Goal: Task Accomplishment & Management: Manage account settings

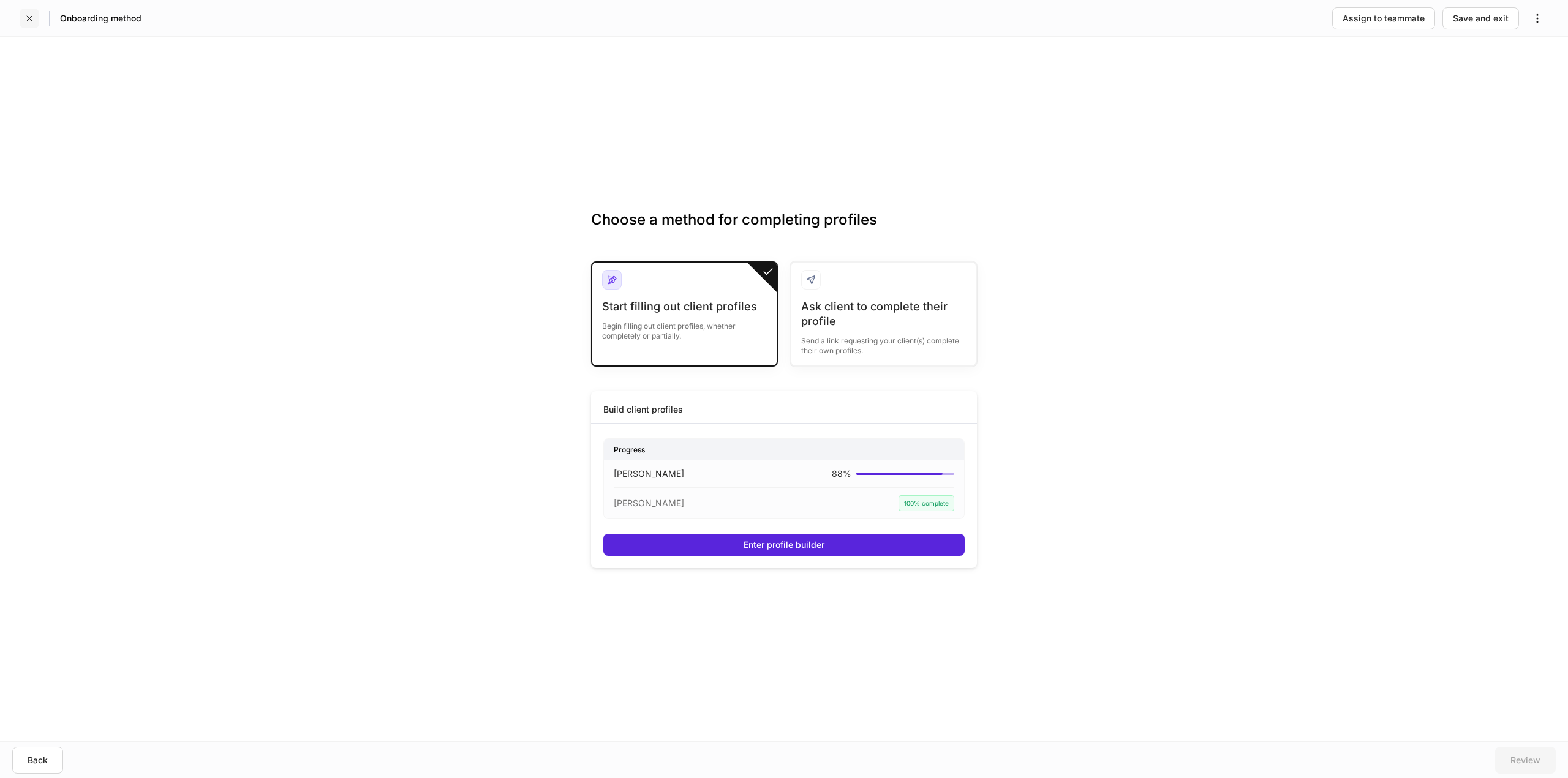
click at [27, 19] on icon "button" at bounding box center [29, 19] width 10 height 10
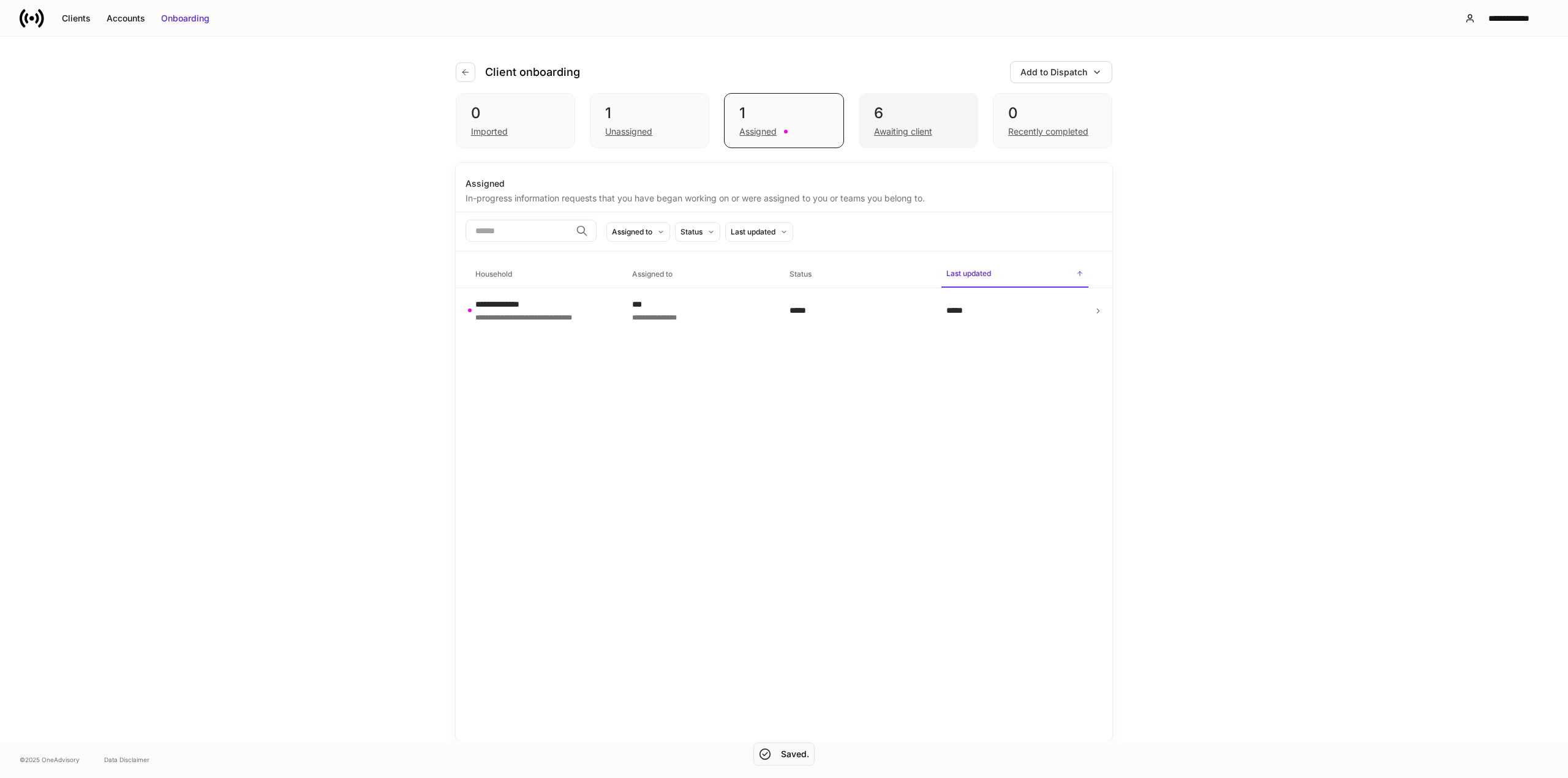
click at [898, 119] on div "6" at bounding box center [918, 114] width 89 height 20
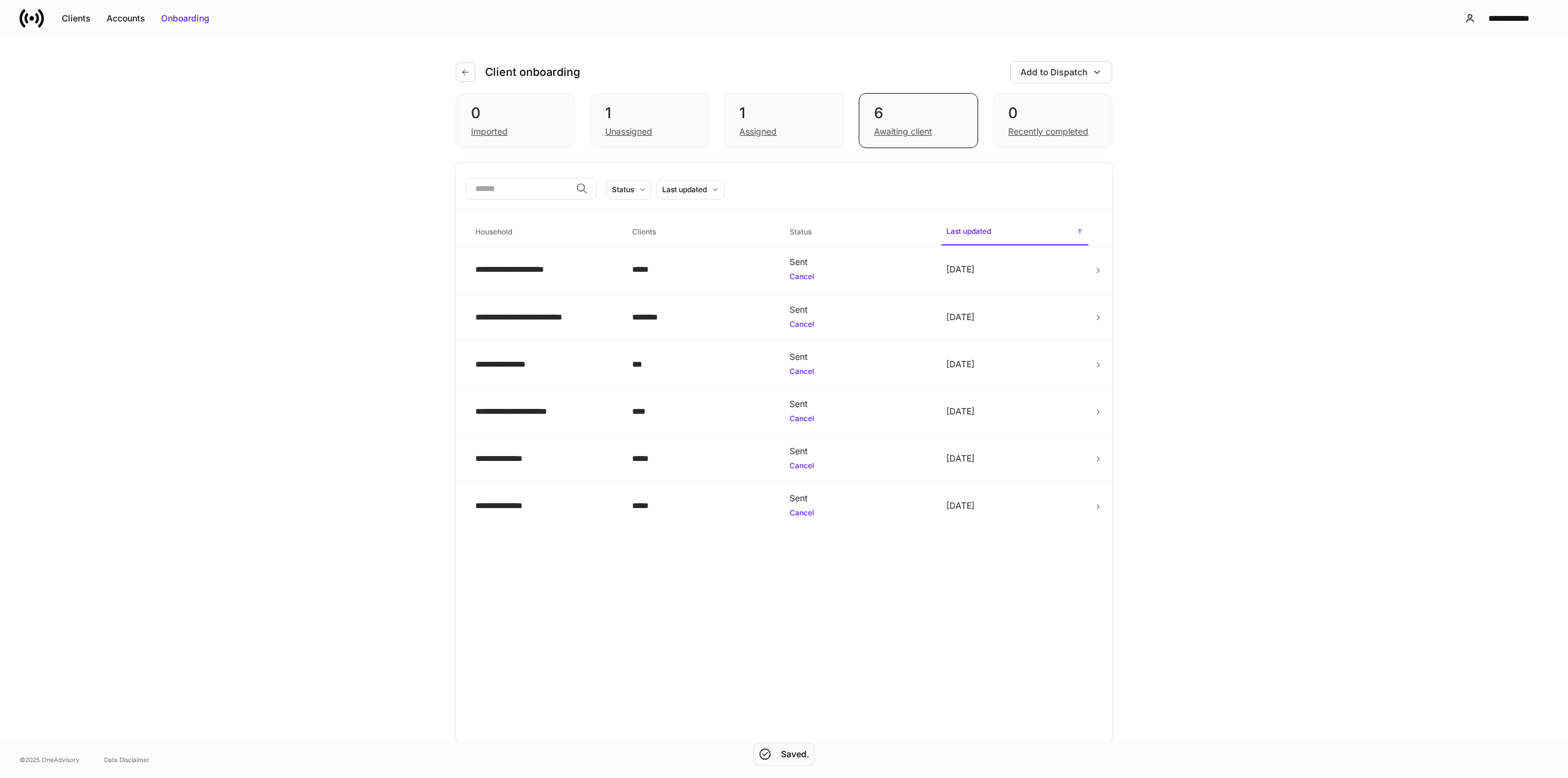
click at [478, 71] on div "Client onboarding" at bounding box center [523, 73] width 134 height 20
click at [462, 68] on icon "button" at bounding box center [466, 72] width 10 height 10
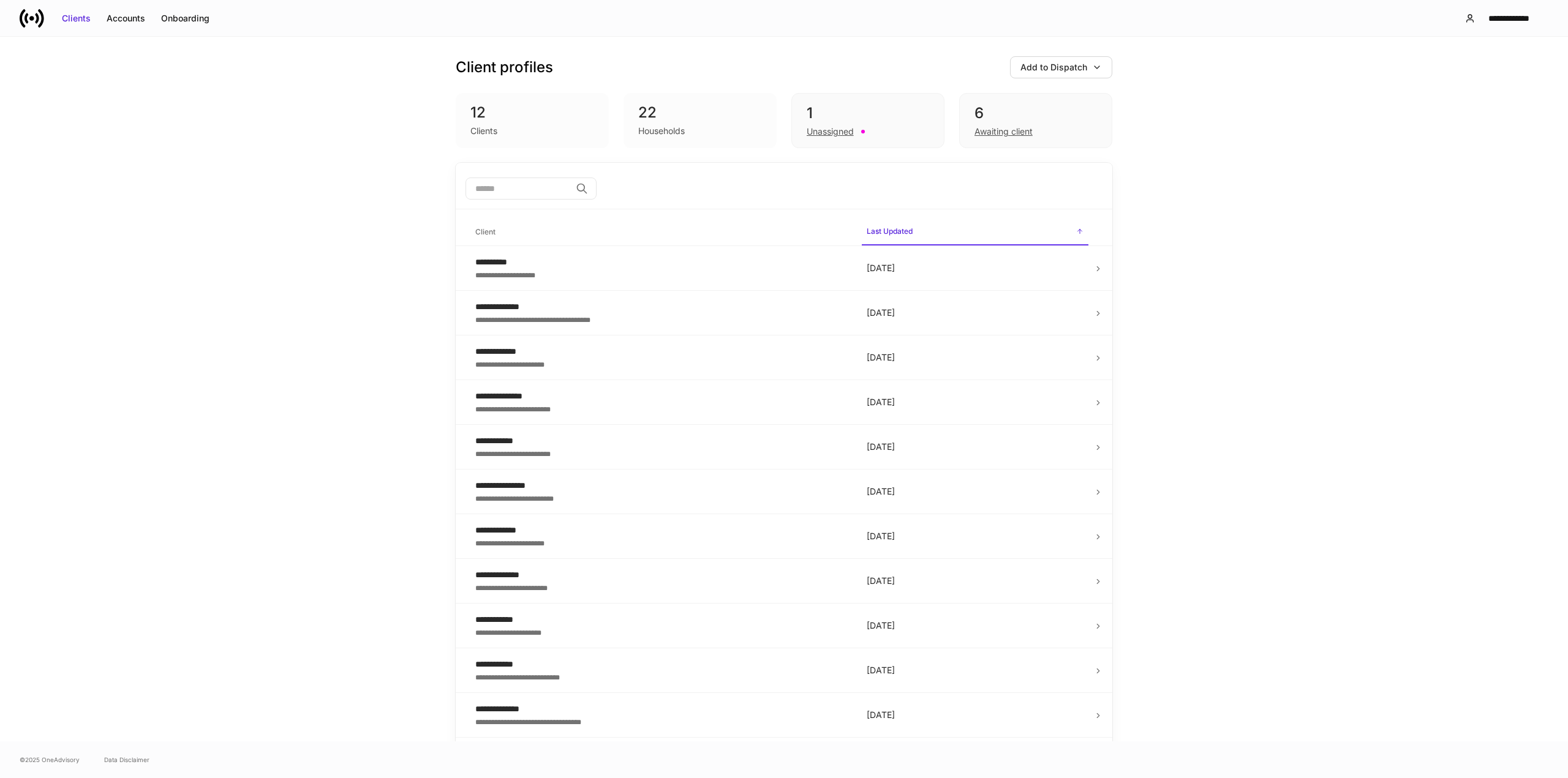
click at [479, 116] on div "12" at bounding box center [532, 113] width 124 height 20
drag, startPoint x: 636, startPoint y: 124, endPoint x: 637, endPoint y: 116, distance: 8.1
click at [639, 122] on div "Households" at bounding box center [700, 130] width 124 height 15
click at [639, 116] on div "22" at bounding box center [700, 113] width 124 height 20
click at [1006, 111] on div "6" at bounding box center [1036, 114] width 122 height 20
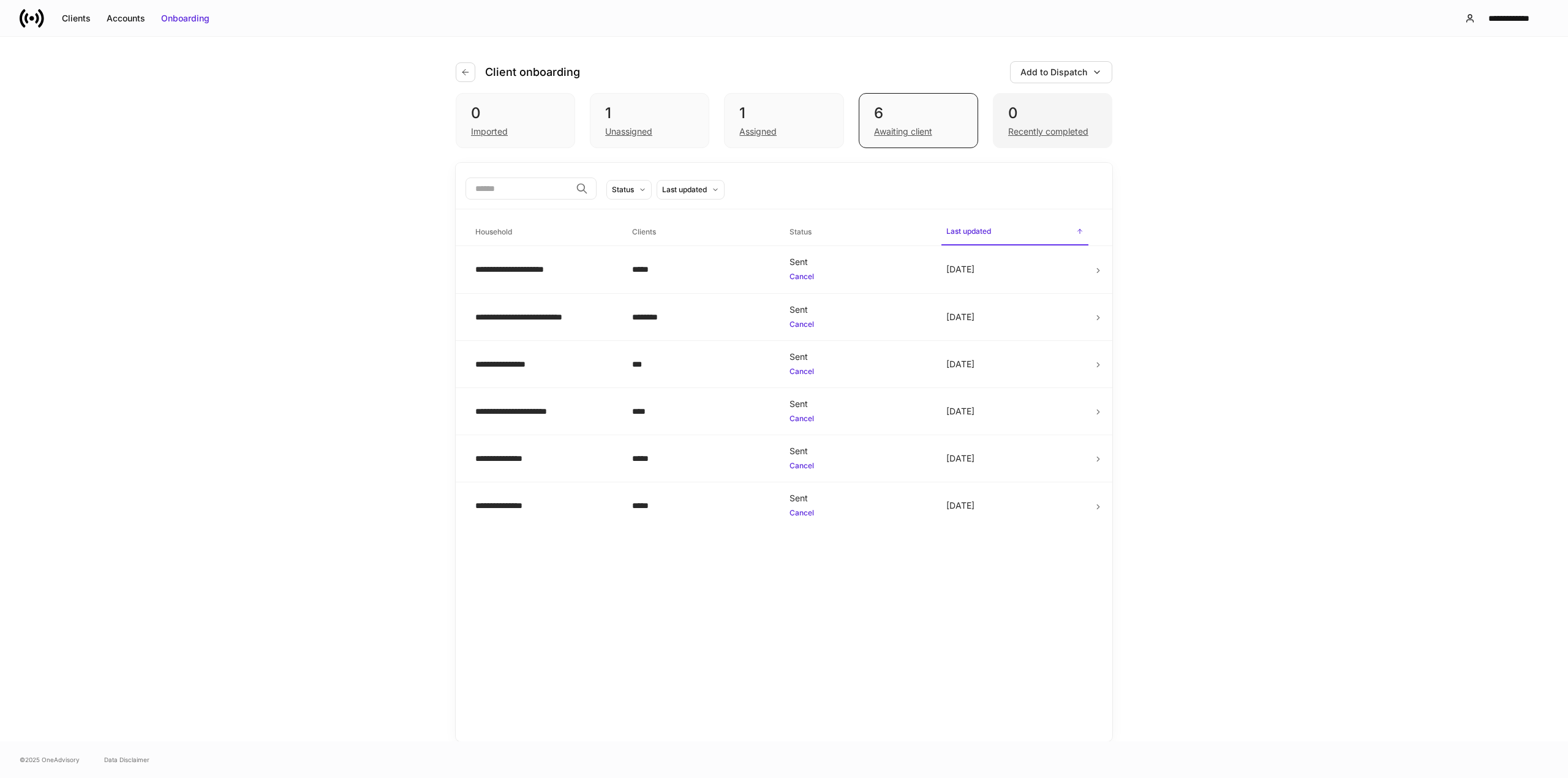
click at [1045, 117] on div "0" at bounding box center [1053, 114] width 89 height 20
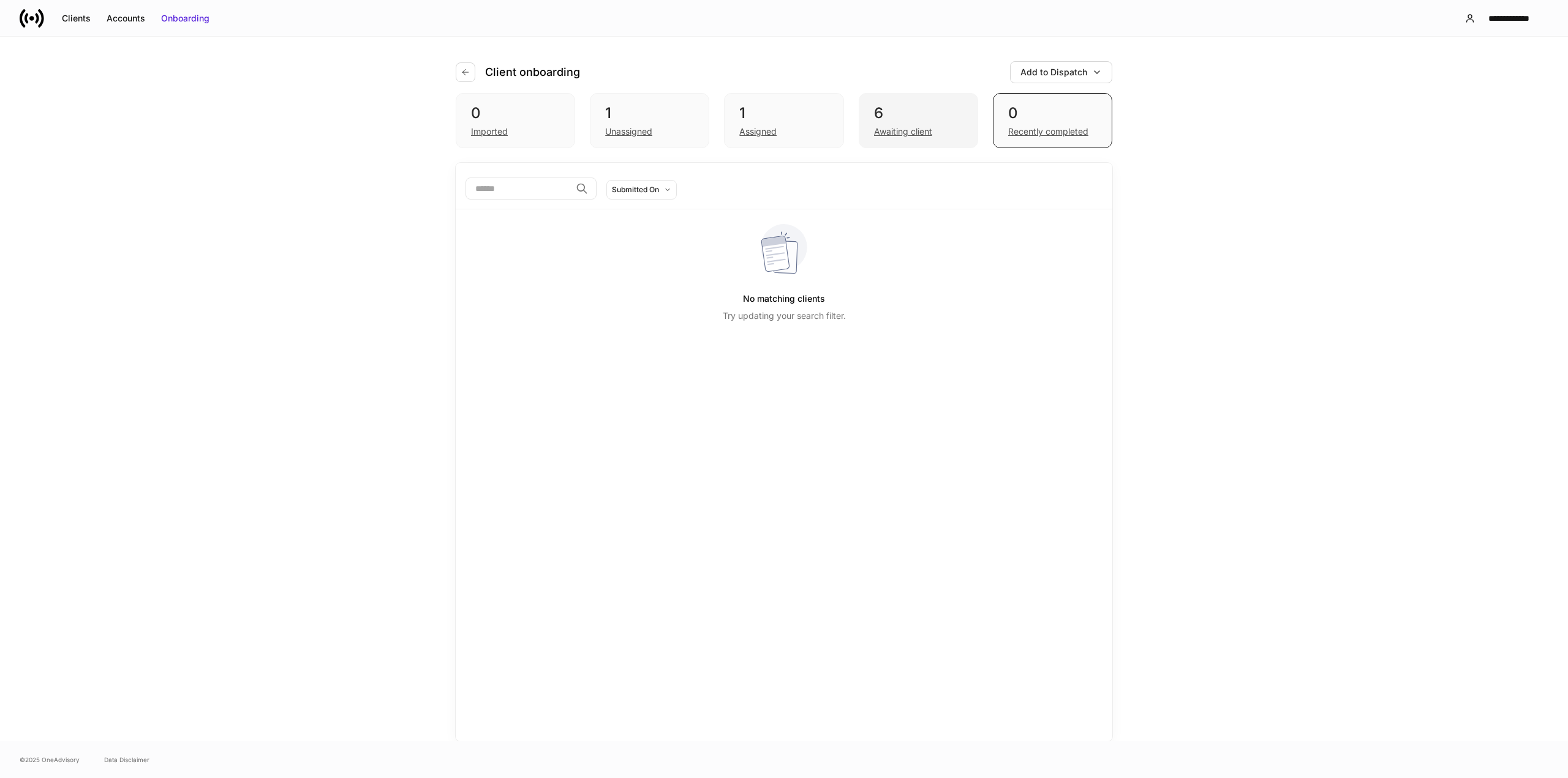
click at [938, 116] on div "6" at bounding box center [918, 114] width 89 height 20
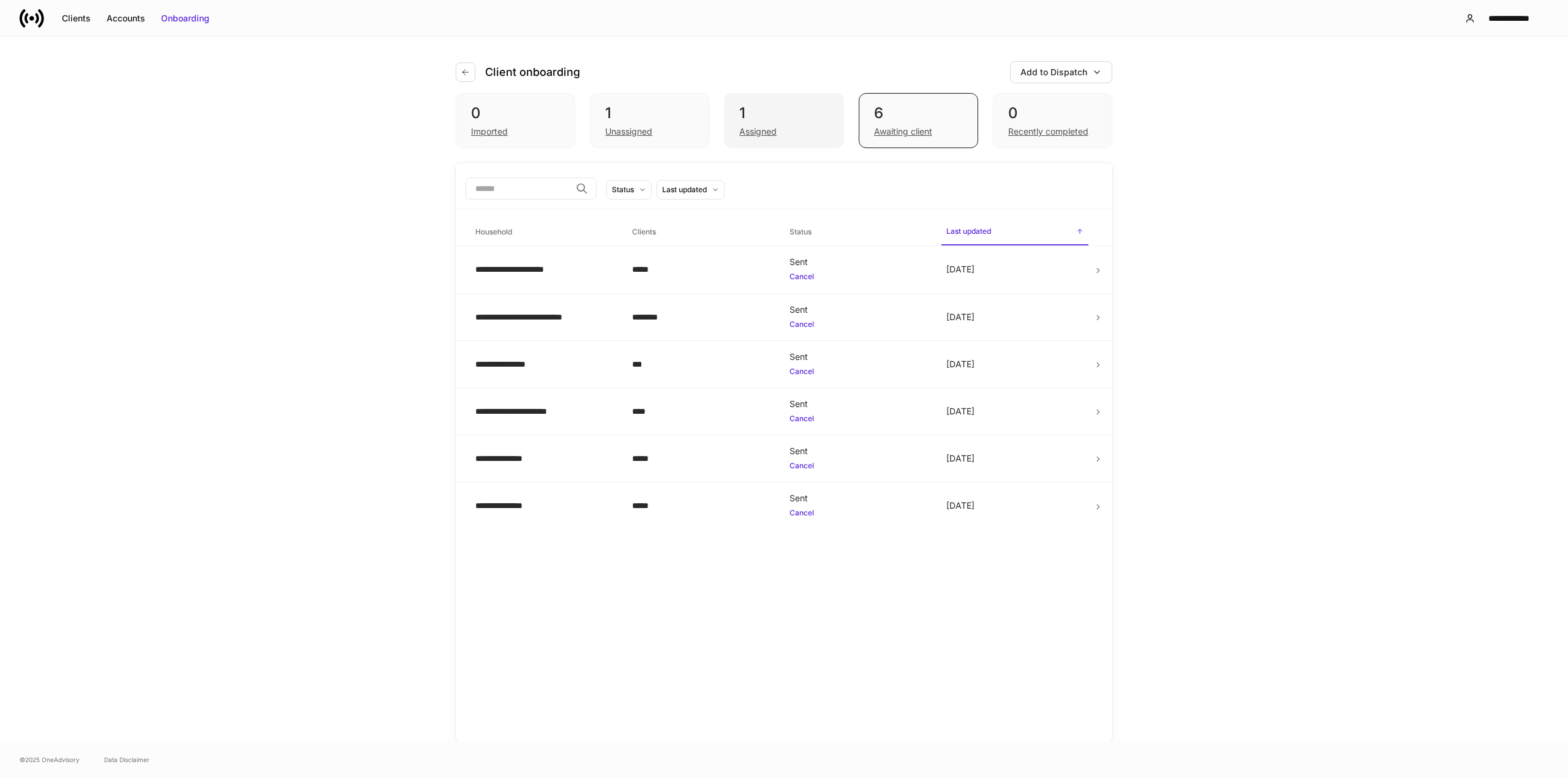
click at [784, 108] on div "1" at bounding box center [783, 114] width 89 height 20
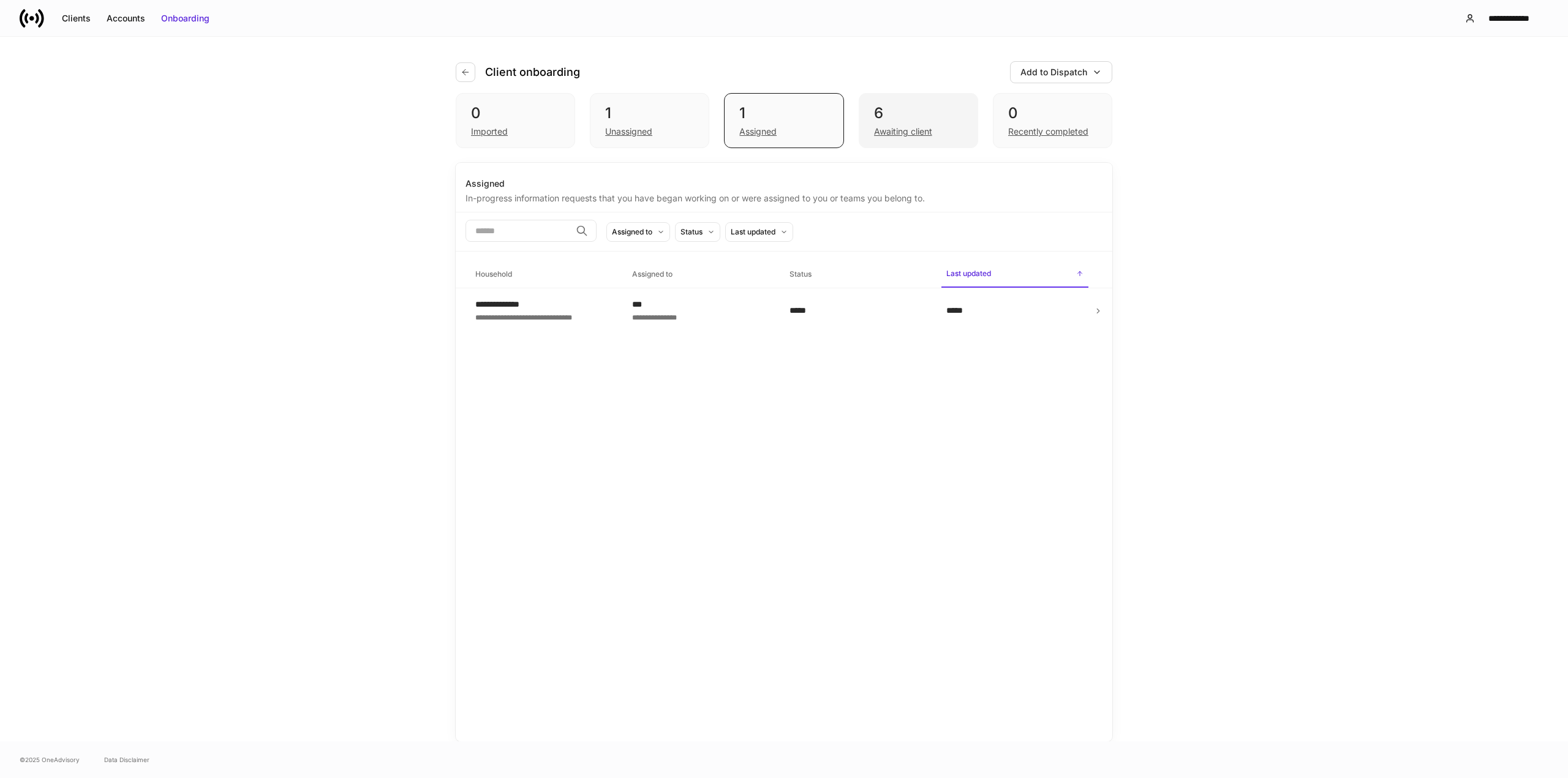
click at [928, 114] on div "6" at bounding box center [918, 114] width 89 height 20
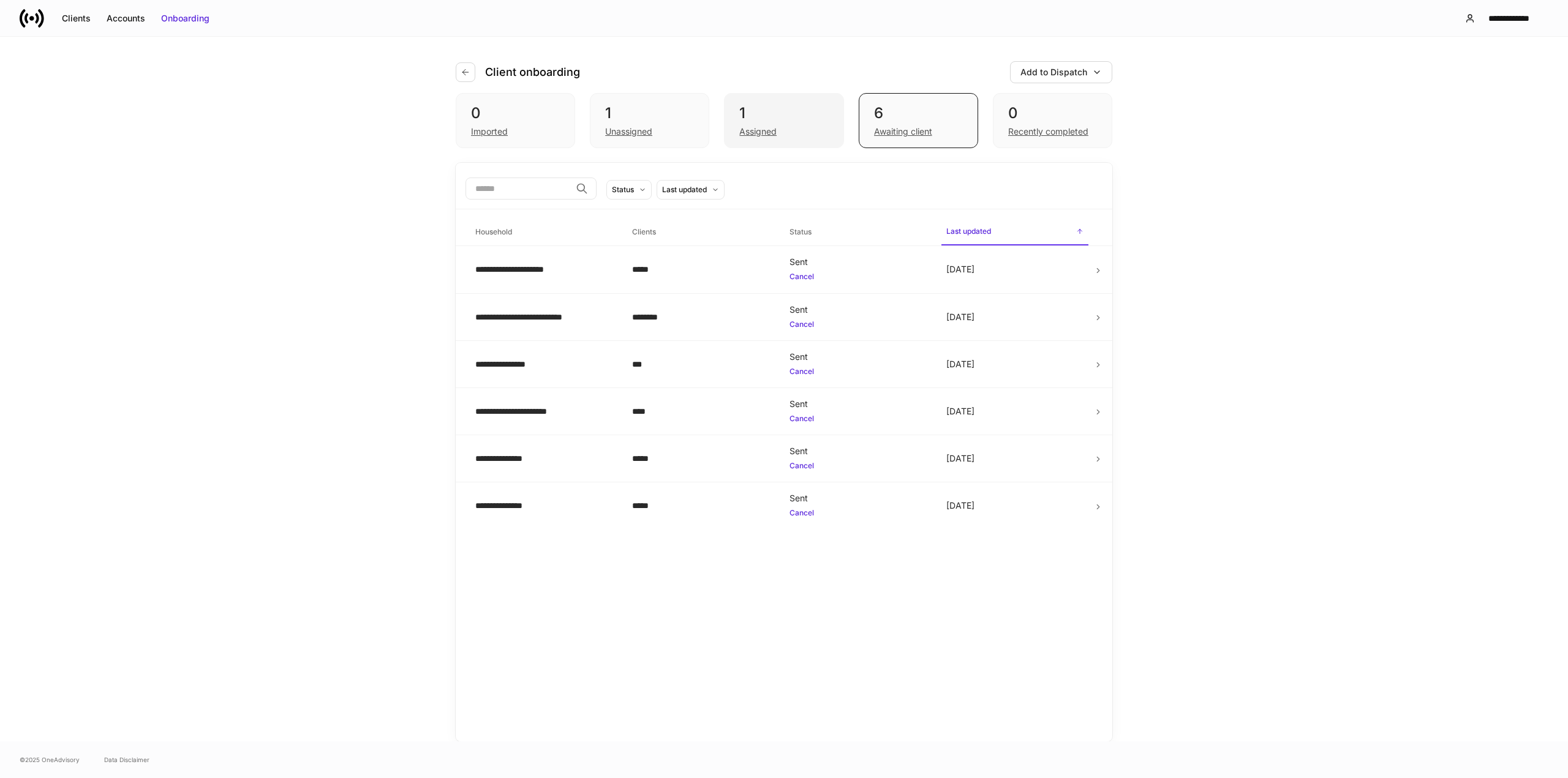
click at [809, 115] on div "1" at bounding box center [783, 114] width 89 height 20
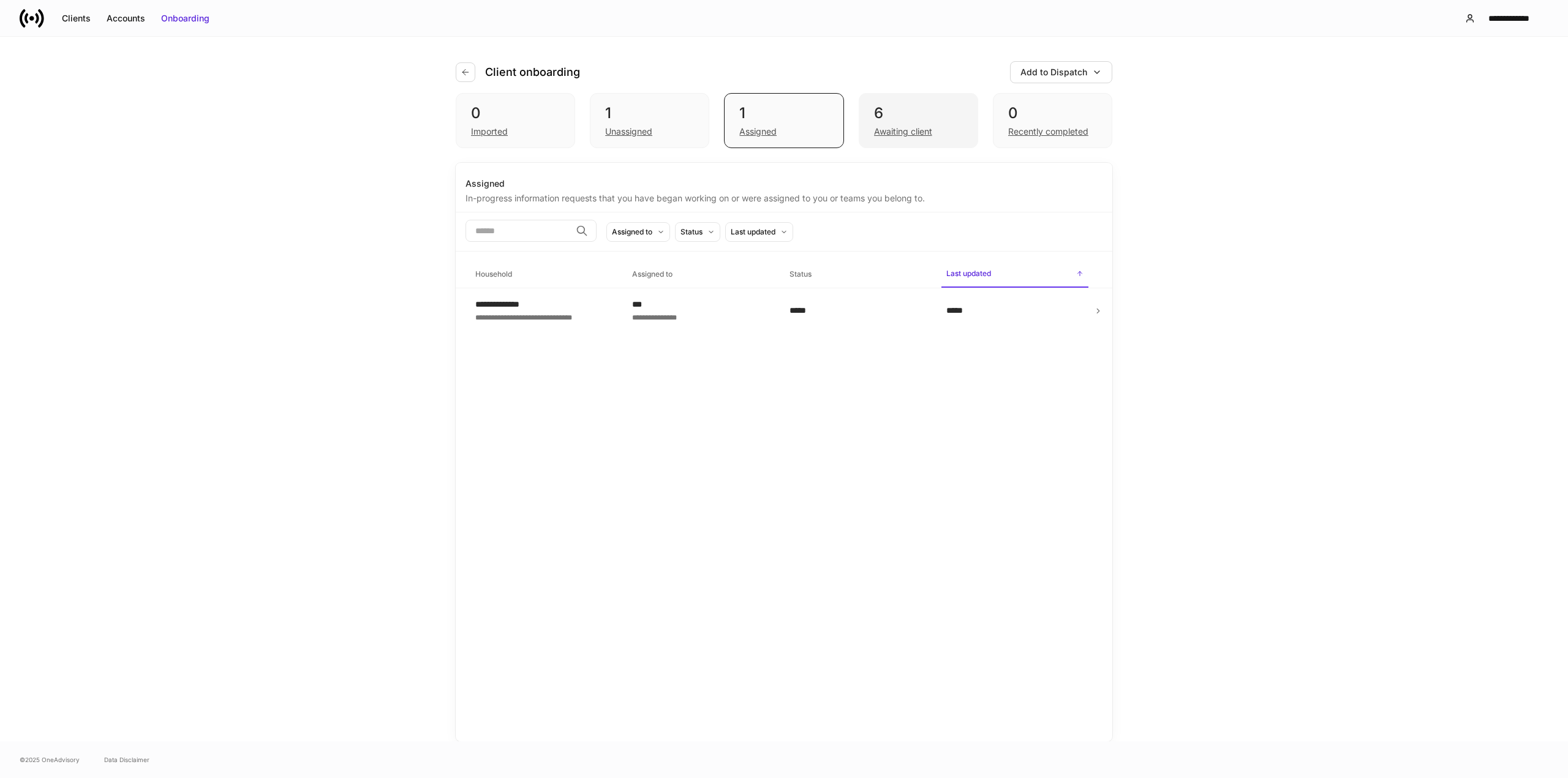
click at [902, 108] on div "6" at bounding box center [918, 114] width 89 height 20
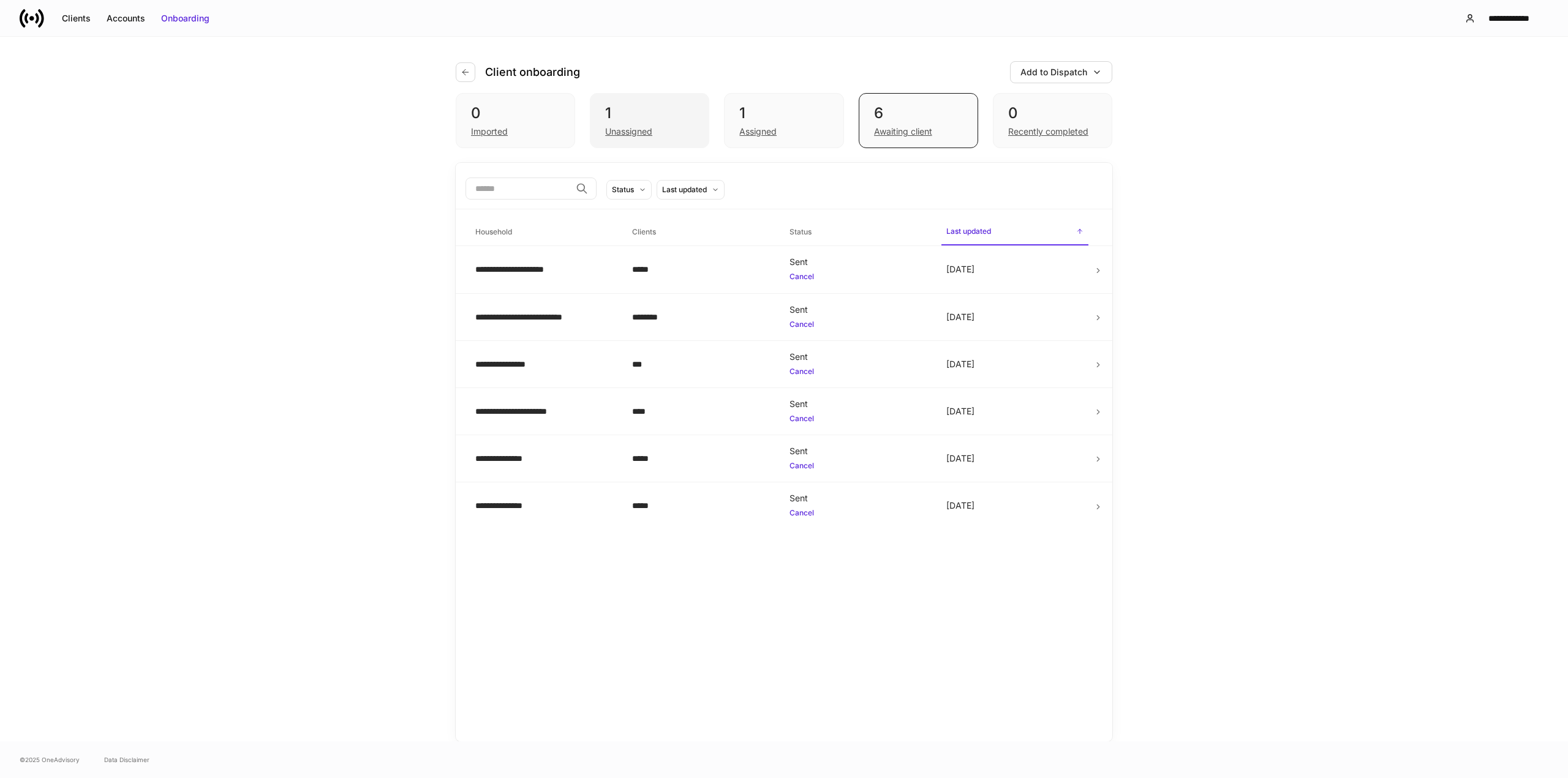
click at [657, 104] on div "1" at bounding box center [649, 114] width 89 height 20
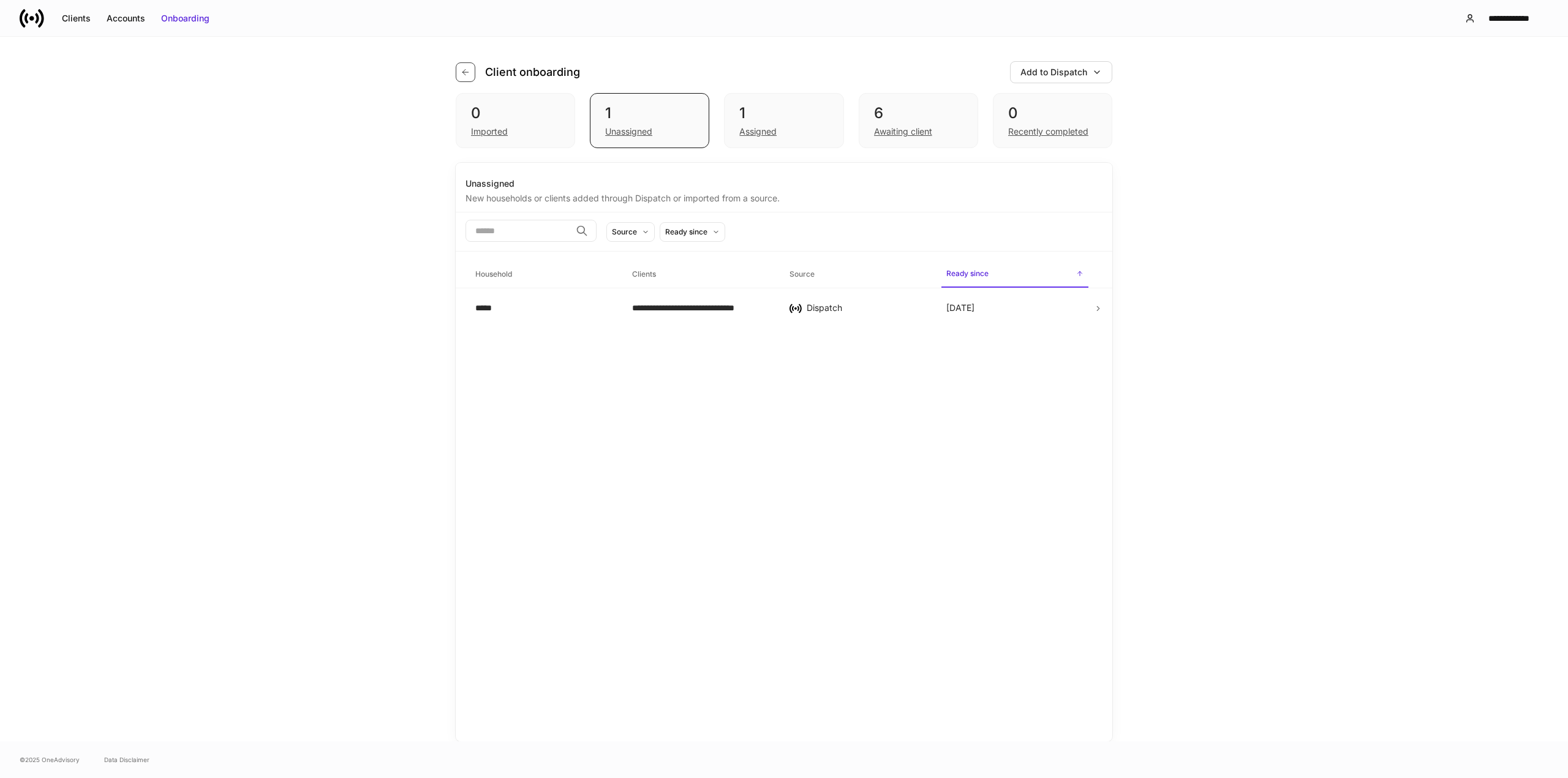
click at [464, 71] on icon "button" at bounding box center [466, 72] width 10 height 10
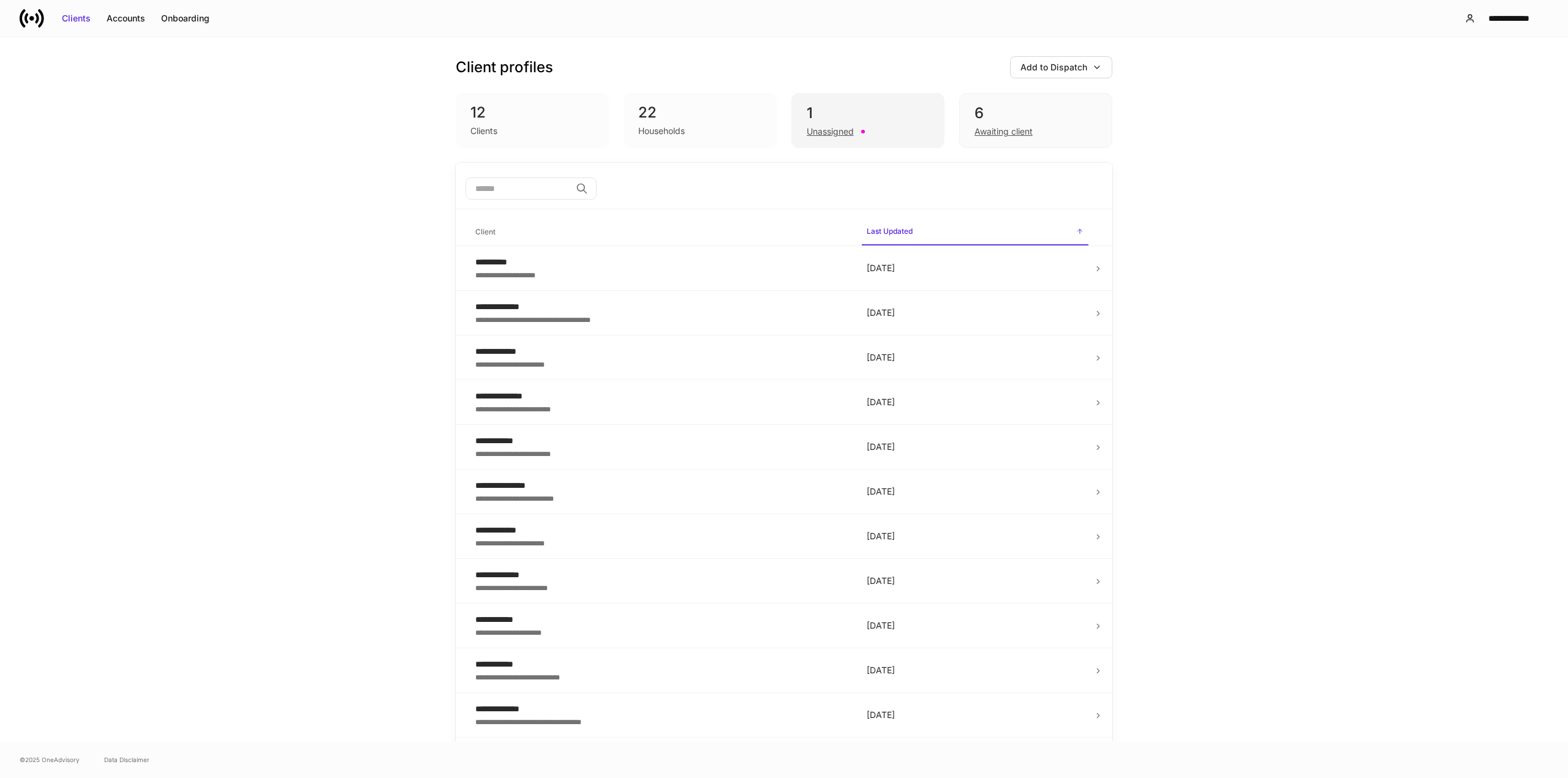
click at [897, 109] on div "1" at bounding box center [868, 114] width 122 height 20
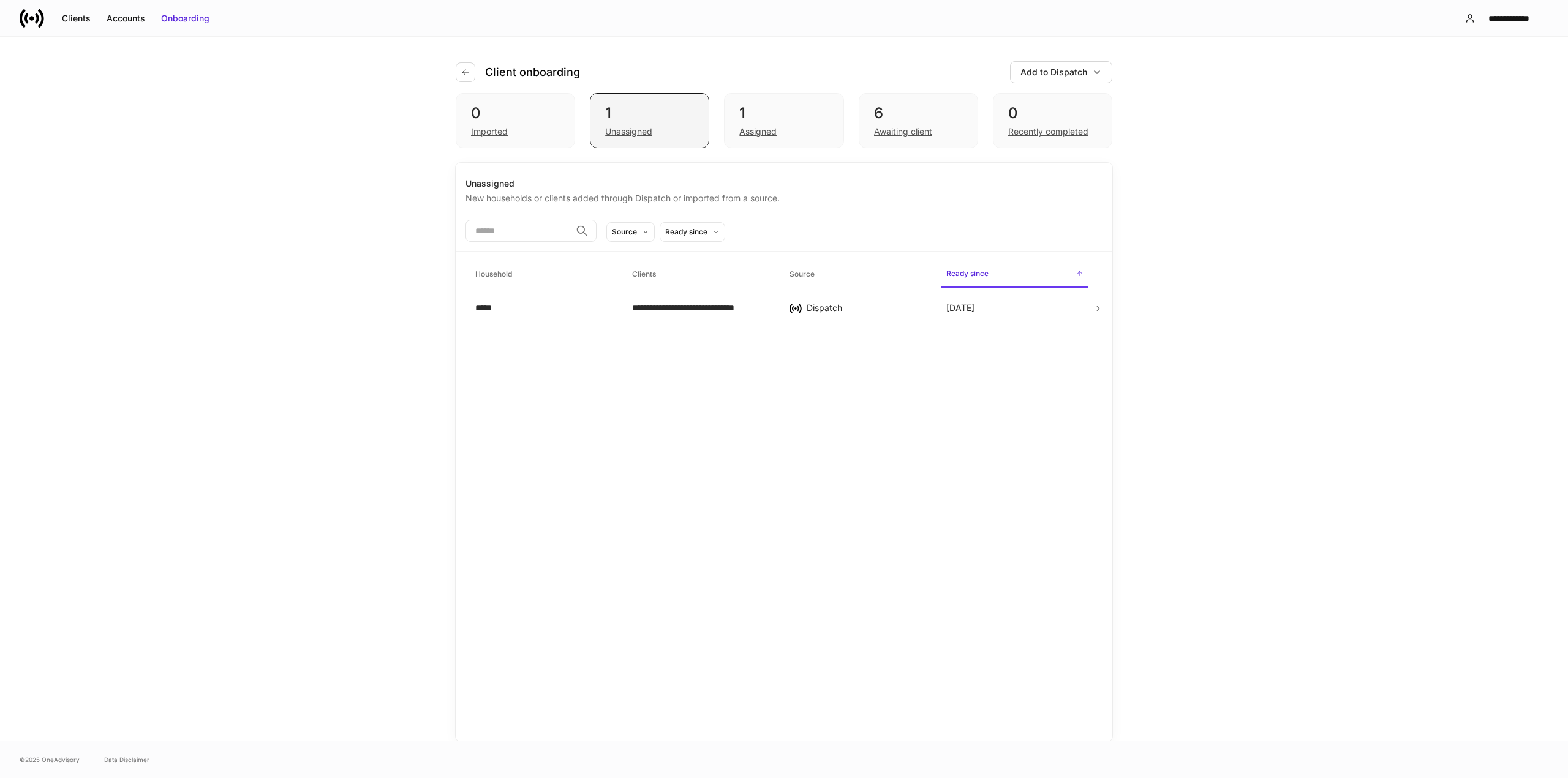
click at [633, 132] on div "Unassigned" at bounding box center [629, 132] width 47 height 12
click at [788, 114] on div "1" at bounding box center [783, 114] width 89 height 20
click at [1058, 65] on button "Add to Dispatch" at bounding box center [1061, 72] width 103 height 22
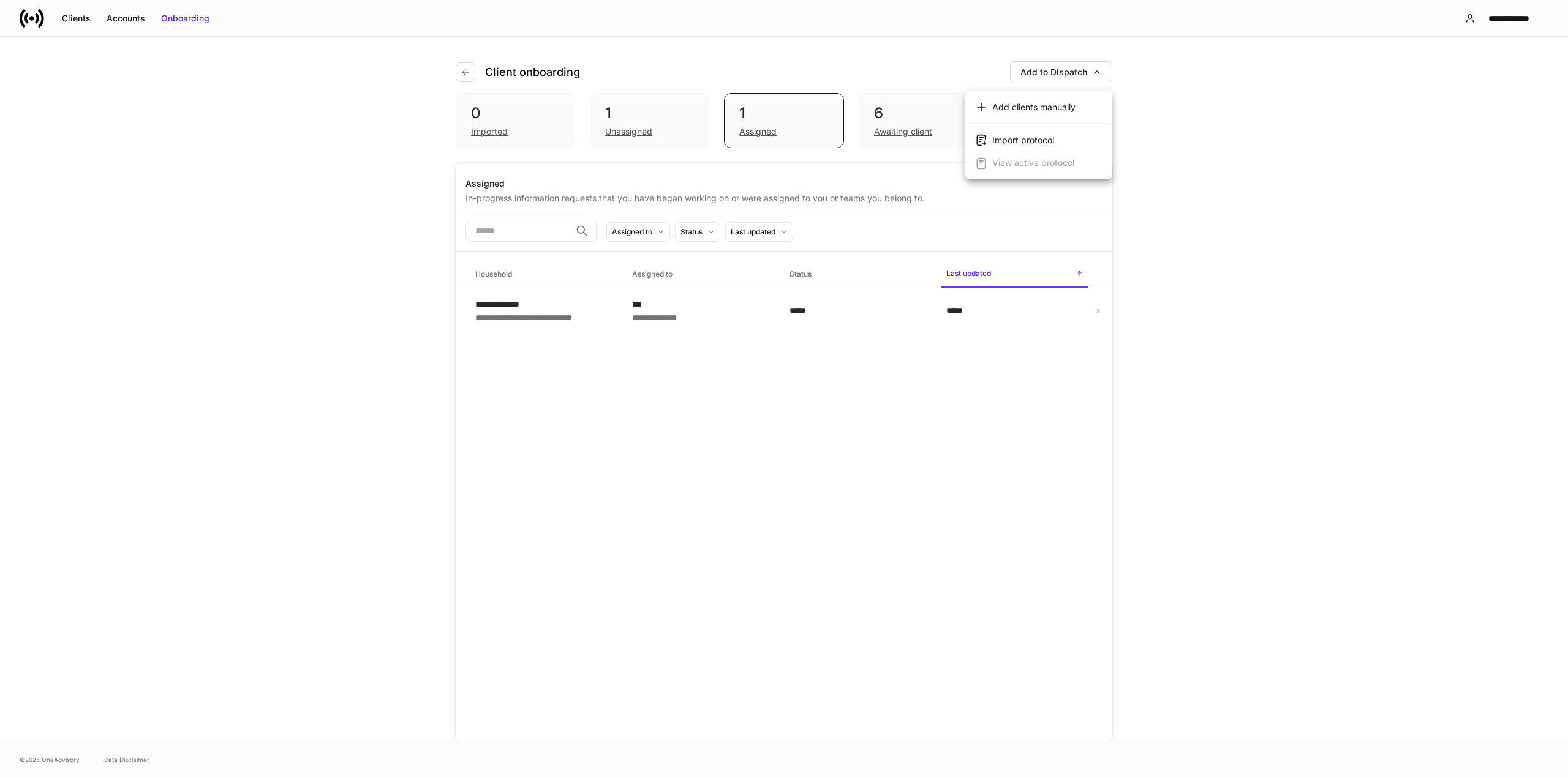
click at [954, 48] on div at bounding box center [784, 389] width 1568 height 778
click at [652, 236] on div "Assigned to" at bounding box center [632, 232] width 40 height 12
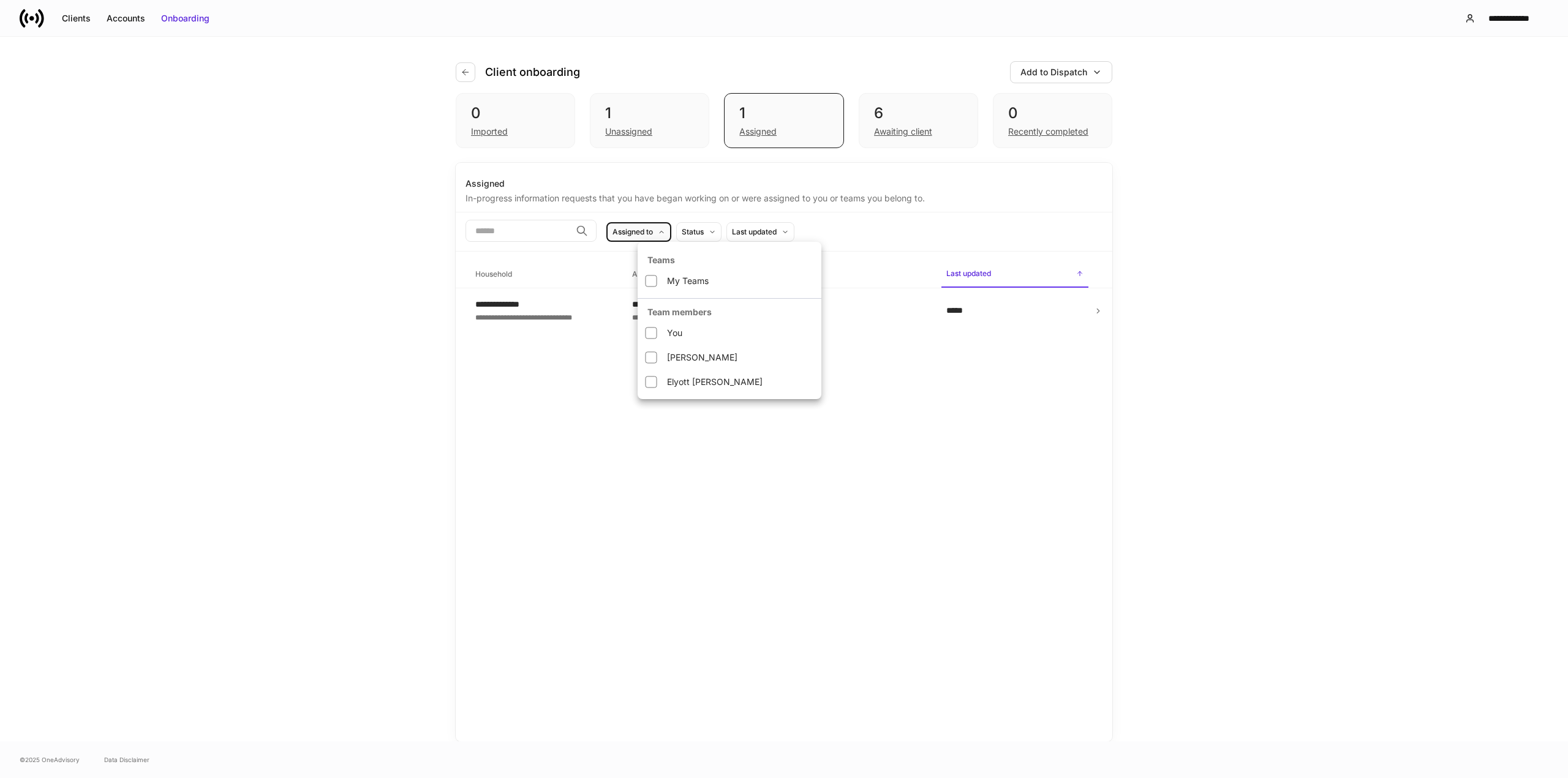
click at [461, 75] on div at bounding box center [784, 389] width 1568 height 778
click at [465, 71] on icon "button" at bounding box center [466, 72] width 10 height 10
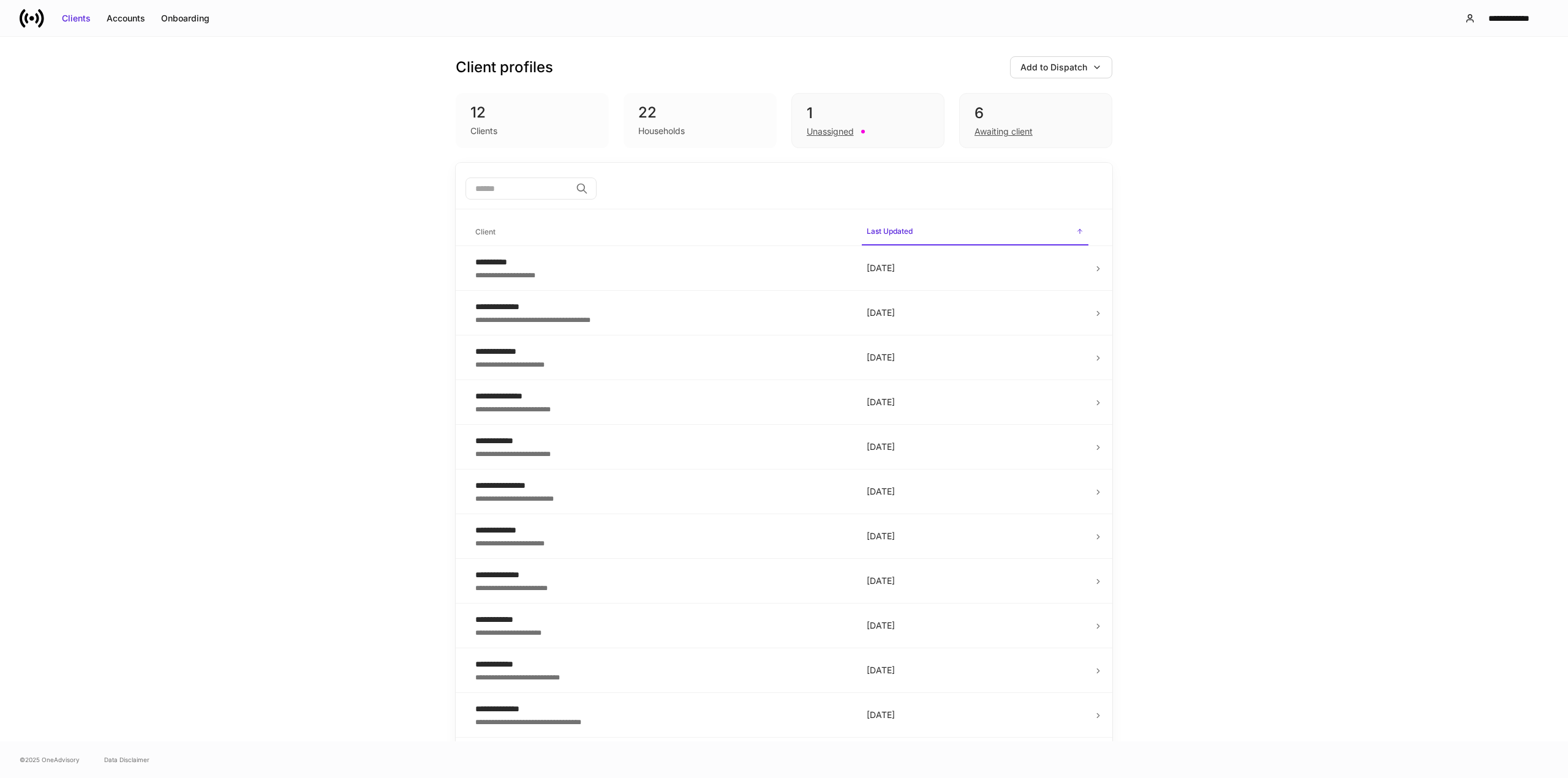
click at [1178, 80] on div "**********" at bounding box center [784, 389] width 1568 height 705
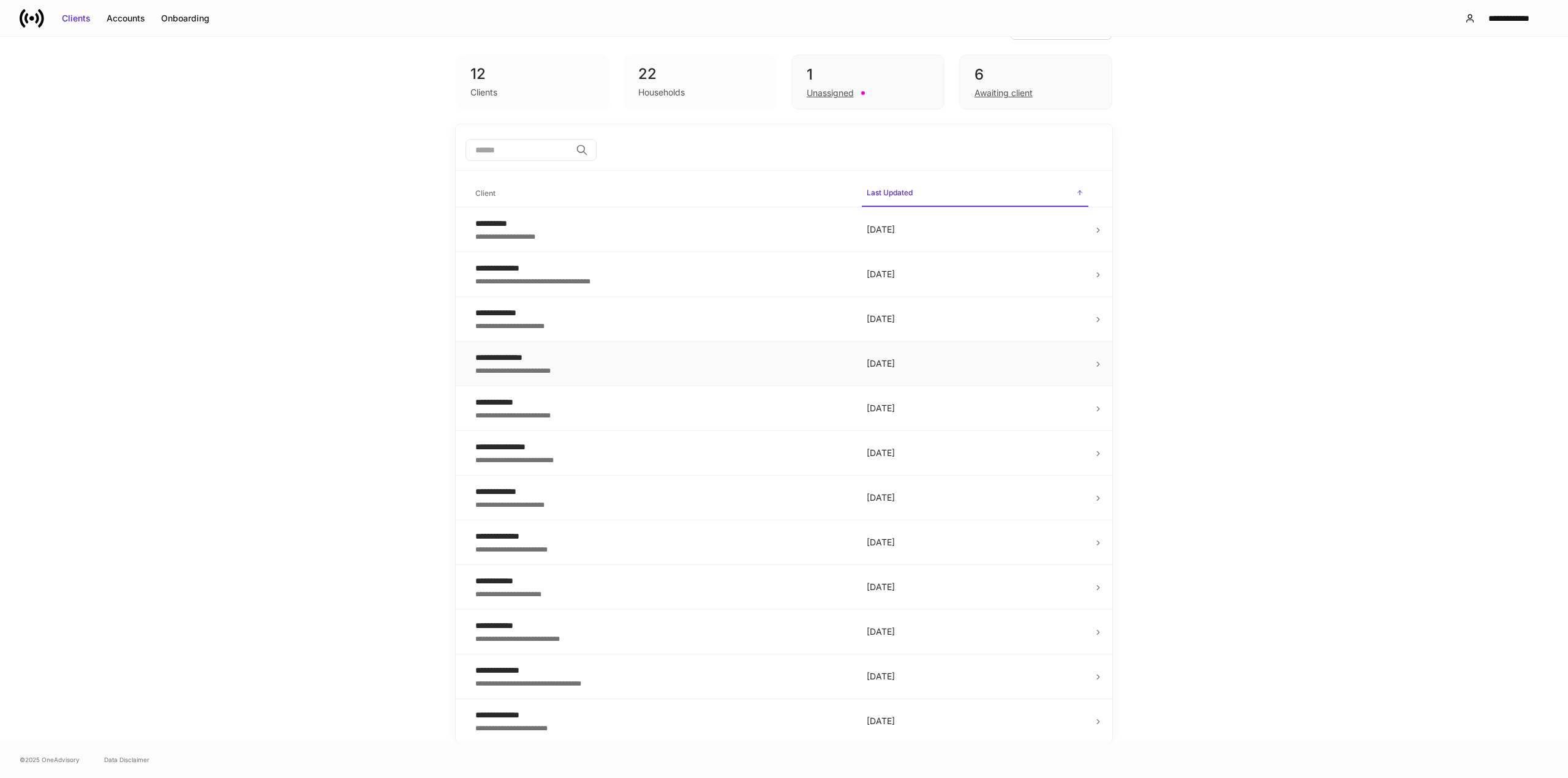
scroll to position [40, 0]
click at [1034, 228] on p "10 days ago" at bounding box center [975, 228] width 217 height 12
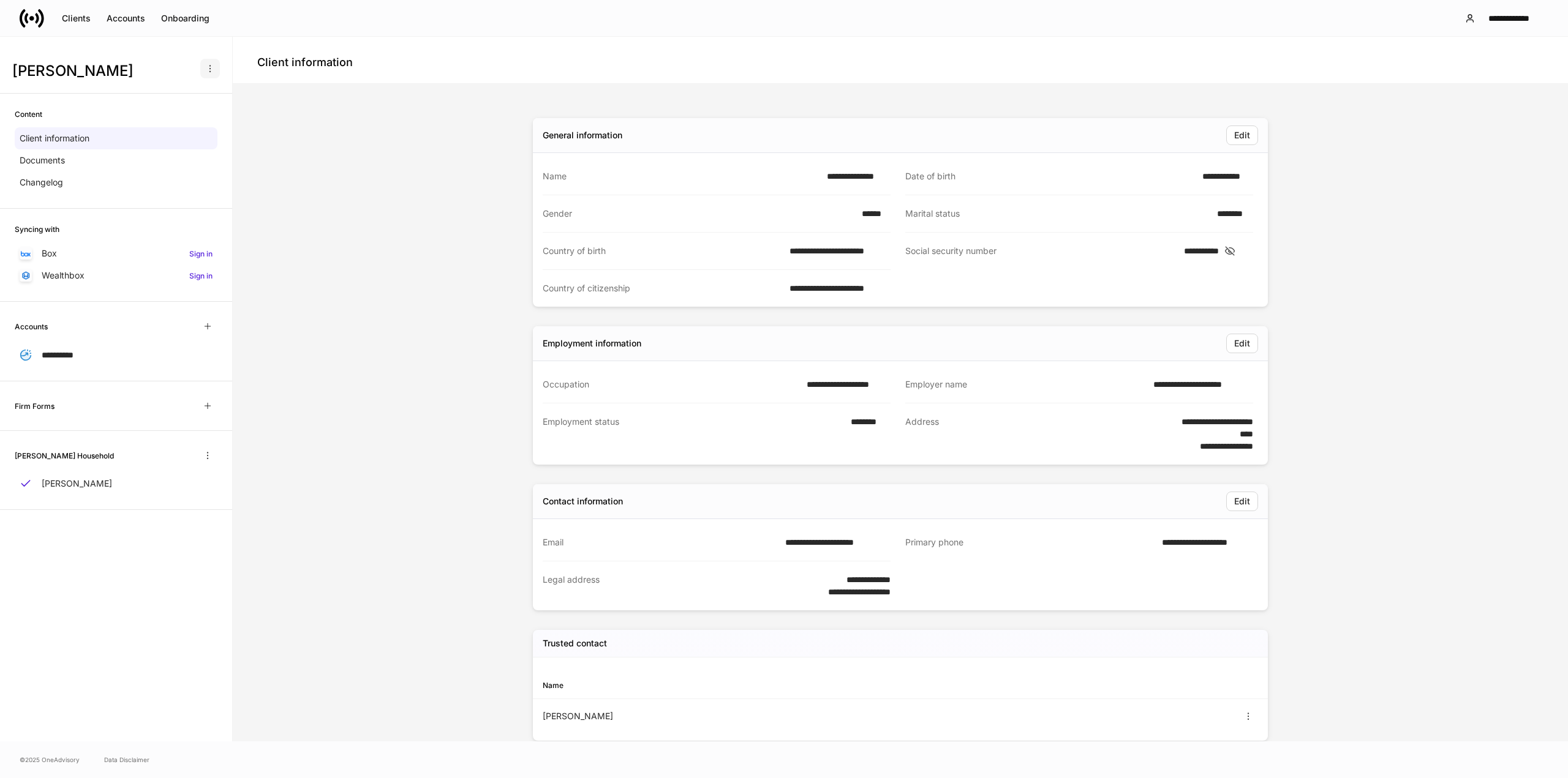
click at [213, 71] on icon "button" at bounding box center [210, 68] width 10 height 10
click at [210, 65] on div at bounding box center [784, 389] width 1568 height 778
click at [77, 18] on div "Clients" at bounding box center [76, 19] width 29 height 12
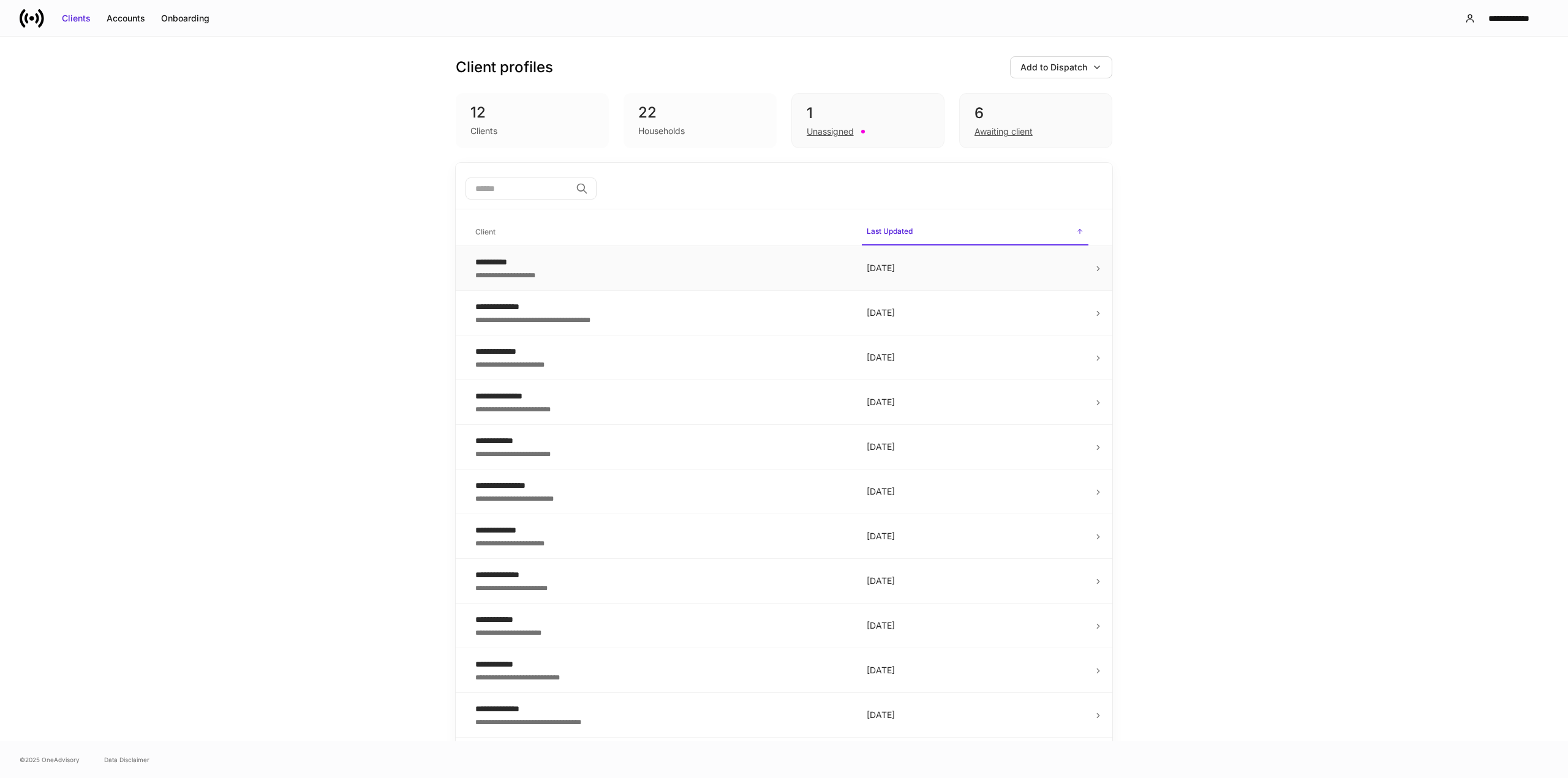
click at [1094, 267] on icon at bounding box center [1099, 269] width 9 height 9
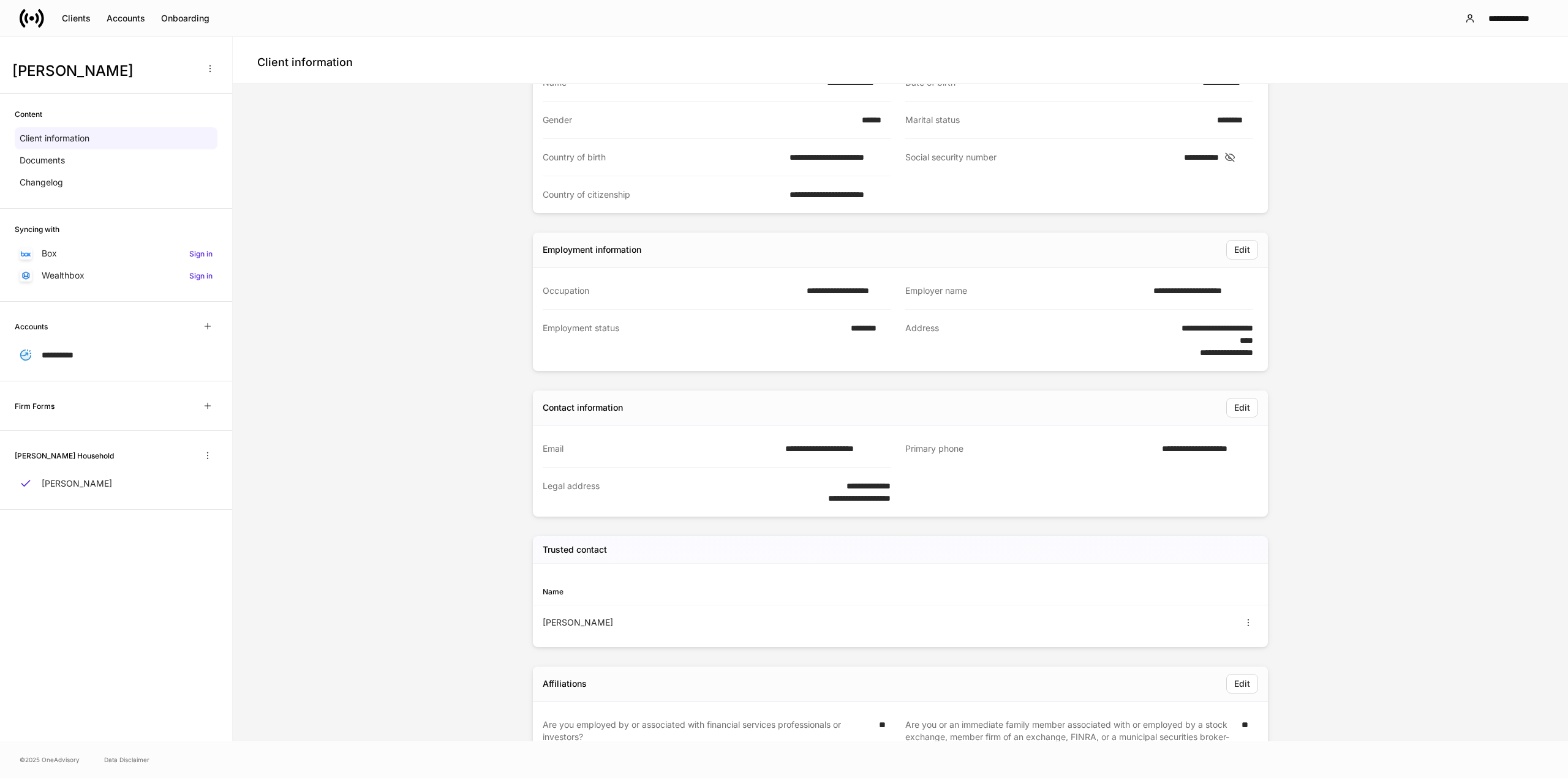
scroll to position [193, 0]
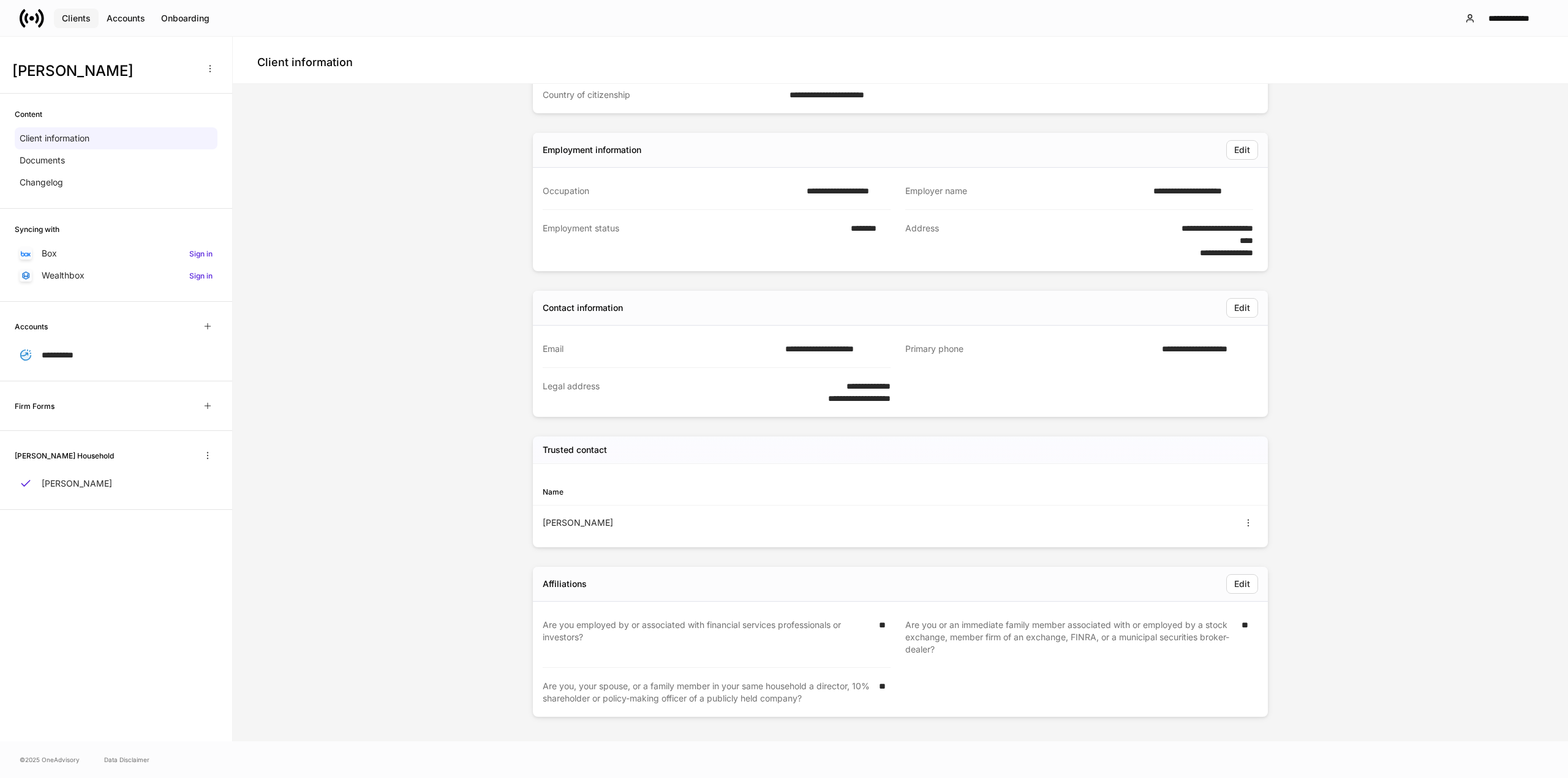
click at [80, 19] on div "Clients" at bounding box center [76, 19] width 29 height 12
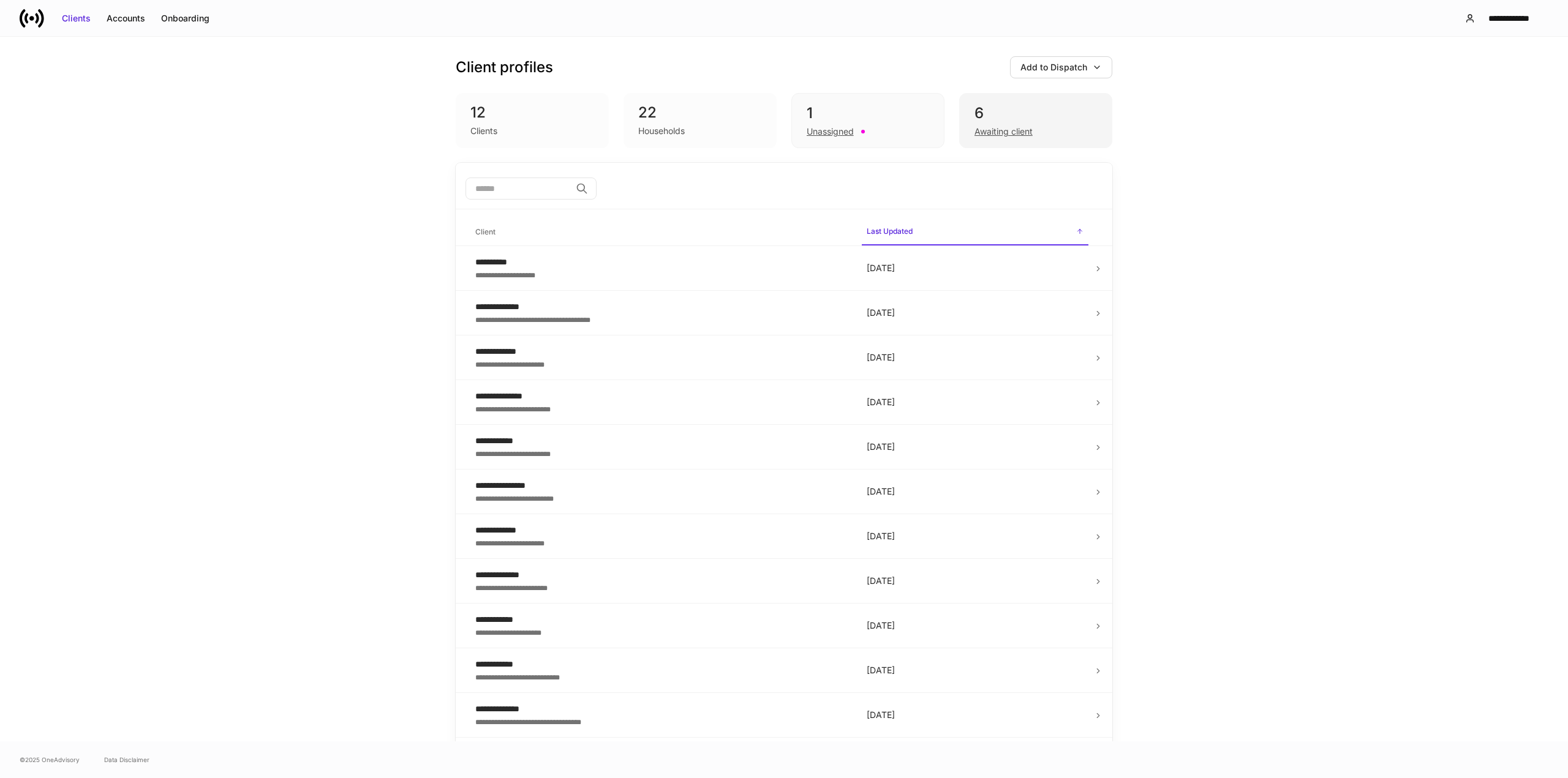
click at [1022, 116] on div "6" at bounding box center [1036, 114] width 122 height 20
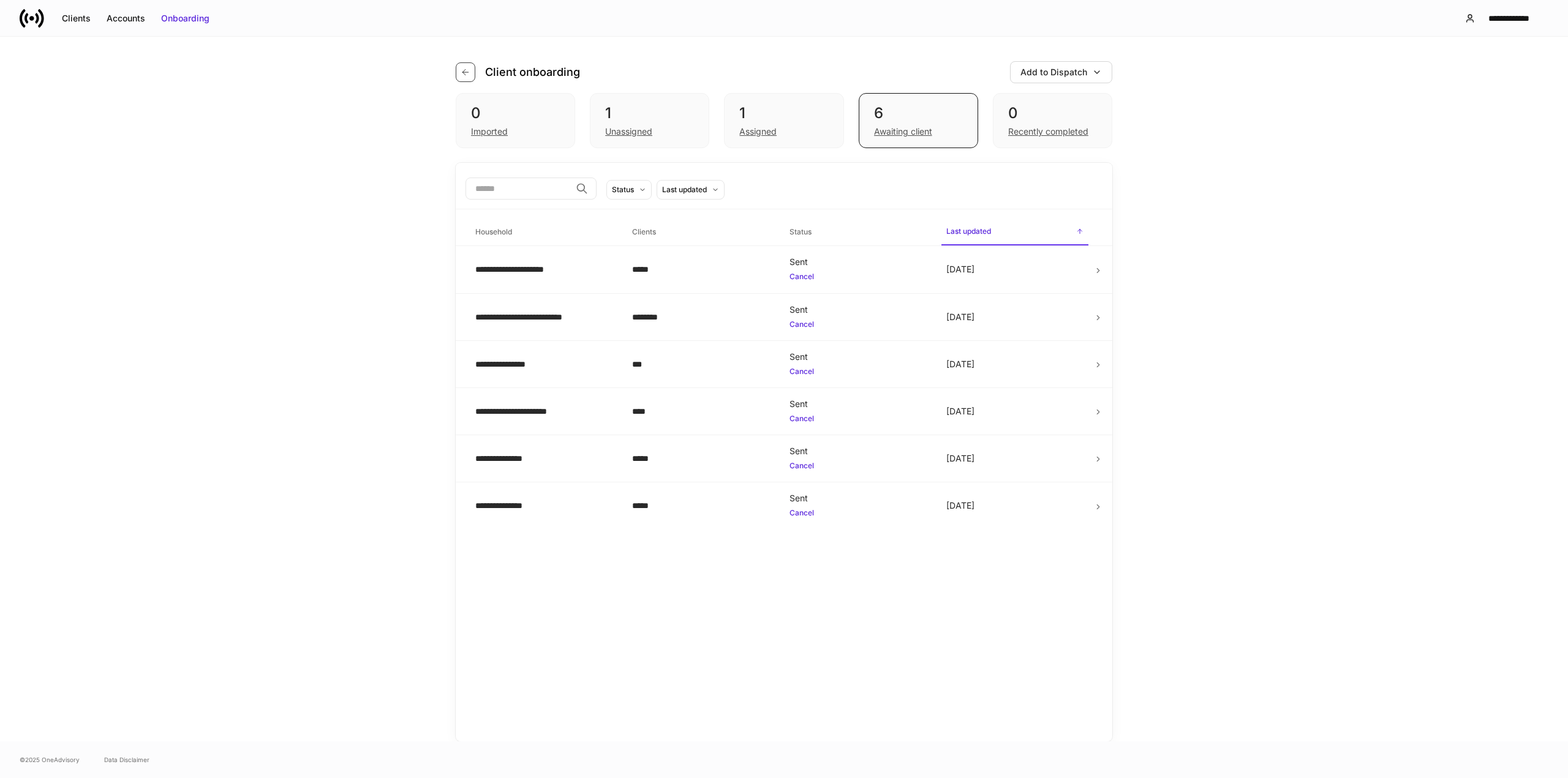
click at [460, 68] on button "button" at bounding box center [466, 73] width 20 height 20
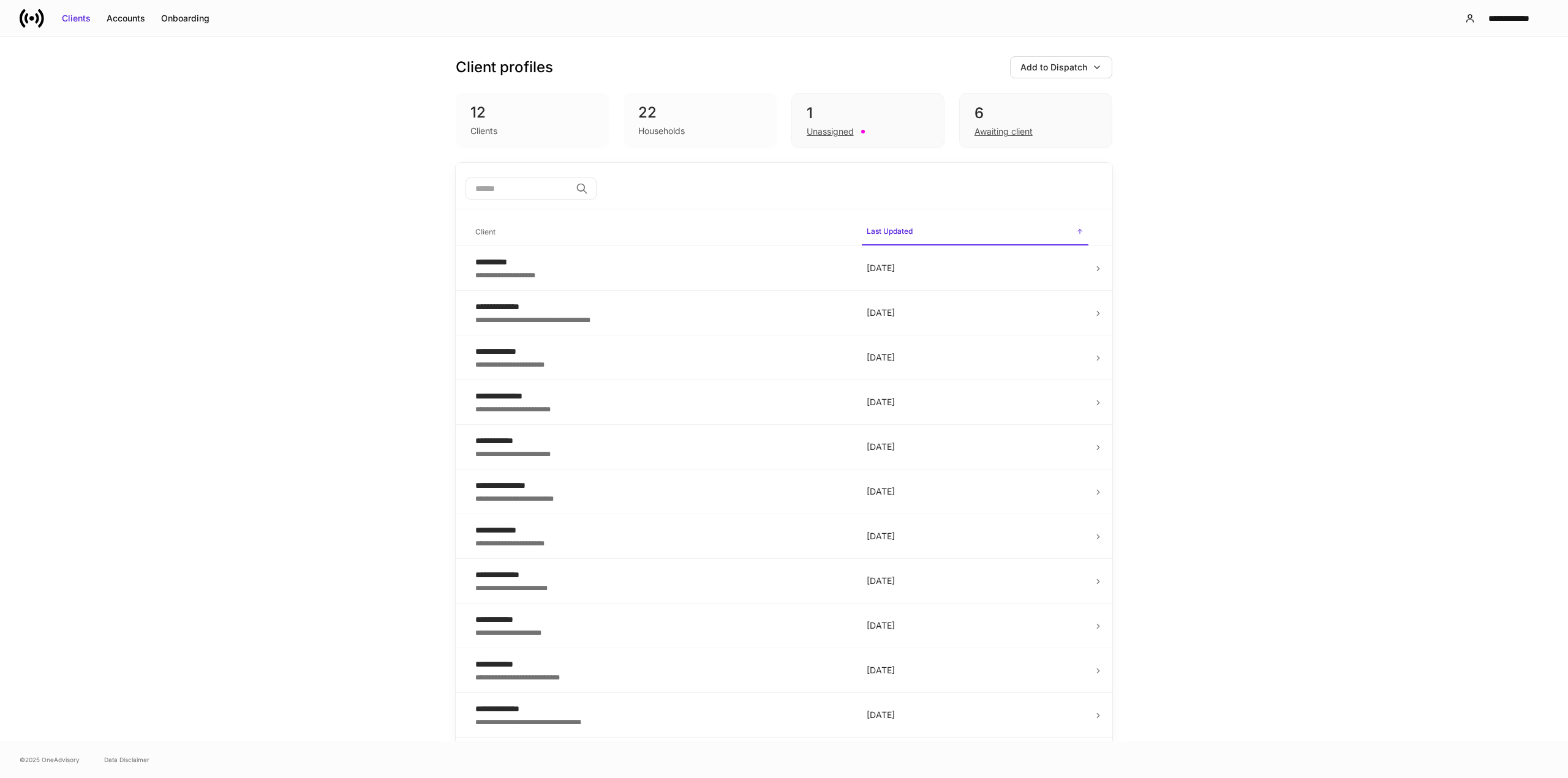
scroll to position [40, 0]
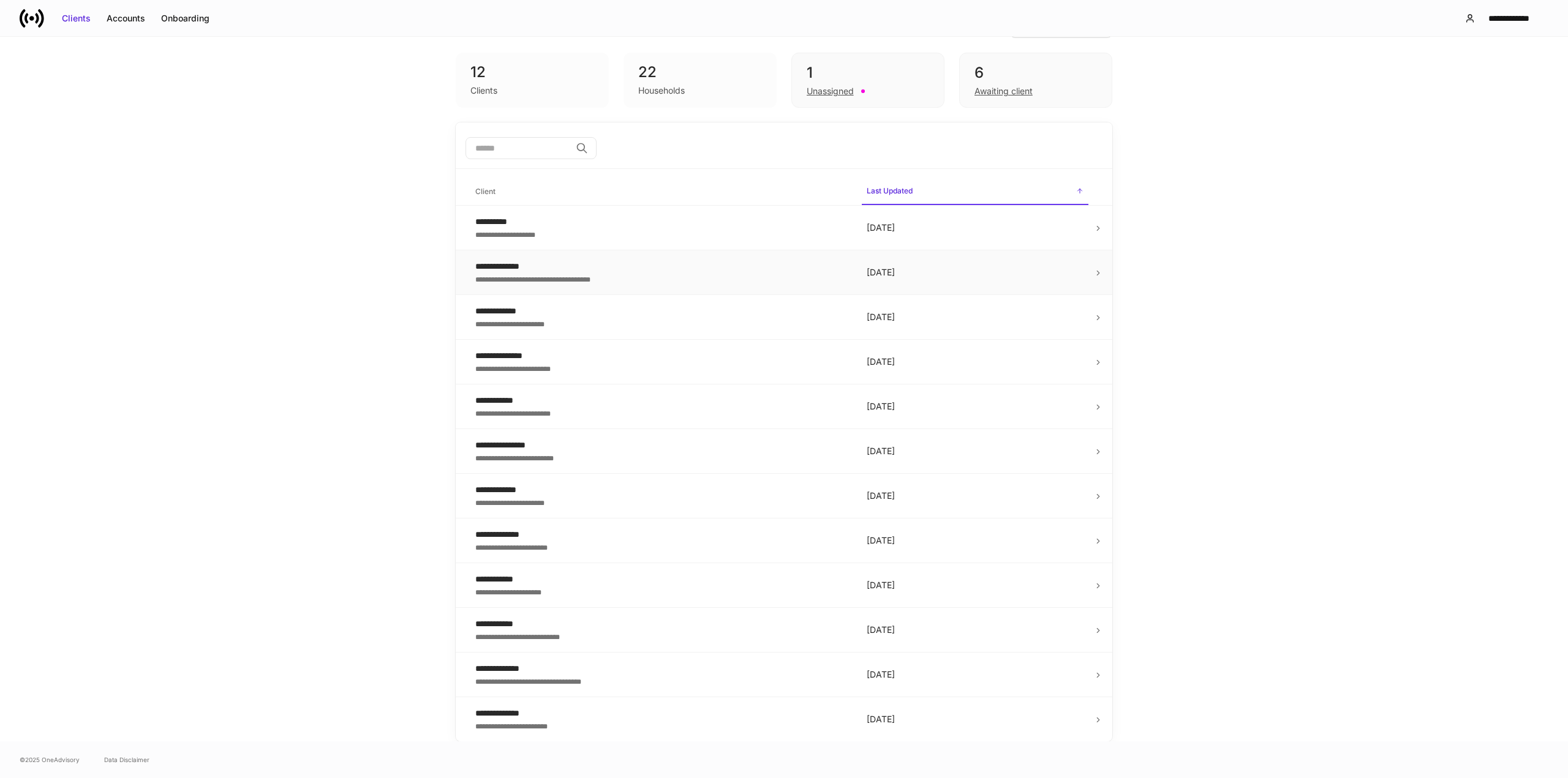
click at [690, 270] on div "**********" at bounding box center [662, 267] width 372 height 12
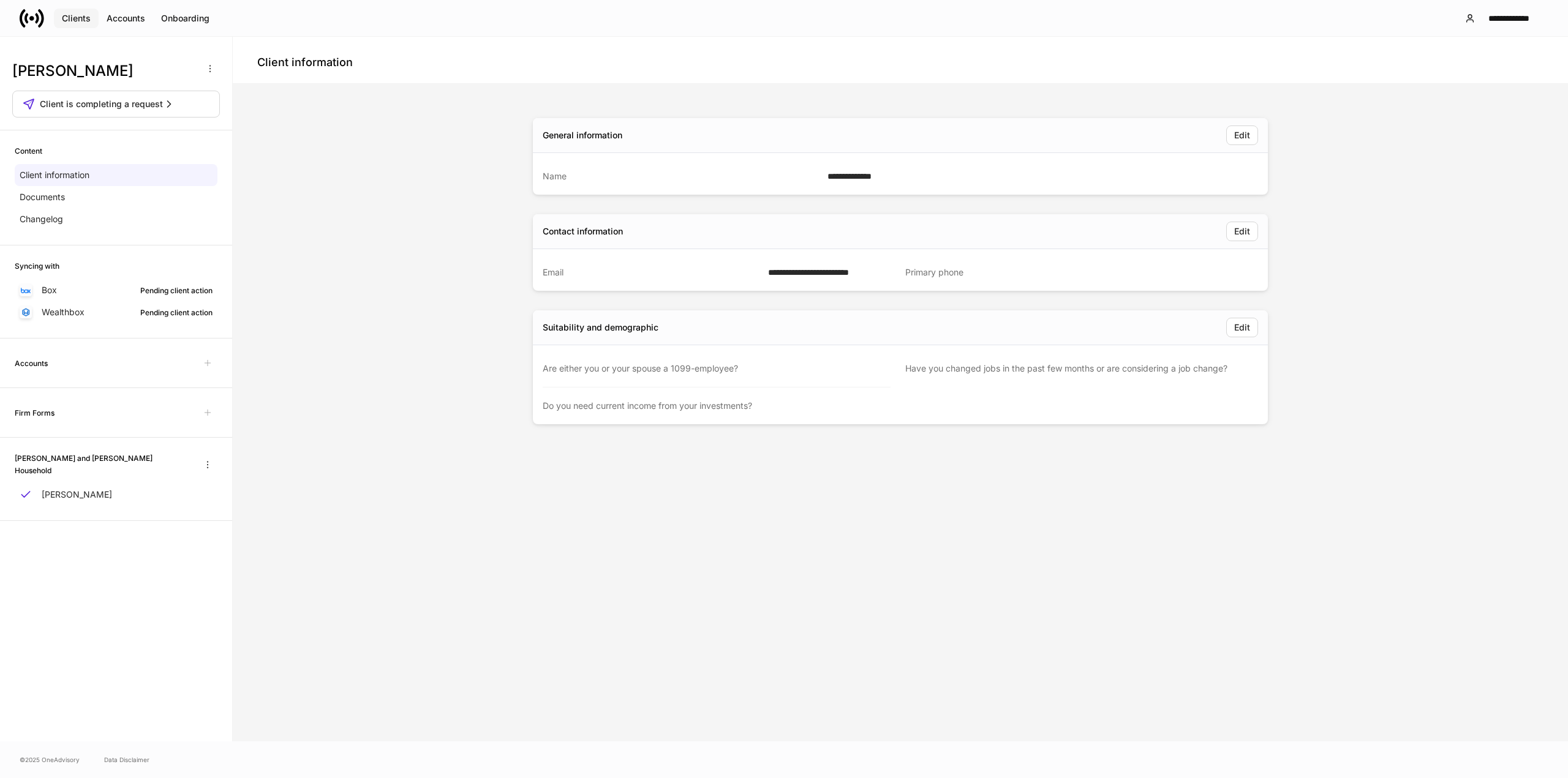
click at [73, 16] on div "Clients" at bounding box center [76, 19] width 29 height 12
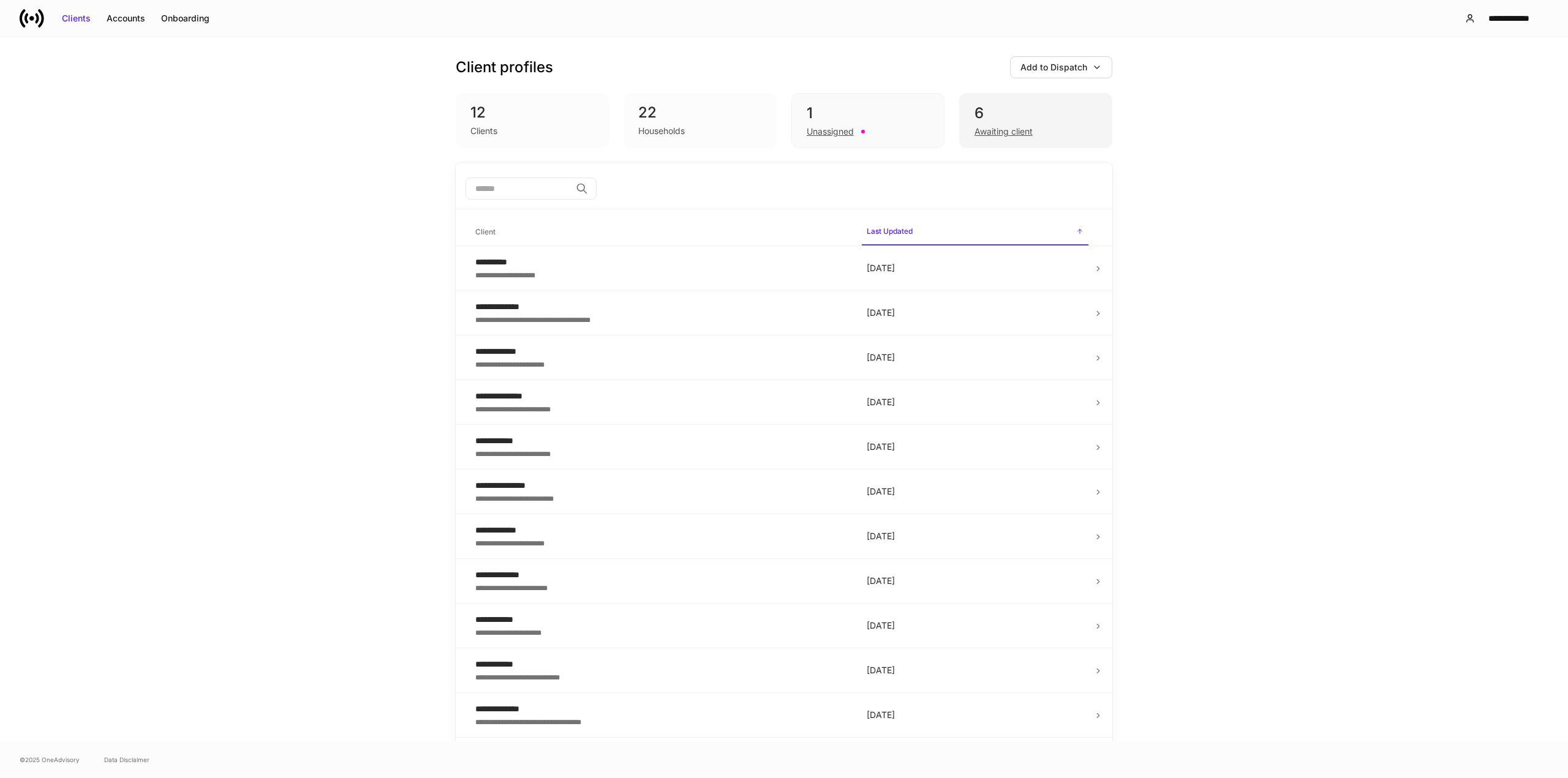
click at [1003, 114] on div "6" at bounding box center [1036, 114] width 122 height 20
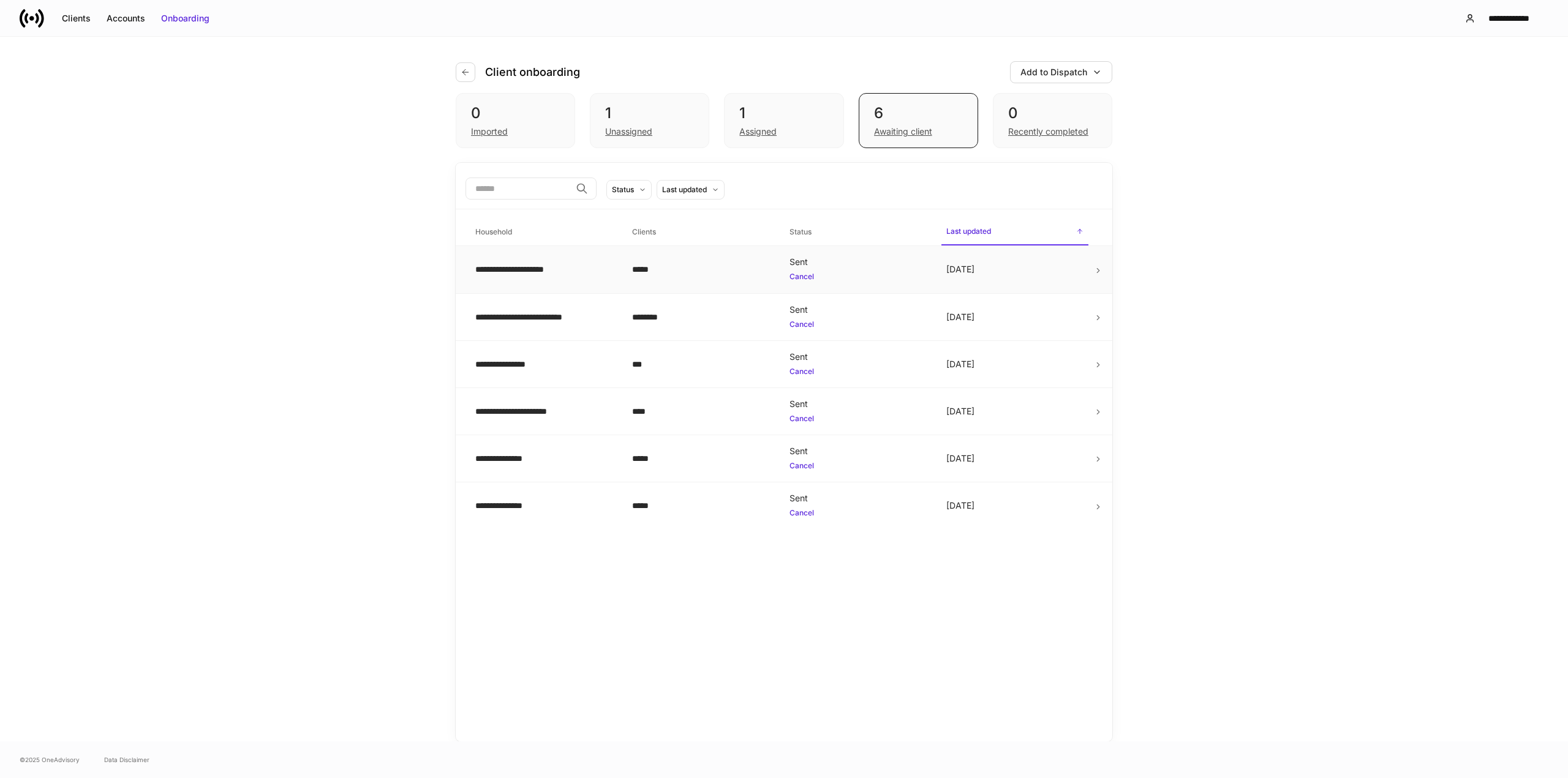
click at [586, 267] on div "**********" at bounding box center [544, 270] width 137 height 12
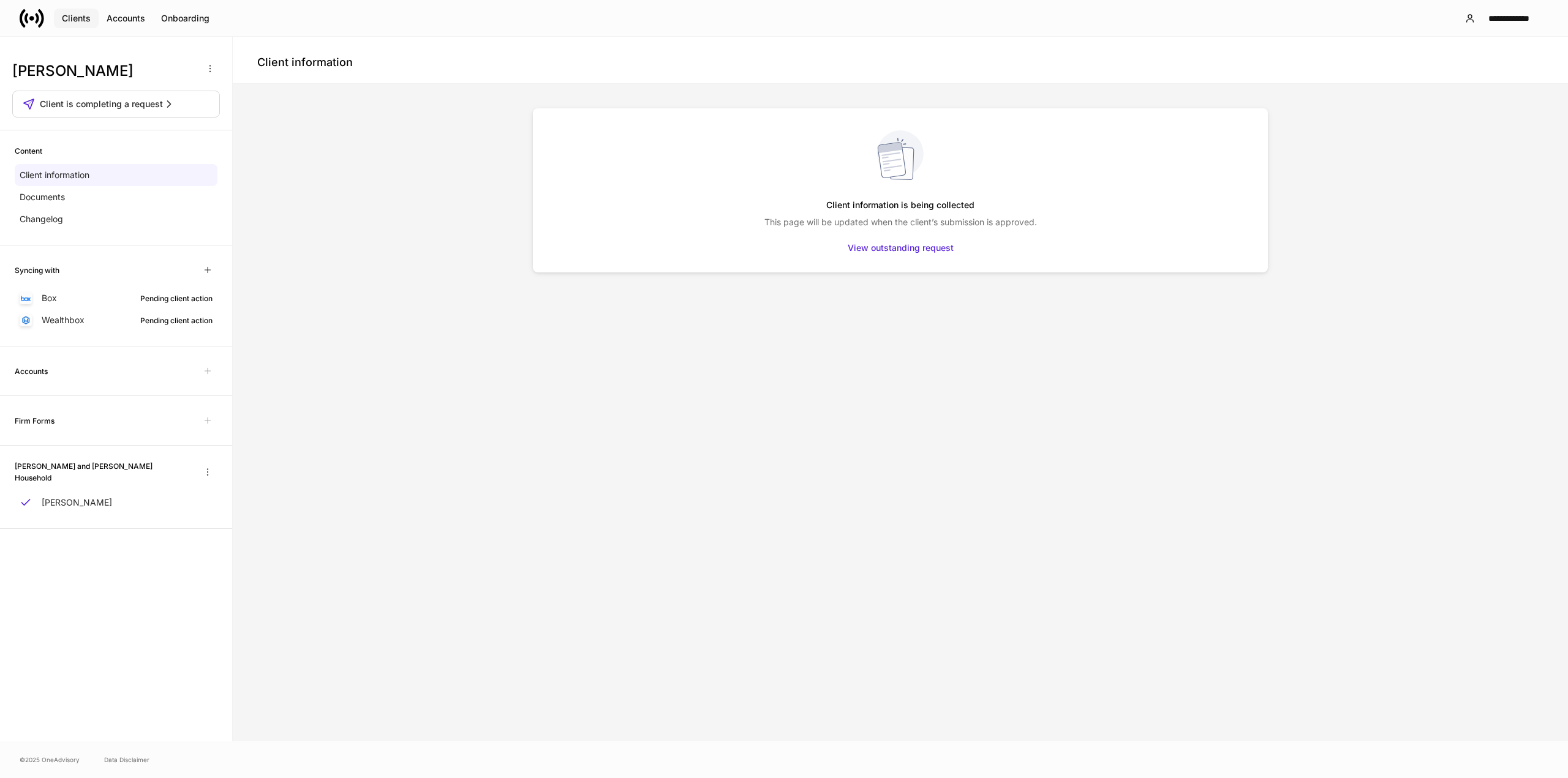
click at [78, 15] on div "Clients" at bounding box center [76, 19] width 29 height 12
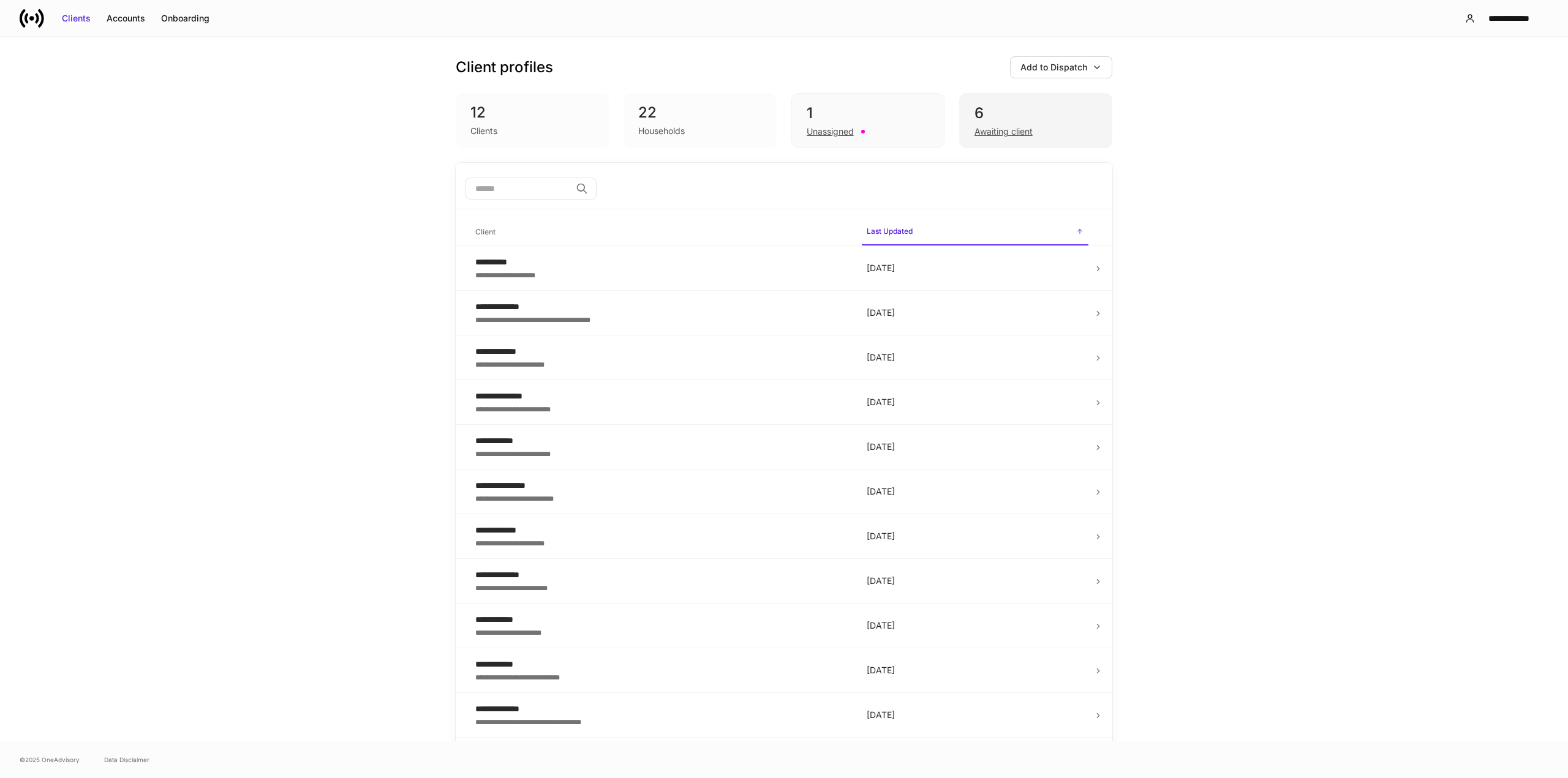
click at [997, 111] on div "6" at bounding box center [1036, 114] width 122 height 20
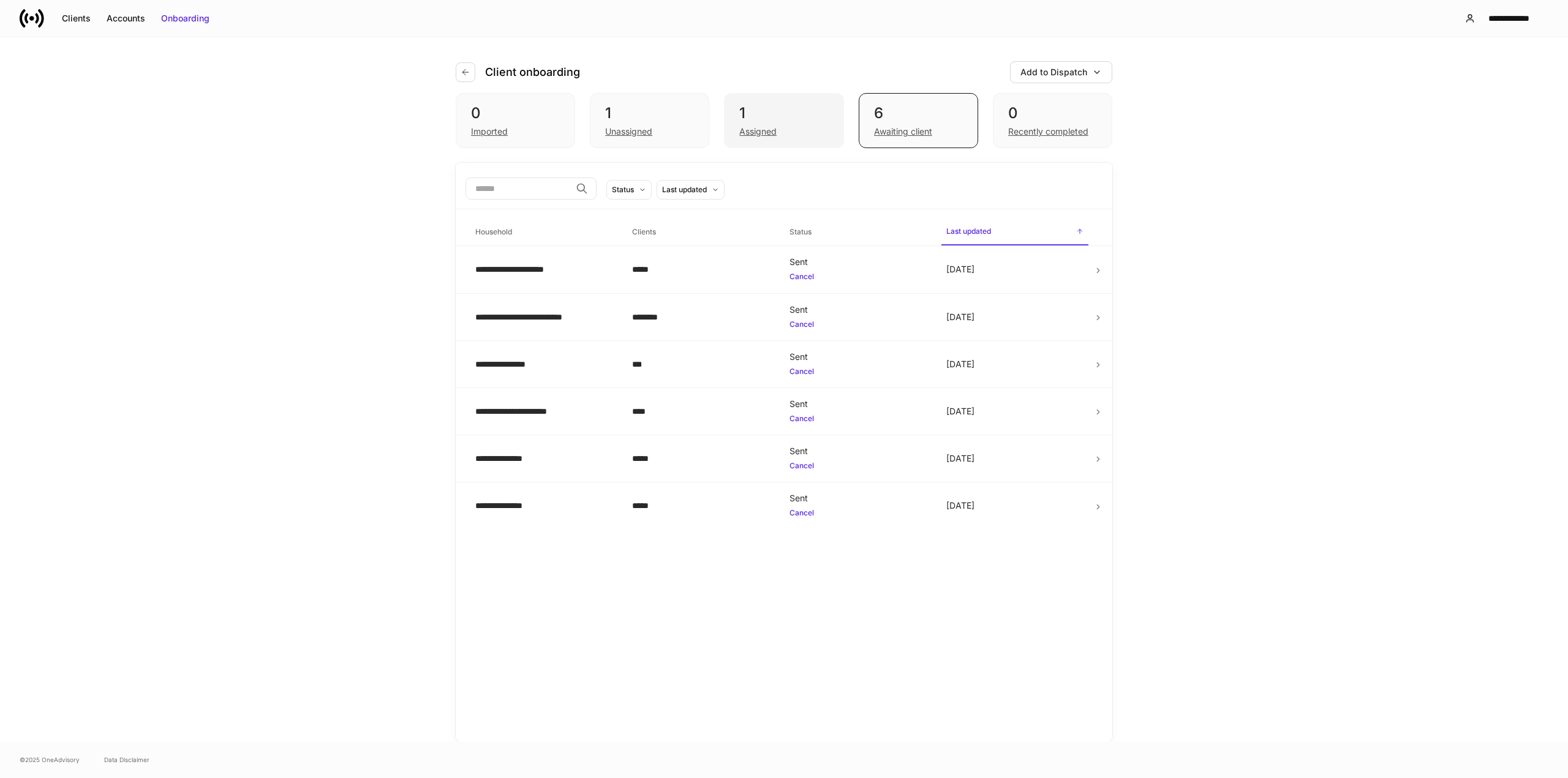
click at [796, 107] on div "1" at bounding box center [783, 114] width 89 height 20
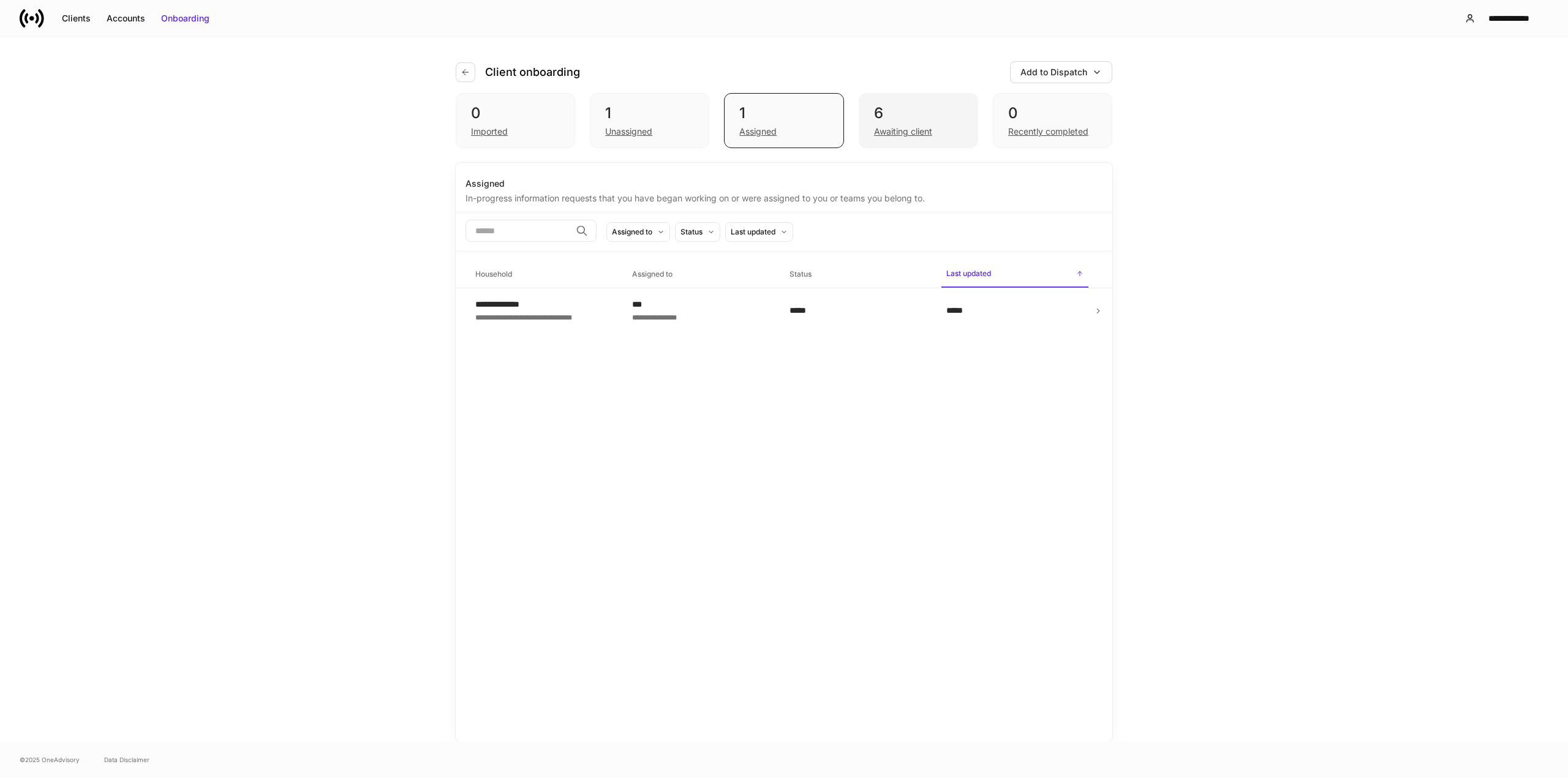
click at [918, 106] on div "6" at bounding box center [918, 114] width 89 height 20
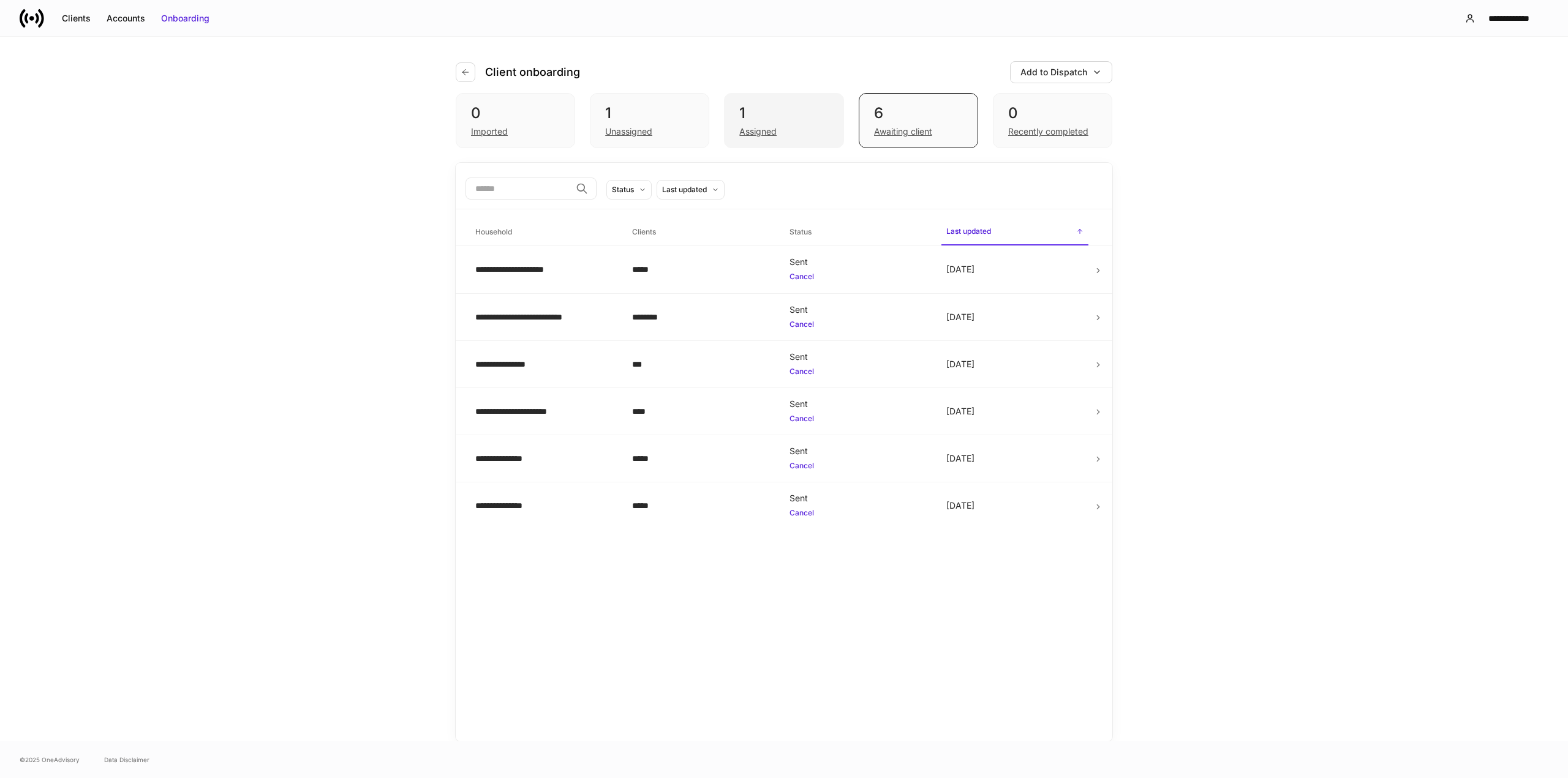
click at [796, 124] on div "Assigned" at bounding box center [783, 130] width 89 height 15
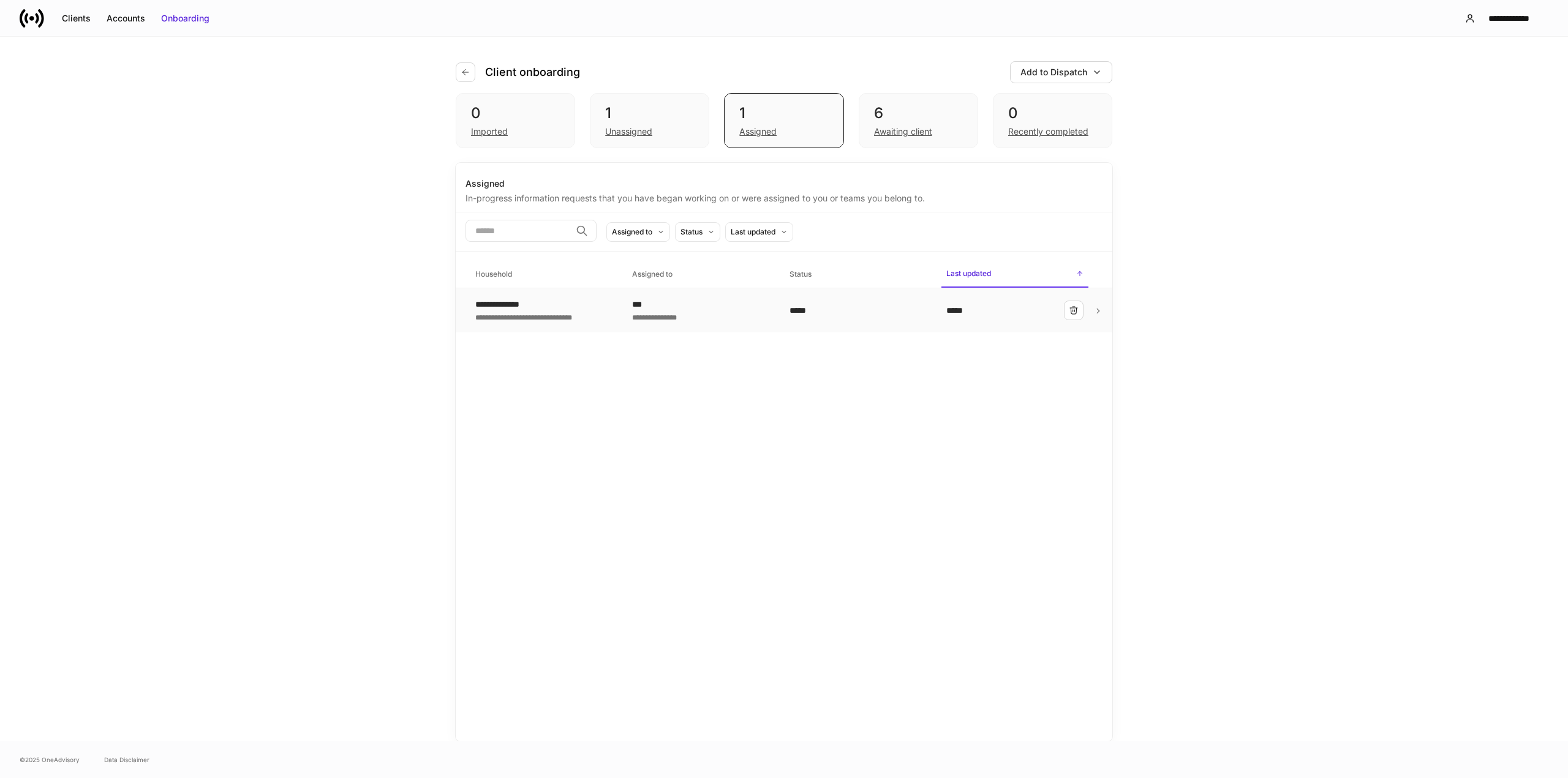
click at [1097, 311] on icon at bounding box center [1099, 311] width 9 height 9
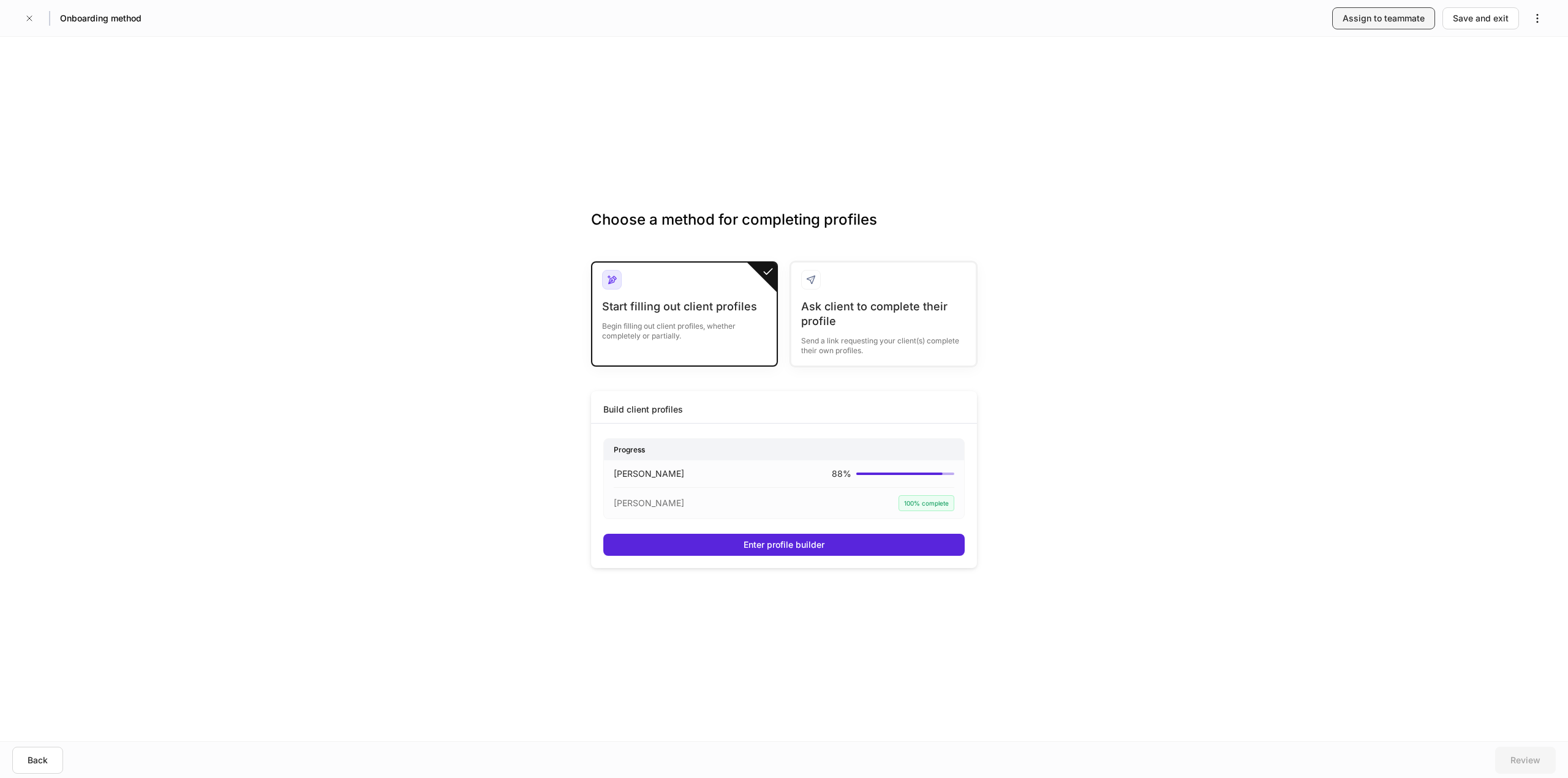
click at [1350, 22] on div "Assign to teammate" at bounding box center [1384, 19] width 82 height 12
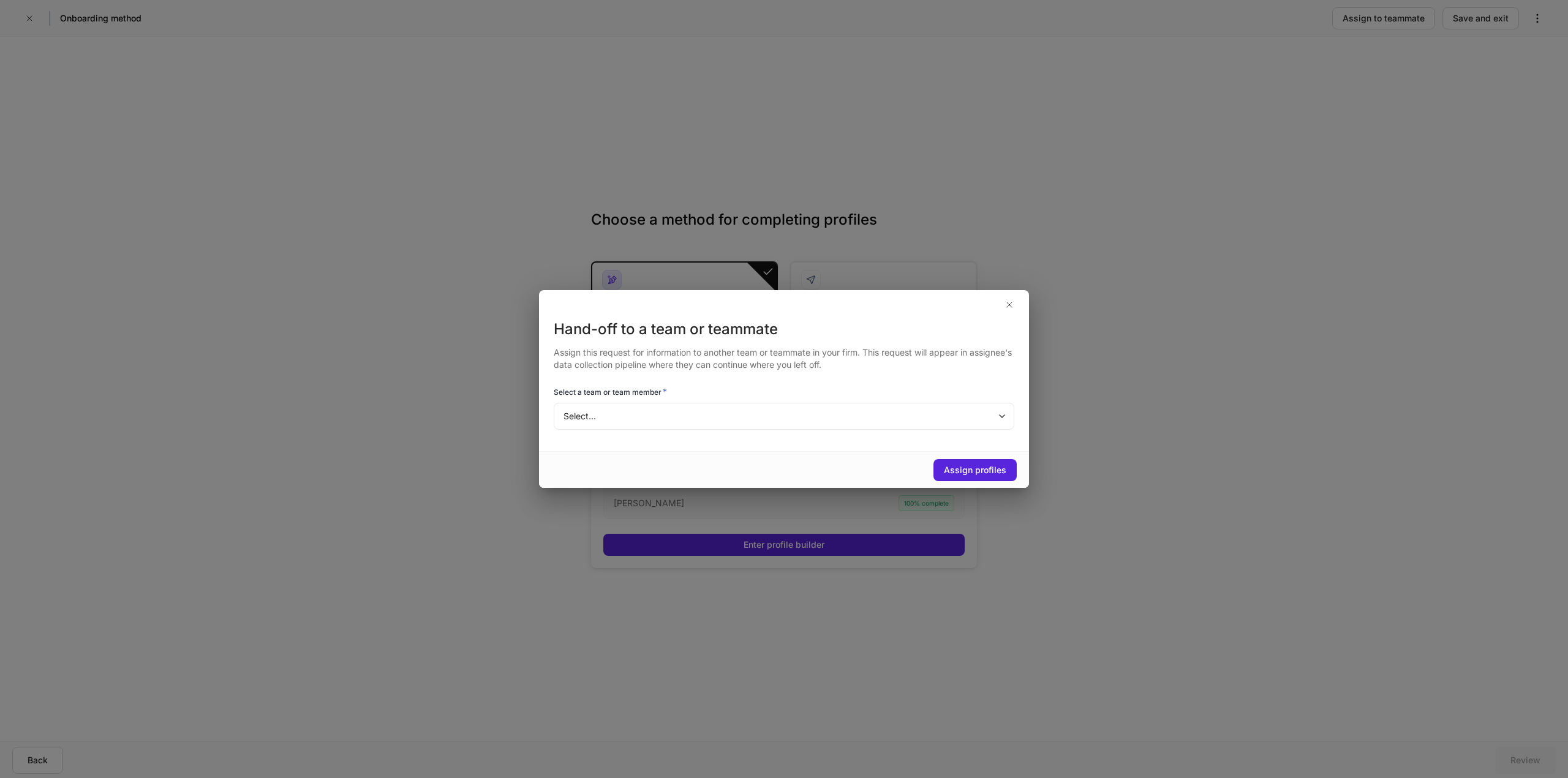
click at [630, 413] on body "Onboarding method Assign to teammate Save and exit Choose a method for completi…" at bounding box center [784, 389] width 1568 height 778
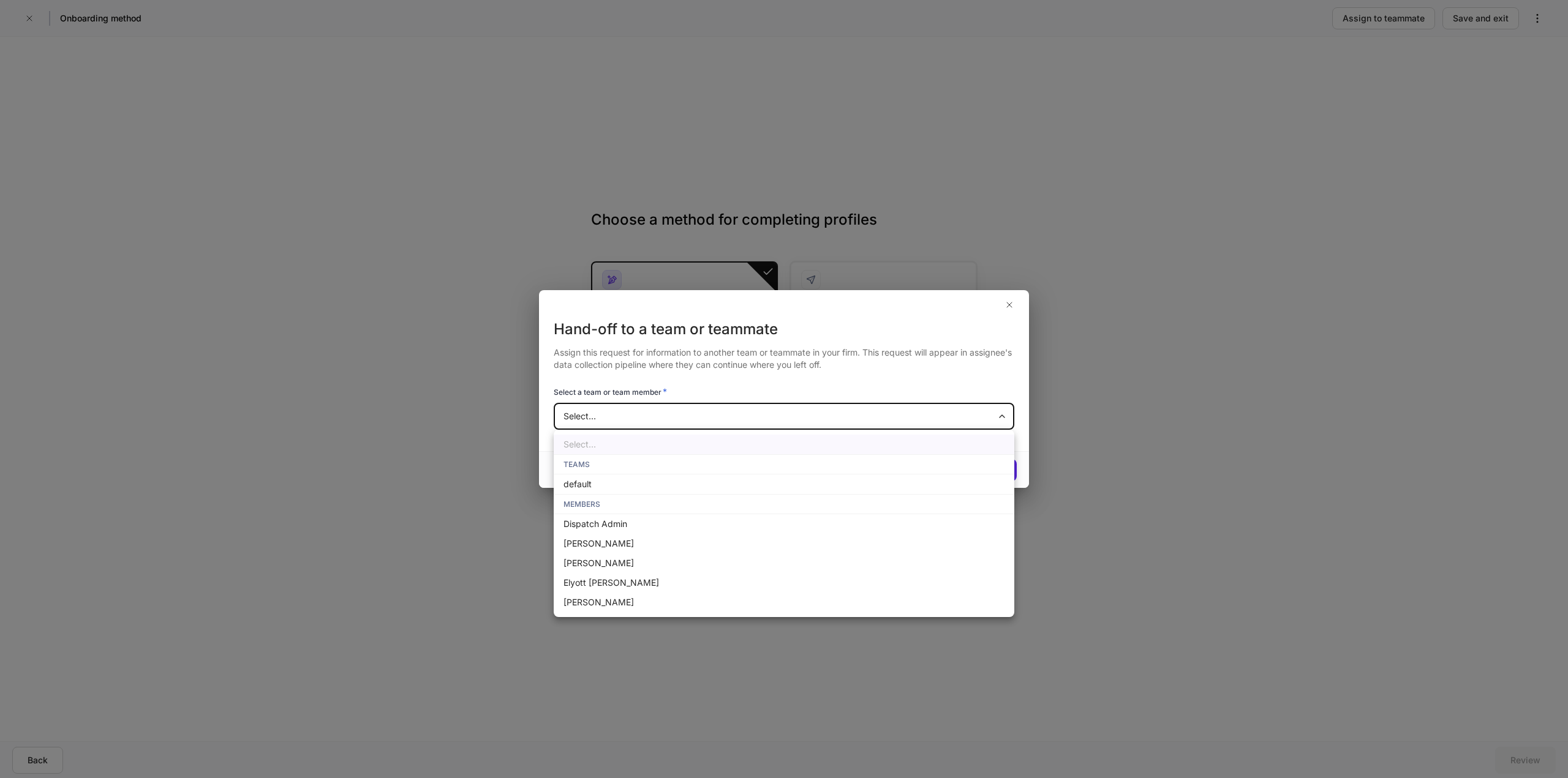
click at [1013, 304] on div at bounding box center [784, 389] width 1568 height 778
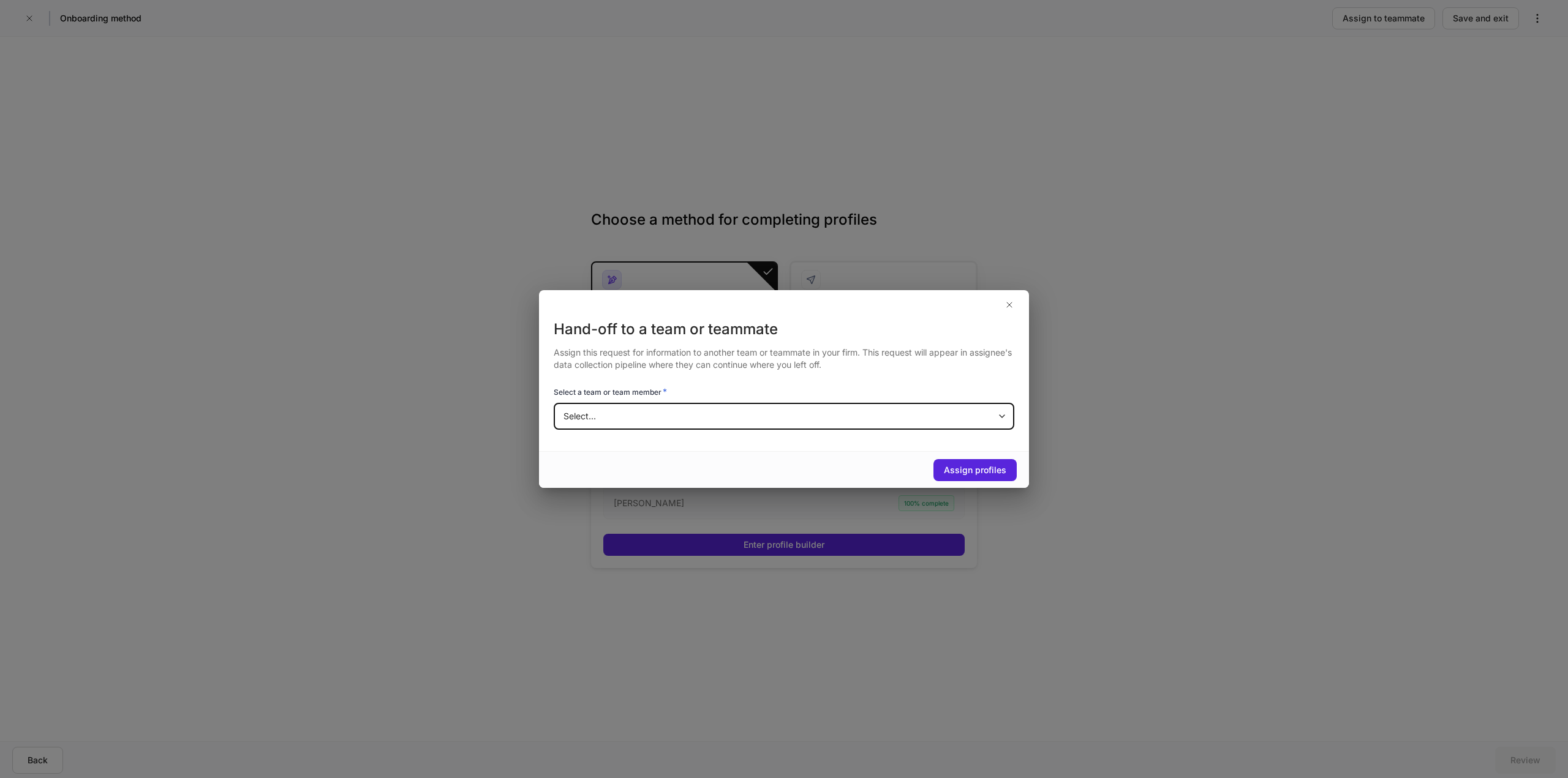
click at [938, 418] on body "Onboarding method Assign to teammate Save and exit Choose a method for completi…" at bounding box center [784, 389] width 1568 height 778
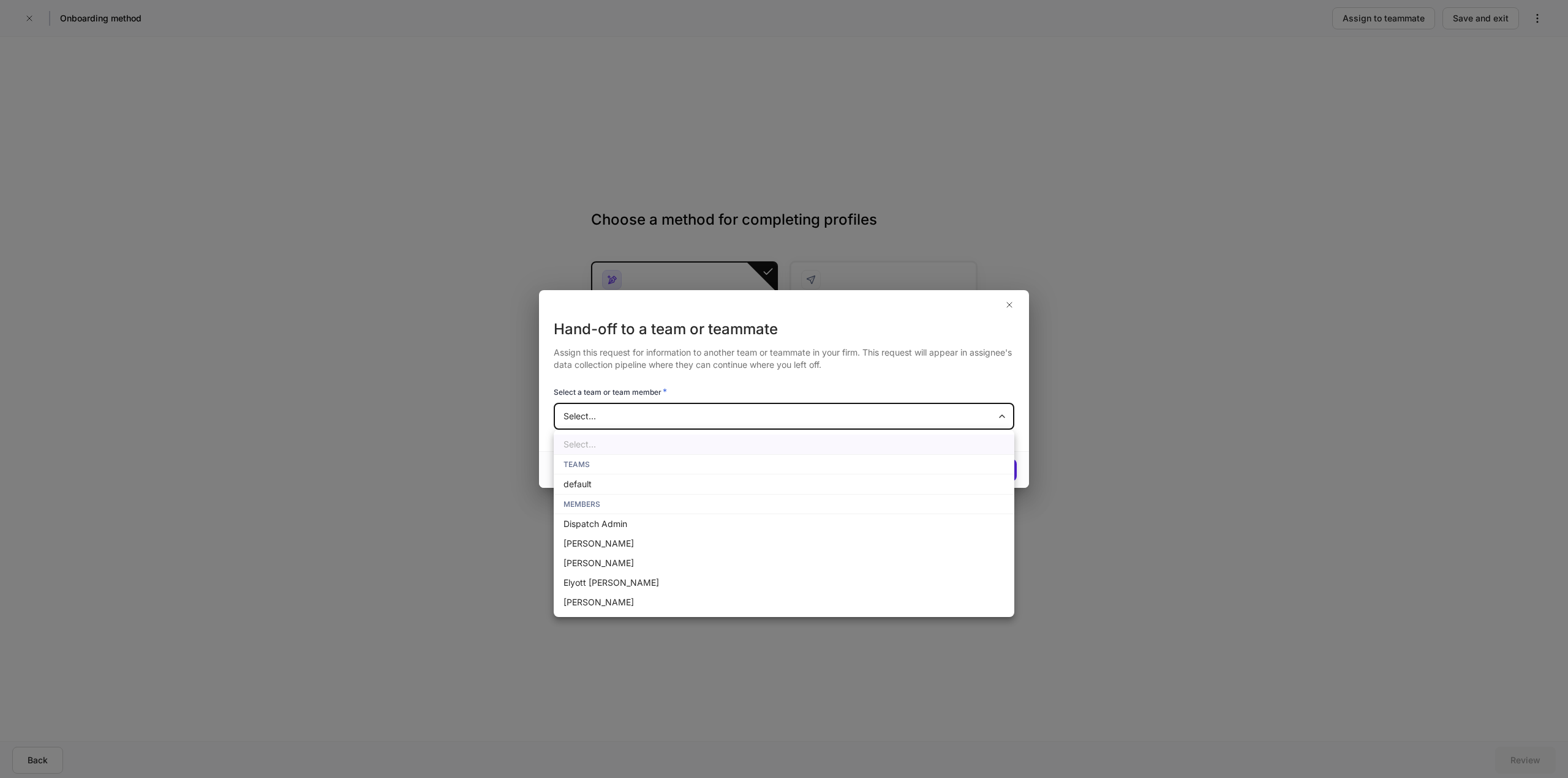
click at [1011, 304] on div at bounding box center [784, 389] width 1568 height 778
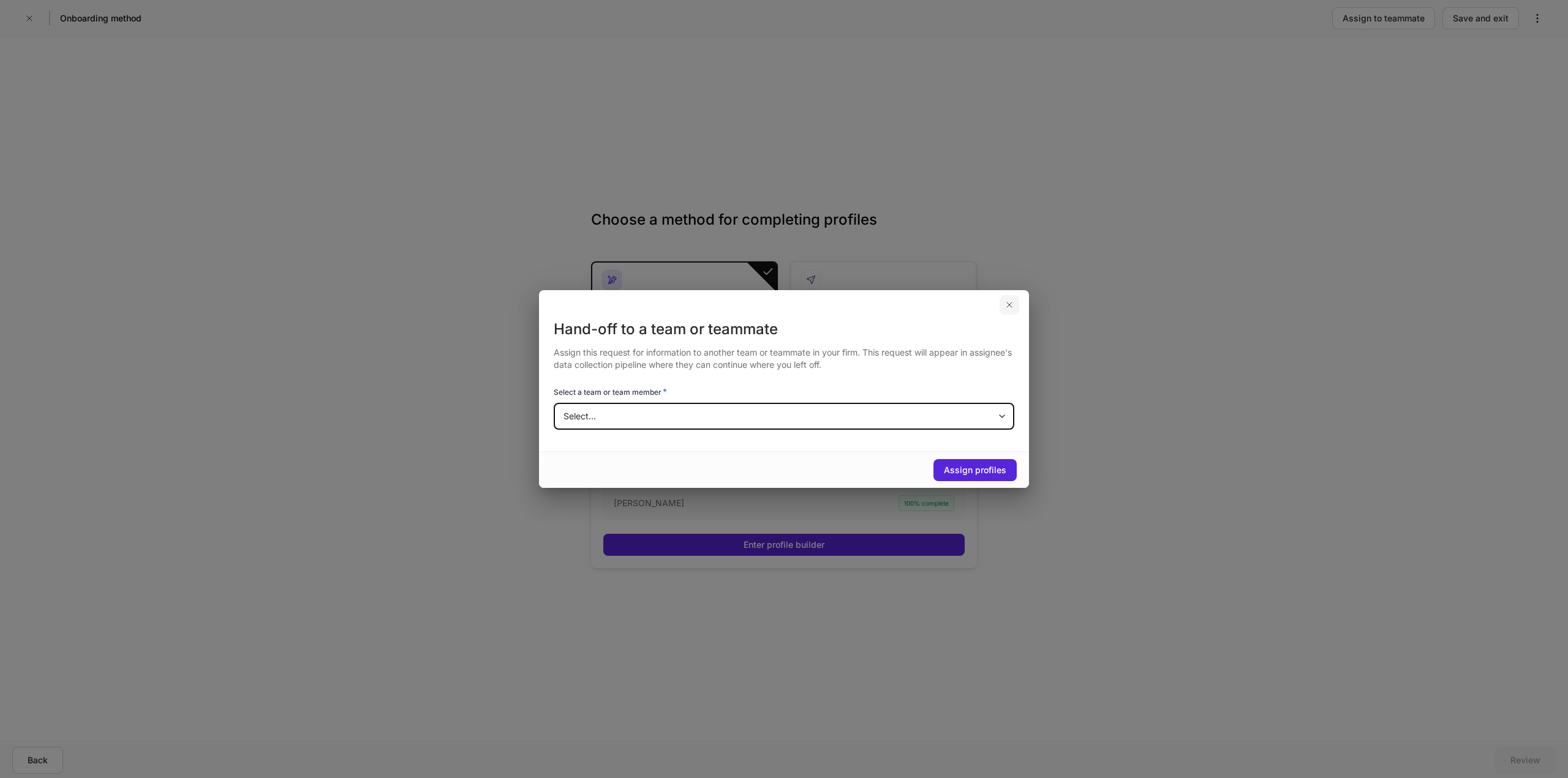
click at [1008, 308] on icon "button" at bounding box center [1010, 305] width 10 height 10
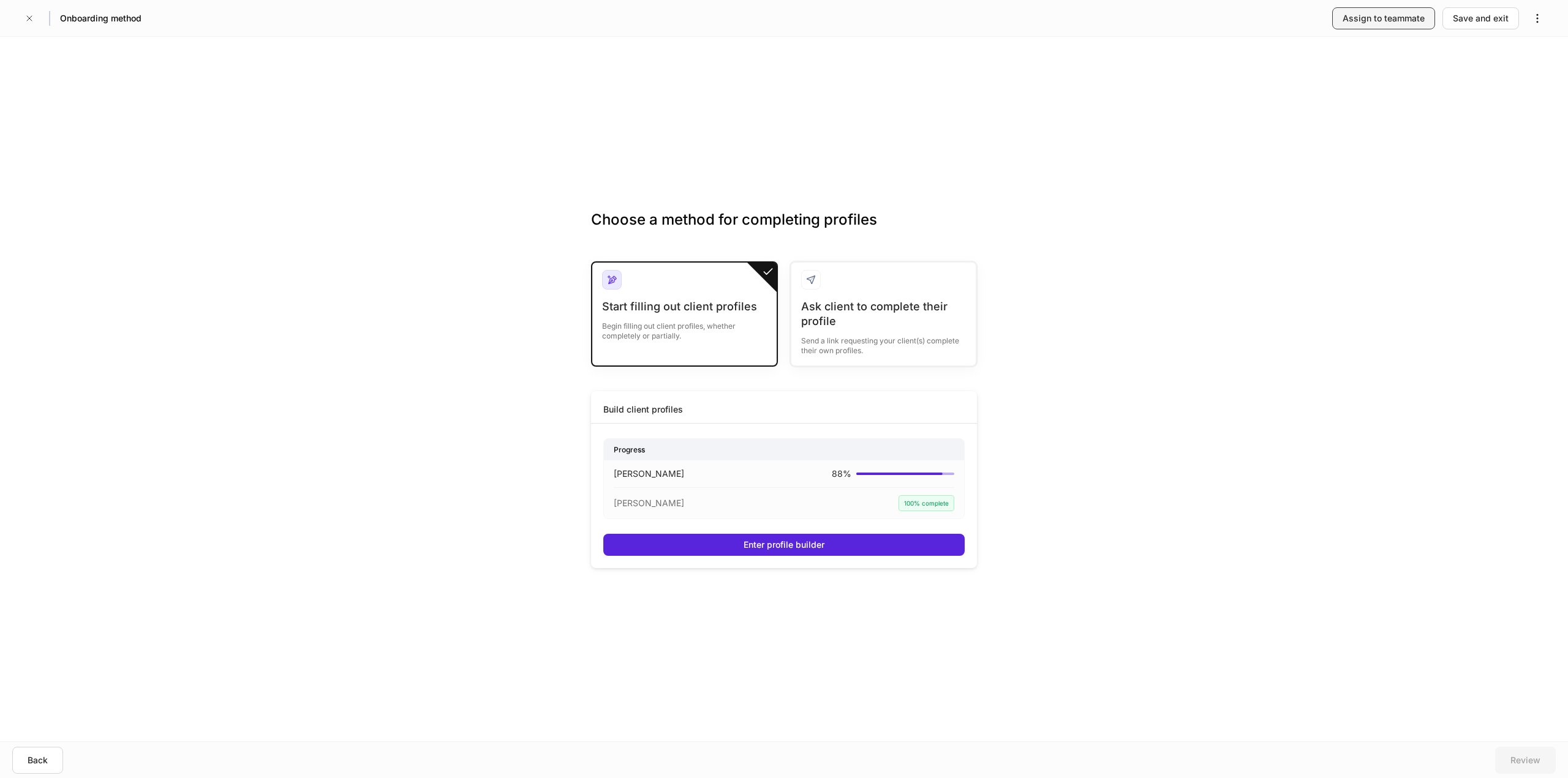
click at [1358, 23] on div "Assign to teammate" at bounding box center [1384, 19] width 82 height 12
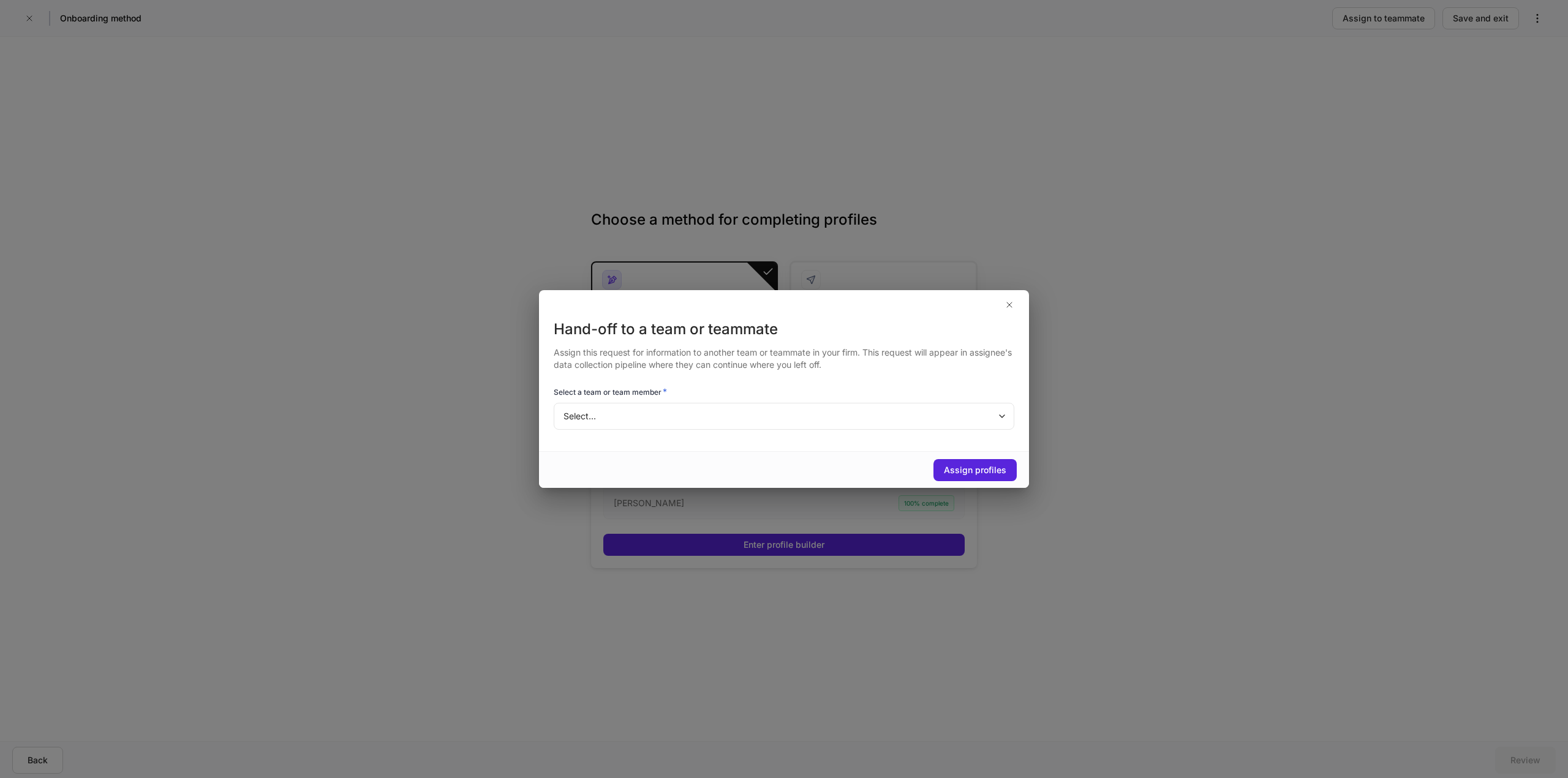
click at [888, 416] on body "Onboarding method Assign to teammate Save and exit Choose a method for completi…" at bounding box center [784, 389] width 1568 height 778
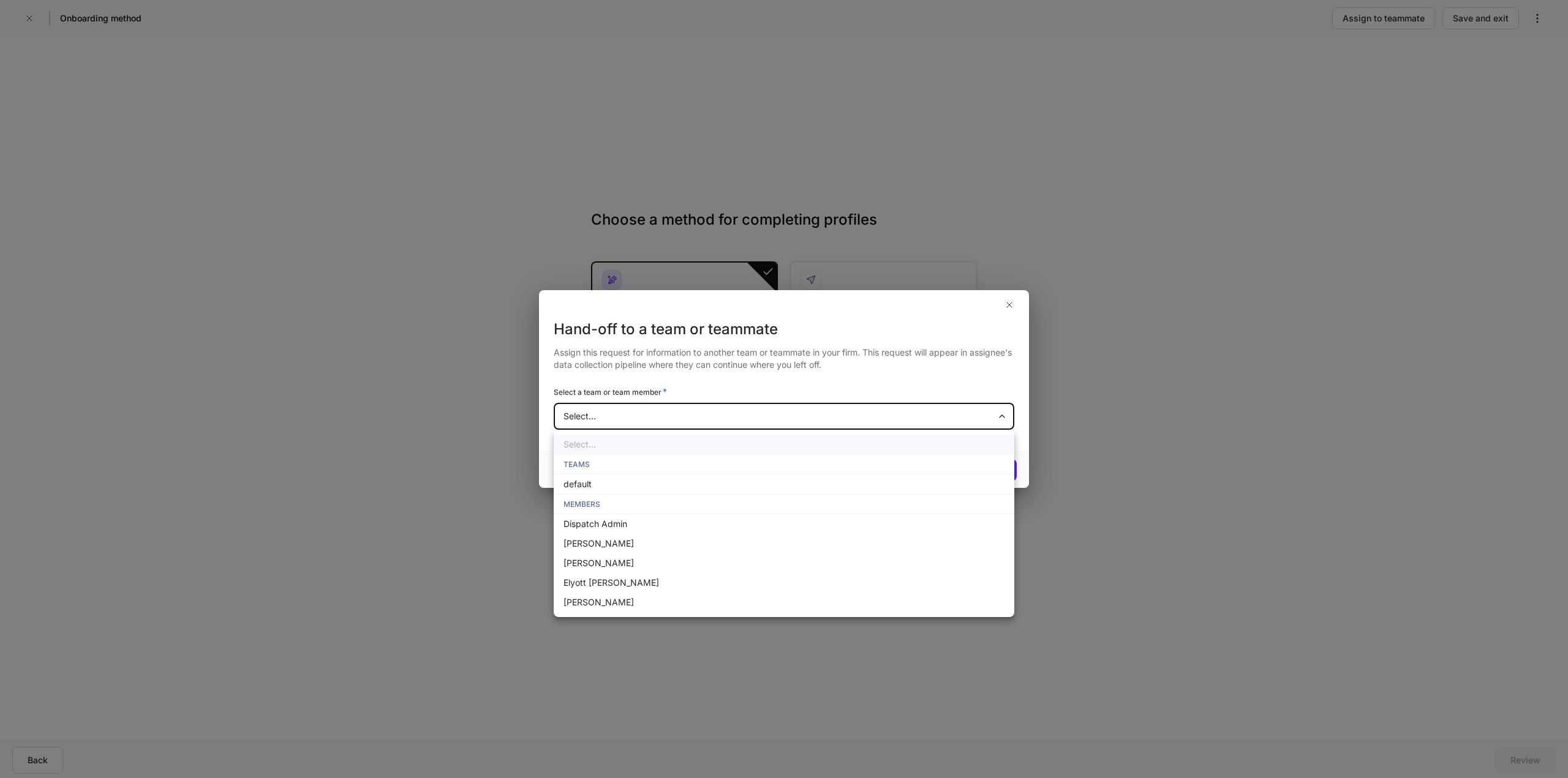
click at [1009, 304] on div at bounding box center [784, 389] width 1568 height 778
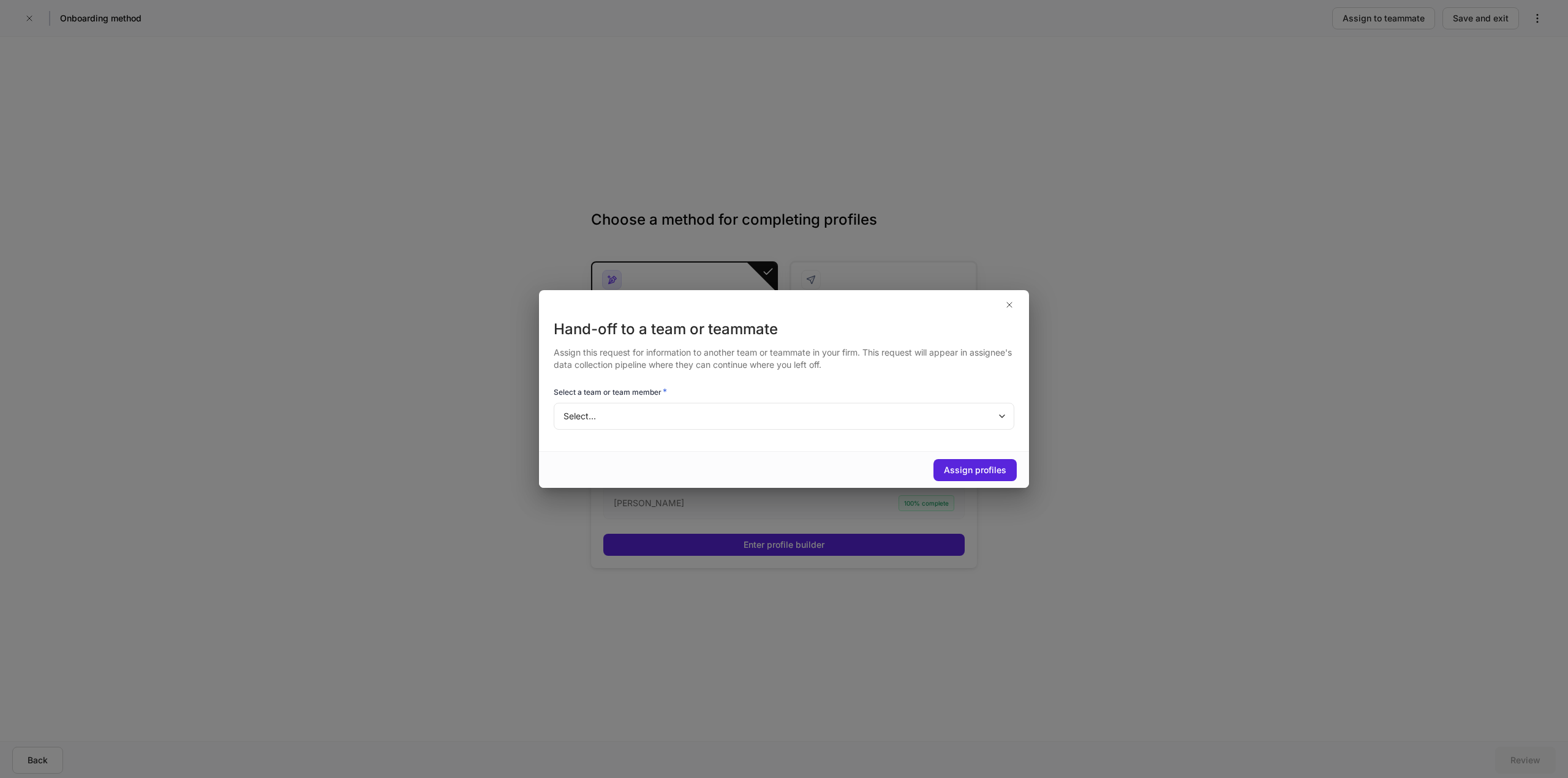
click at [1295, 130] on div "Hand-off to a team or teammate Assign this request for information to another t…" at bounding box center [784, 389] width 1568 height 778
click at [1008, 303] on icon "button" at bounding box center [1010, 305] width 10 height 10
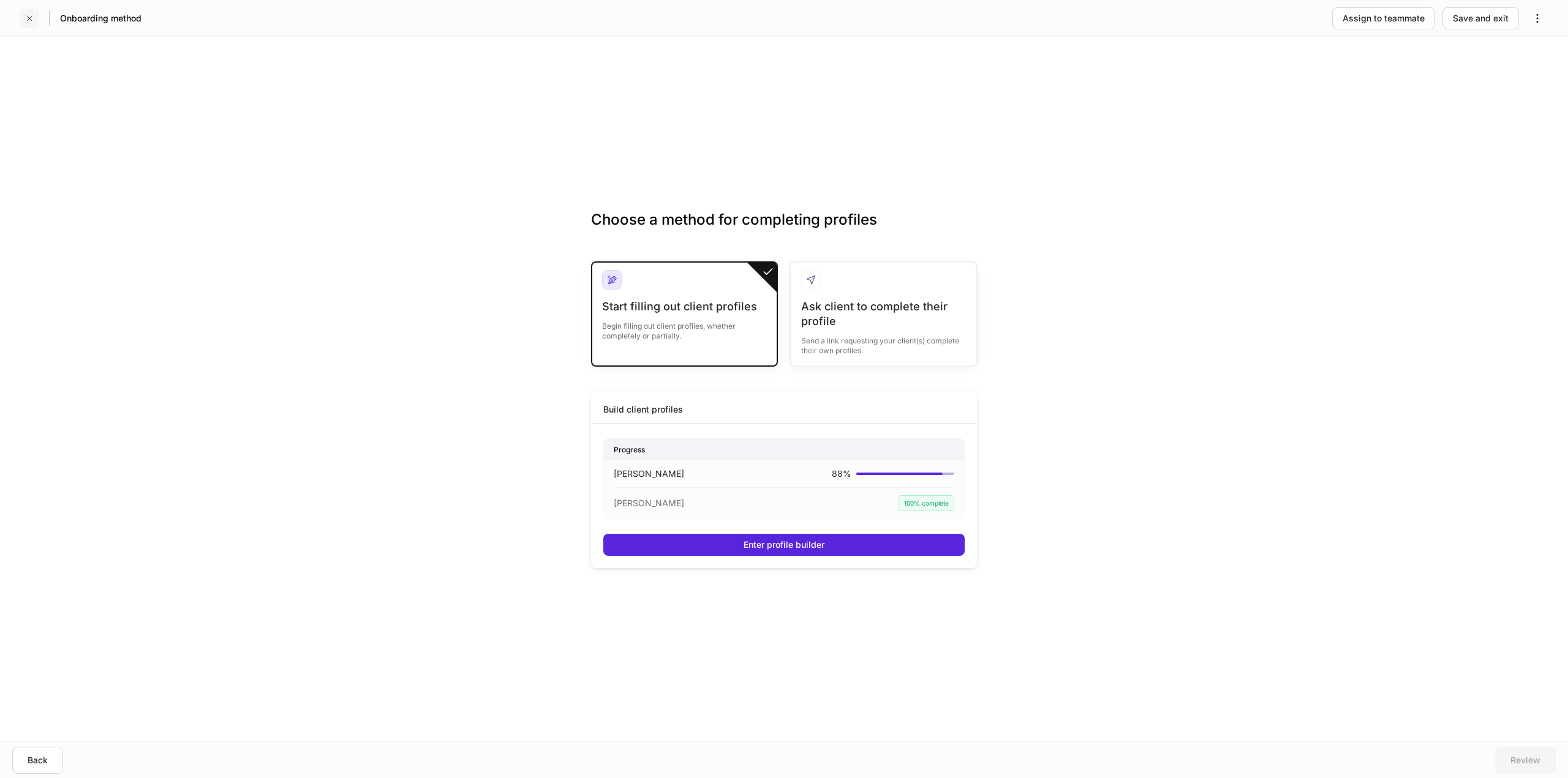
click at [30, 20] on icon "button" at bounding box center [29, 19] width 10 height 10
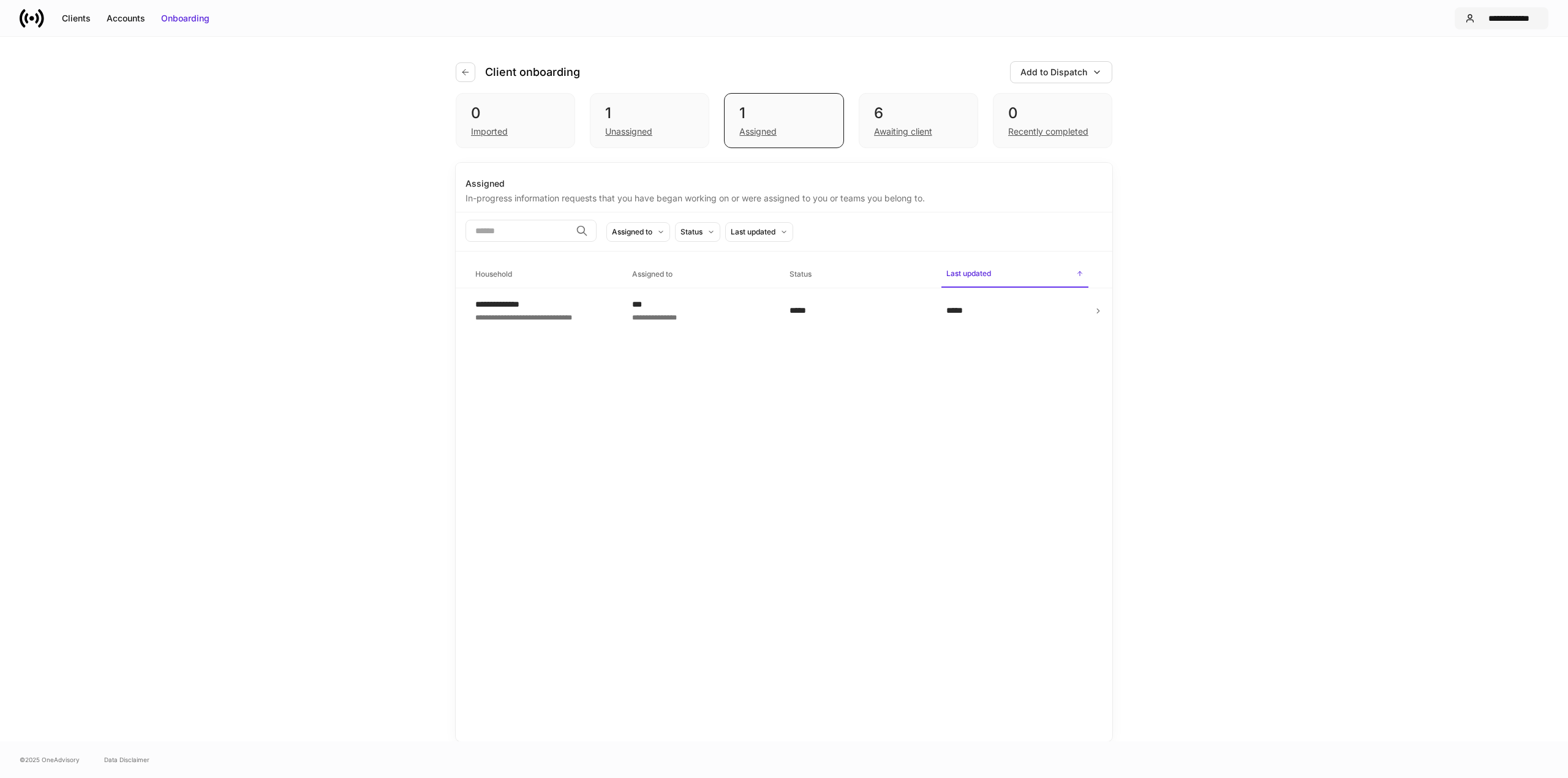
click at [1495, 13] on div "**********" at bounding box center [1509, 19] width 58 height 12
click at [1441, 122] on div "Logout" at bounding box center [1442, 121] width 28 height 12
click at [73, 17] on div "Clients" at bounding box center [76, 19] width 29 height 12
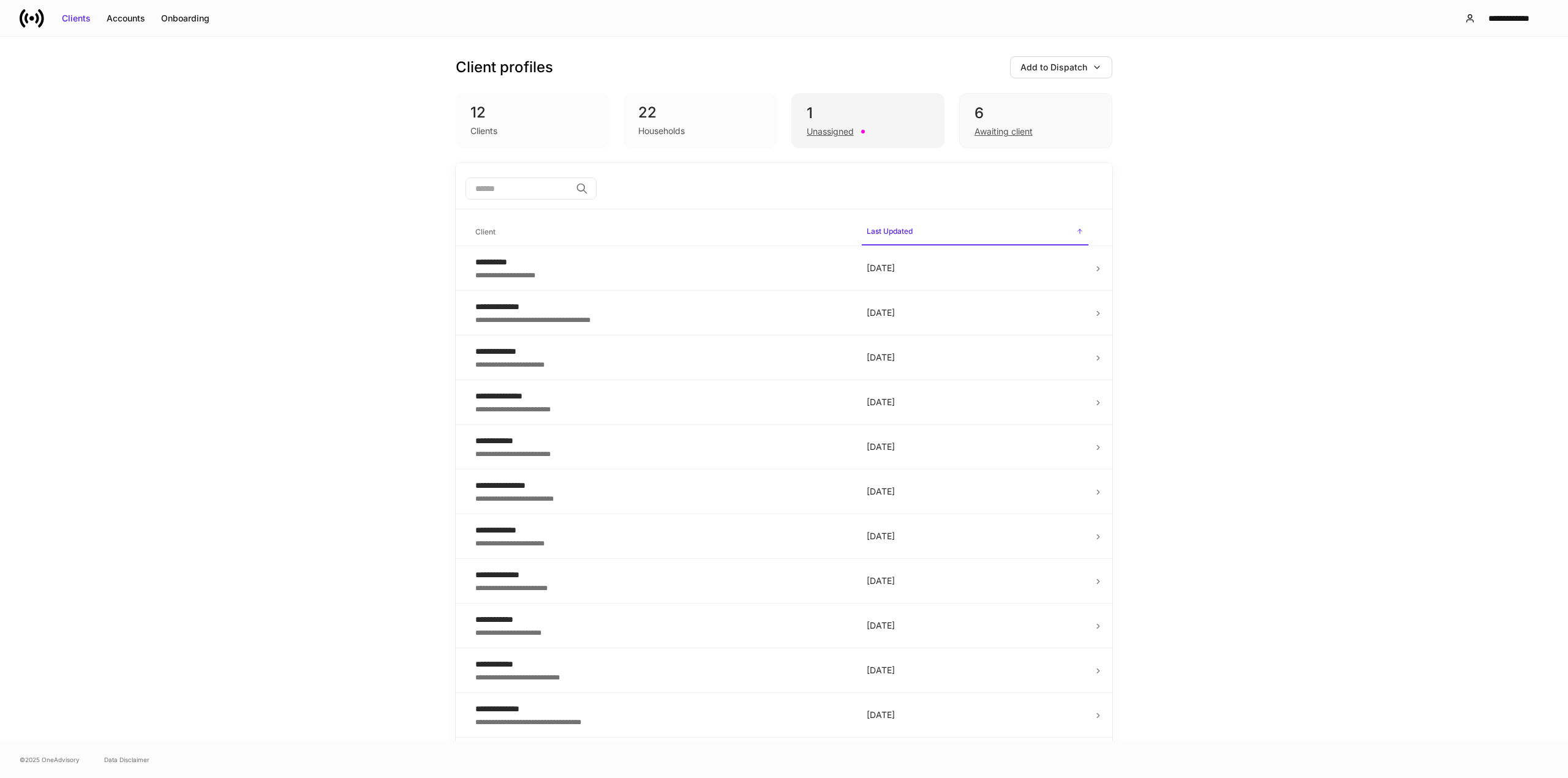
click at [847, 109] on div "1" at bounding box center [868, 114] width 122 height 20
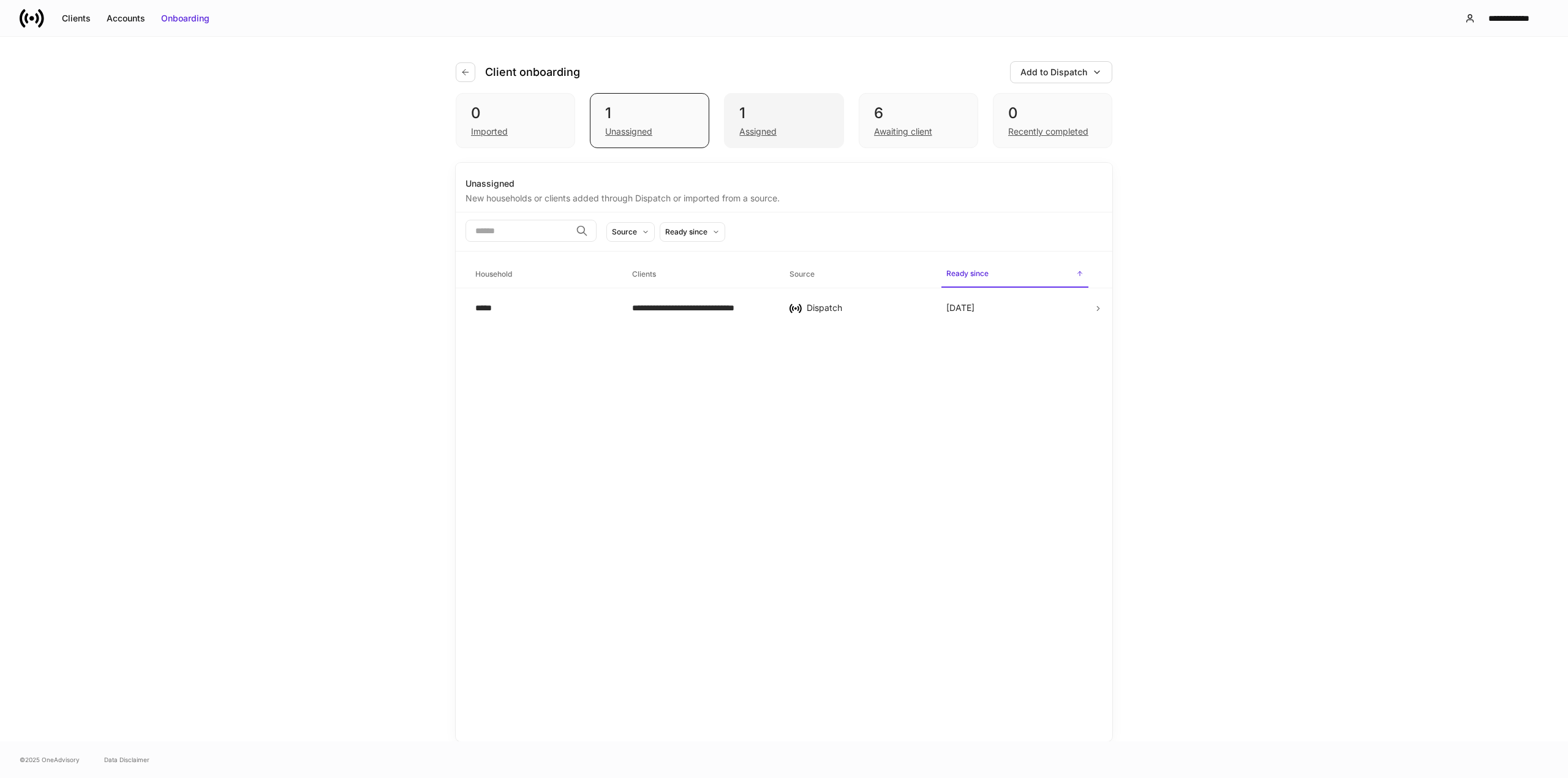
click at [775, 115] on div "1" at bounding box center [783, 114] width 89 height 20
click at [1101, 311] on icon at bounding box center [1099, 311] width 9 height 9
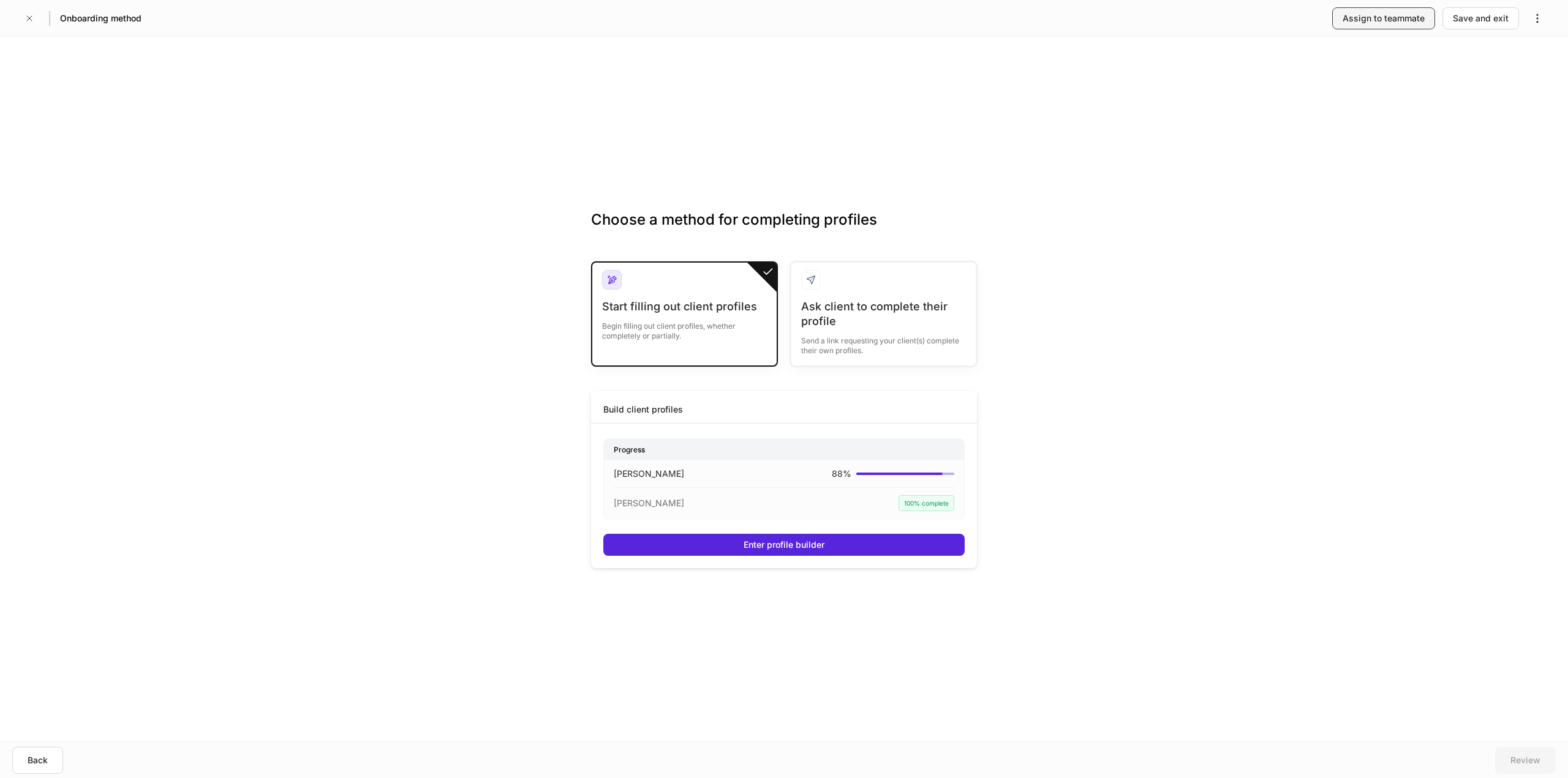
click at [1367, 12] on div "Assign to teammate" at bounding box center [1384, 19] width 82 height 12
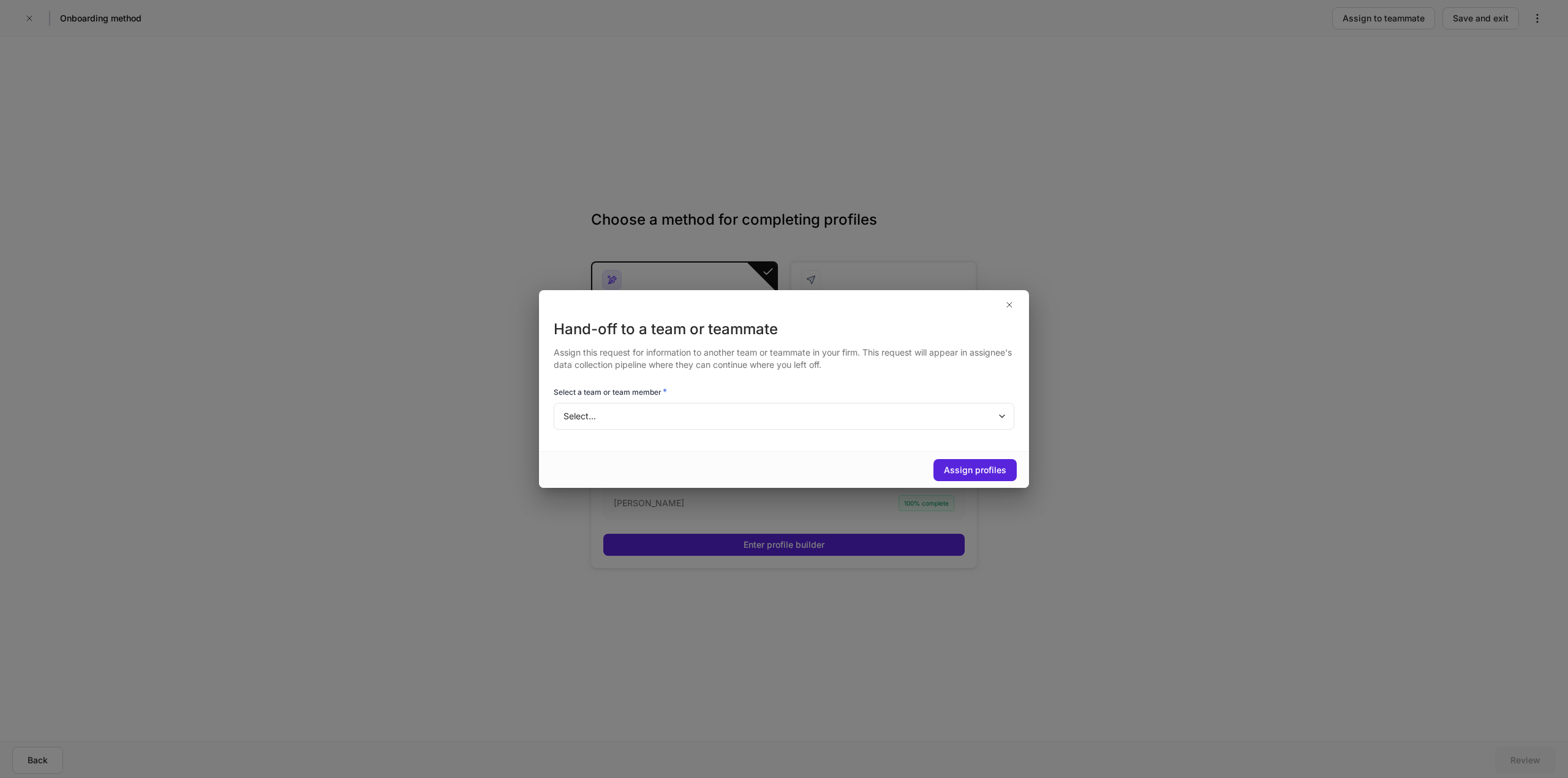
click at [619, 414] on body "Onboarding method Assign to teammate Save and exit Choose a method for completi…" at bounding box center [784, 389] width 1568 height 778
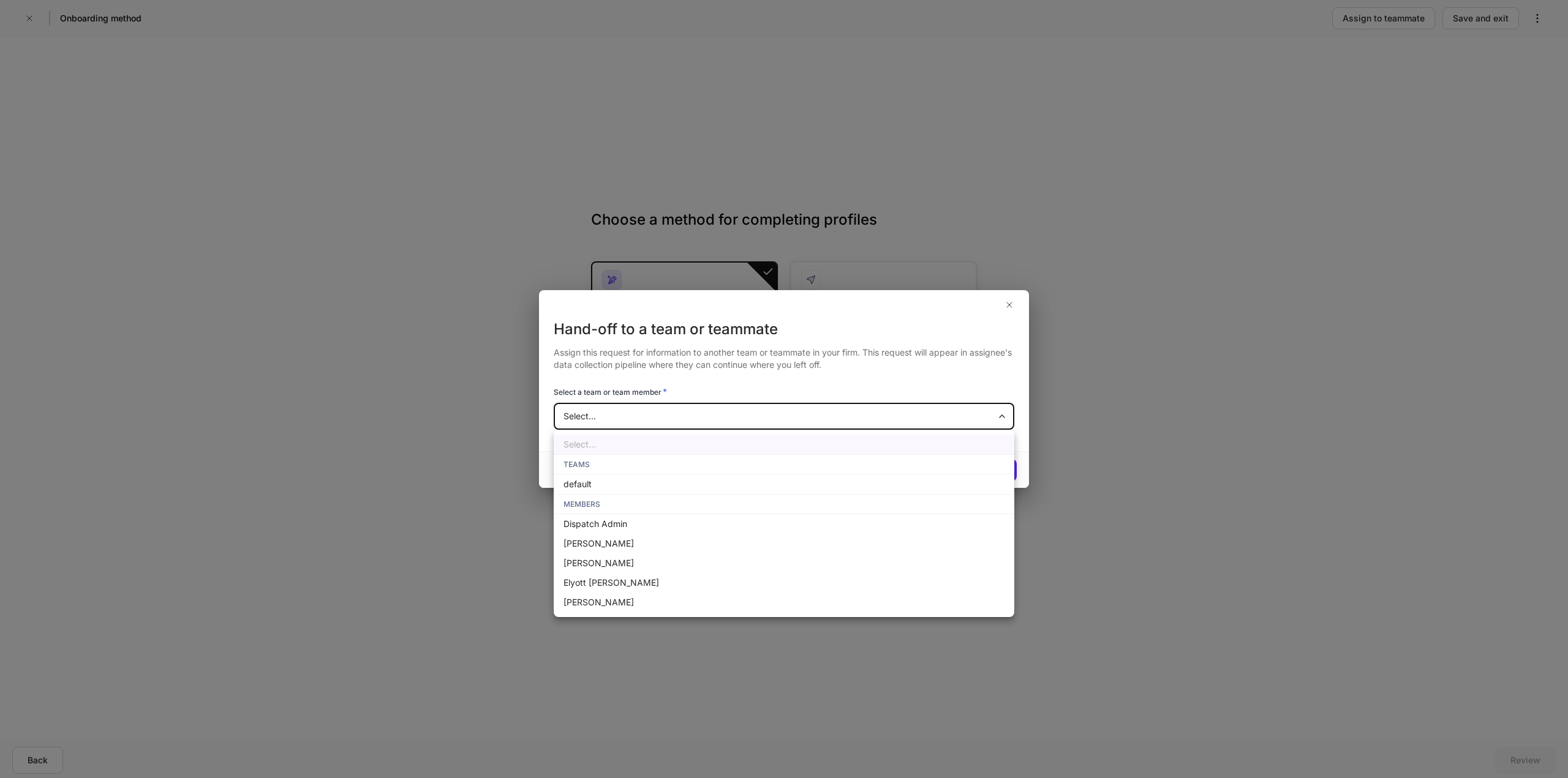
click at [486, 175] on div at bounding box center [784, 389] width 1568 height 778
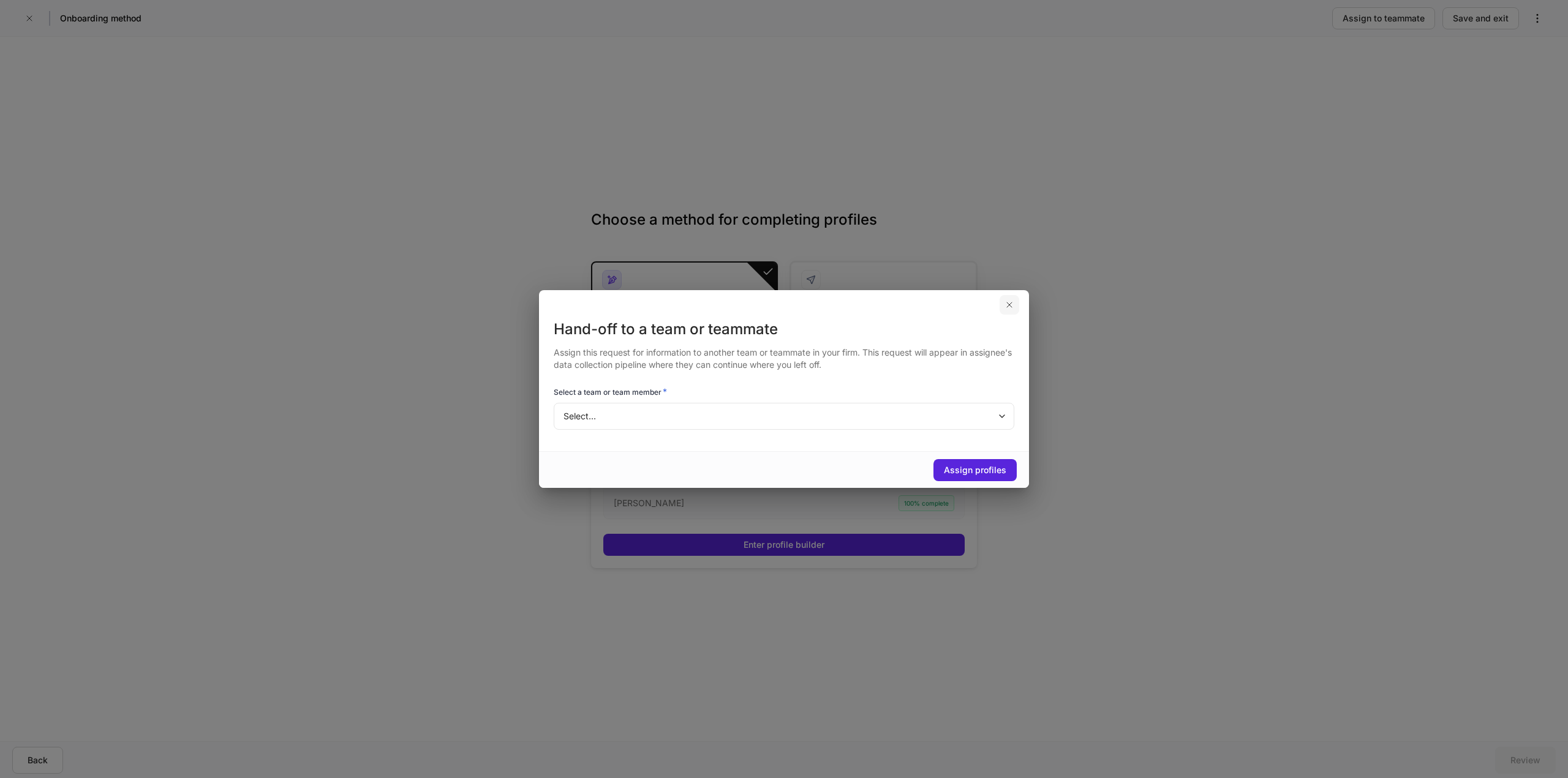
click at [1013, 306] on icon "button" at bounding box center [1010, 305] width 10 height 10
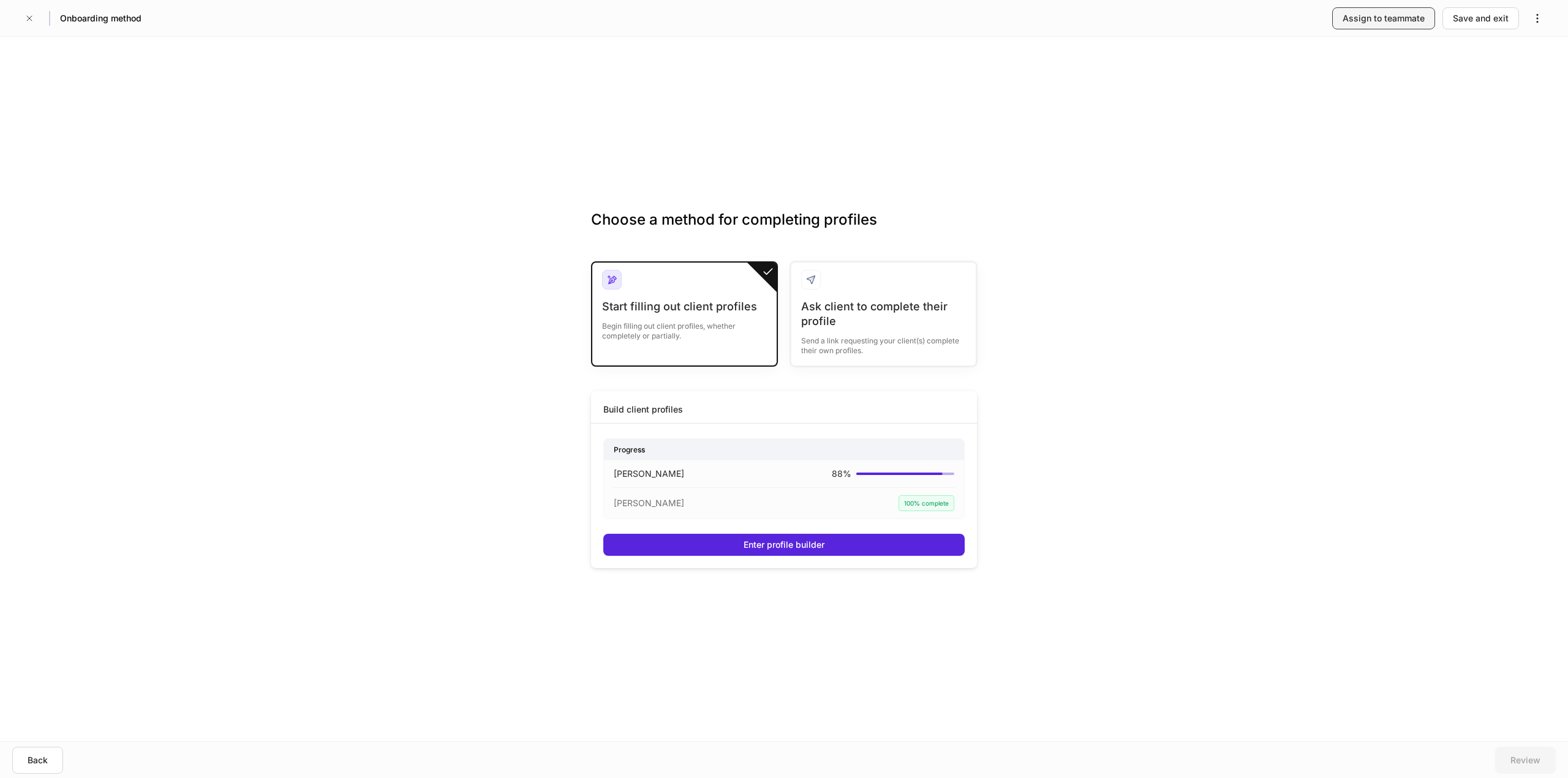
click at [1349, 21] on div "Assign to teammate" at bounding box center [1384, 19] width 82 height 12
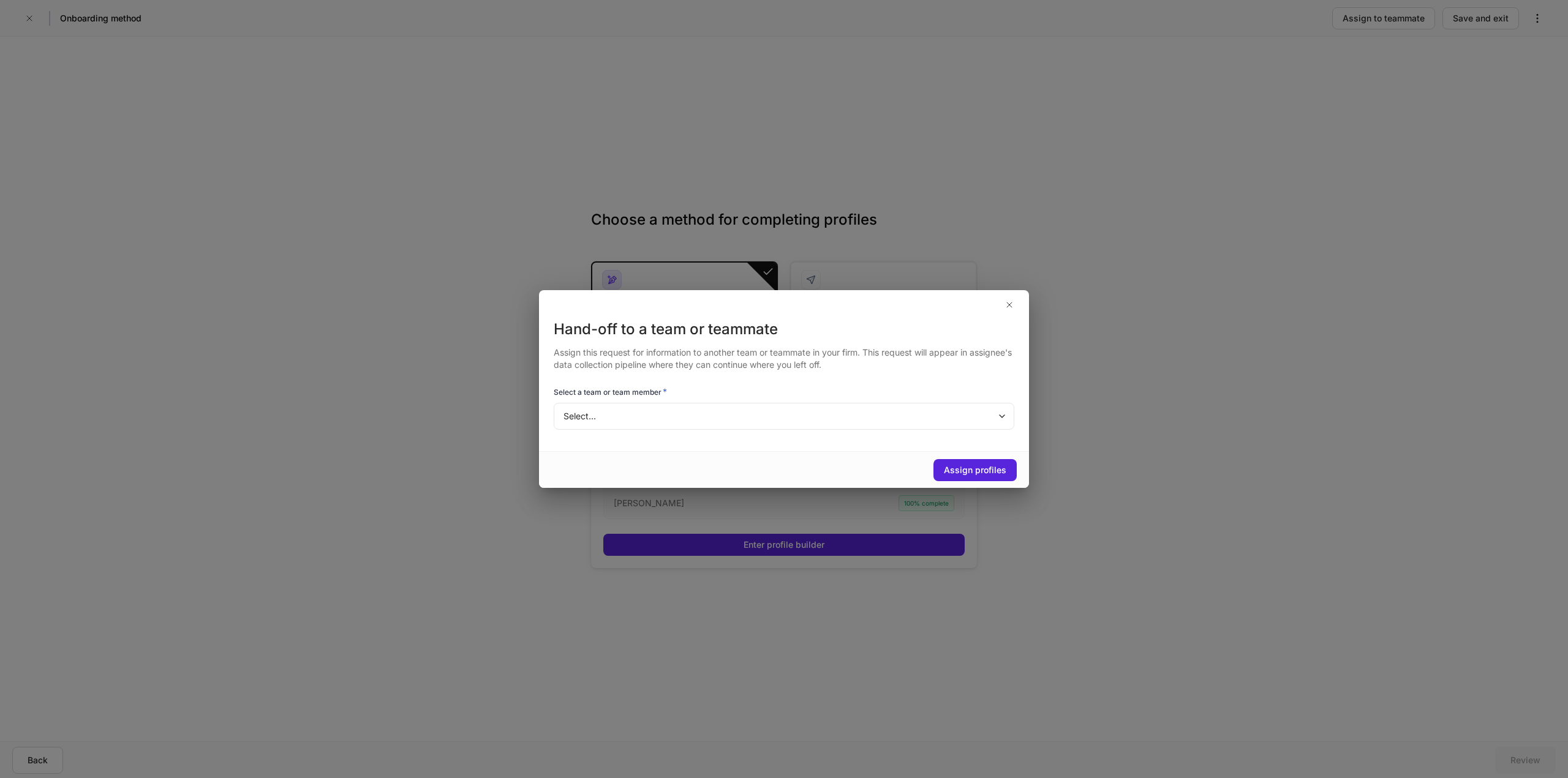
click at [604, 438] on div "Hand-off to a team or teammate Assign this request for information to another t…" at bounding box center [784, 385] width 490 height 132
click at [603, 411] on body "Onboarding method Assign to teammate Save and exit Choose a method for completi…" at bounding box center [784, 389] width 1568 height 778
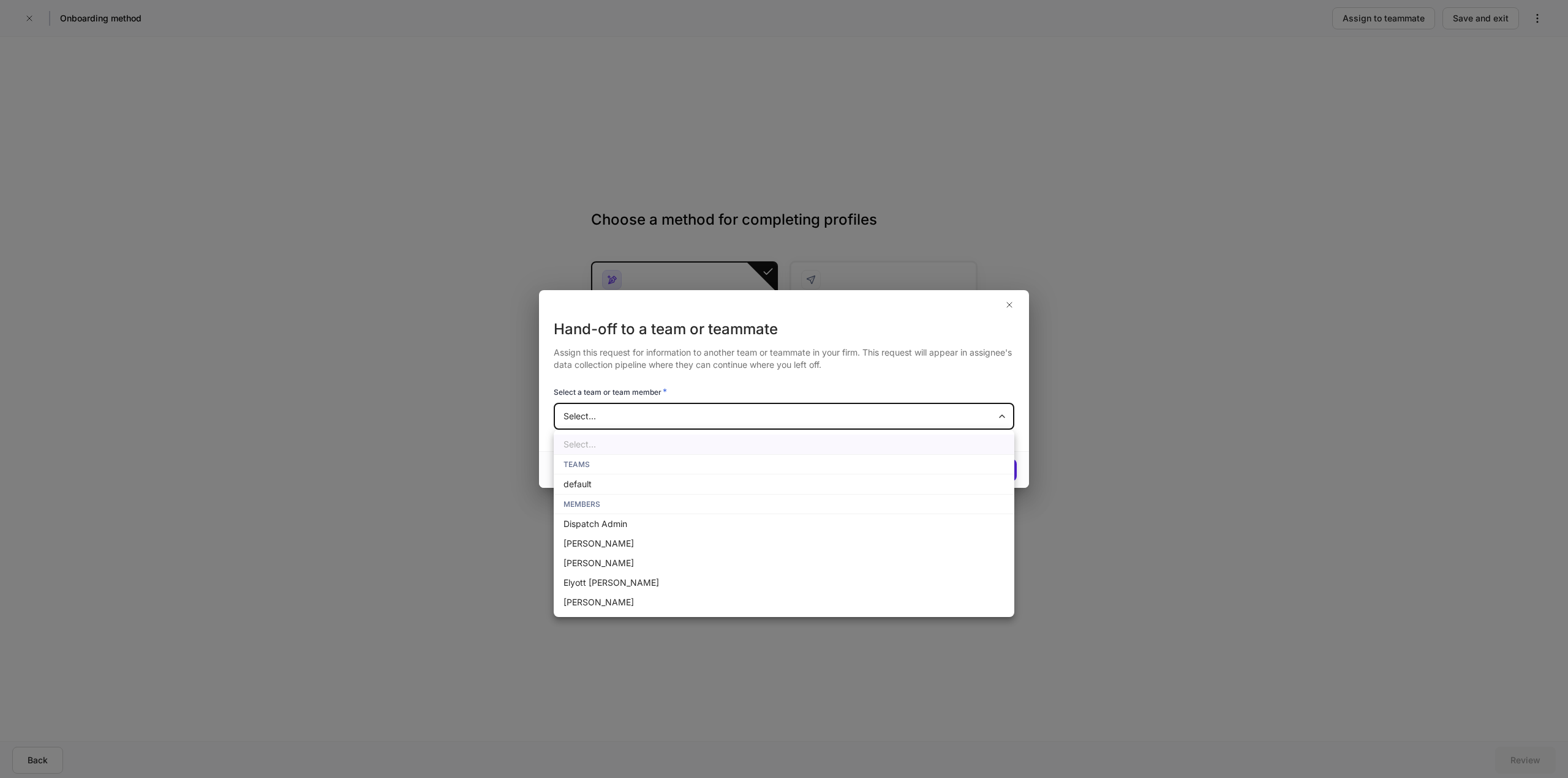
click at [589, 483] on li "default" at bounding box center [784, 485] width 461 height 20
type input "**********"
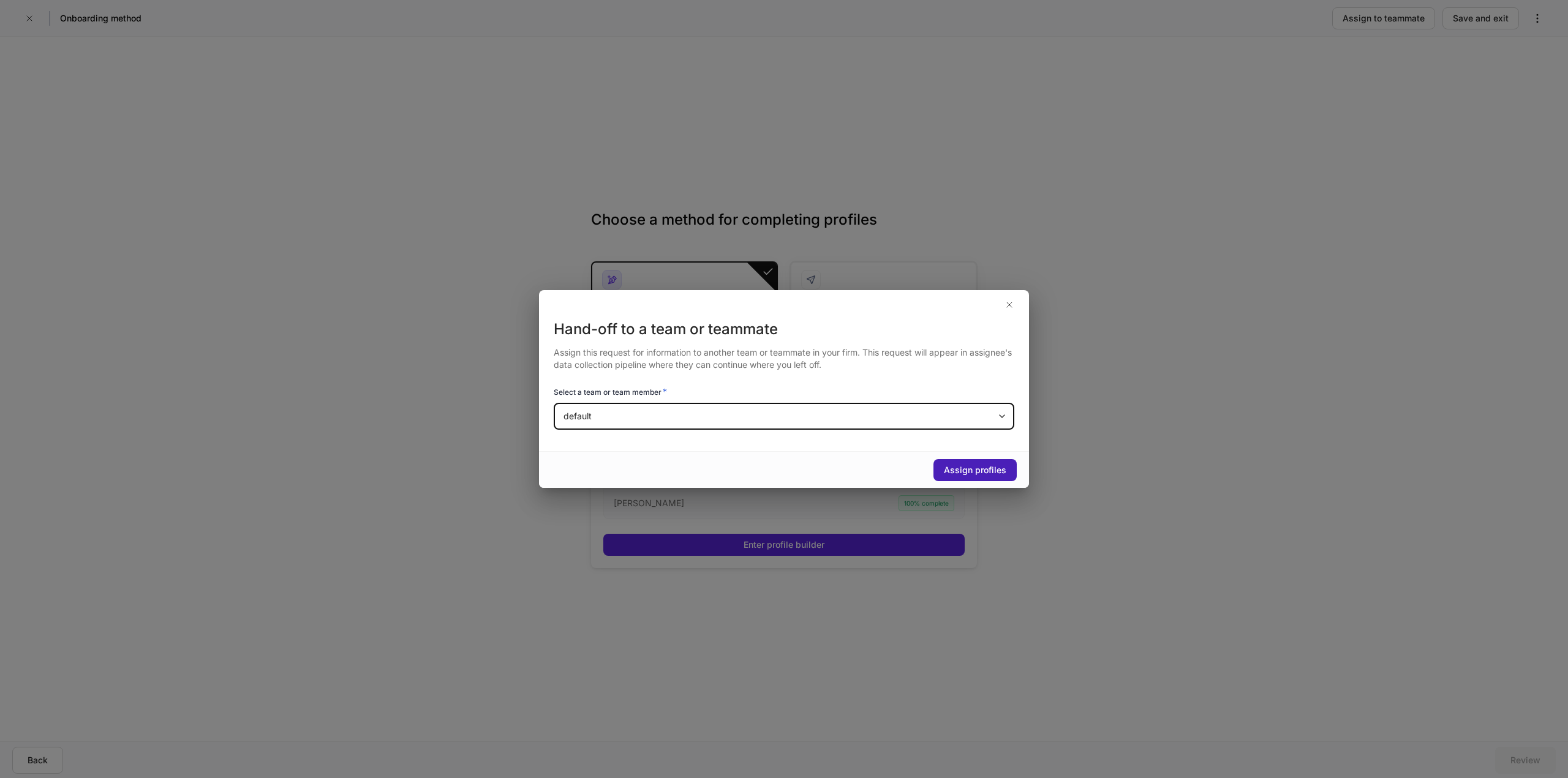
click at [973, 469] on div "Assign profiles" at bounding box center [975, 470] width 63 height 12
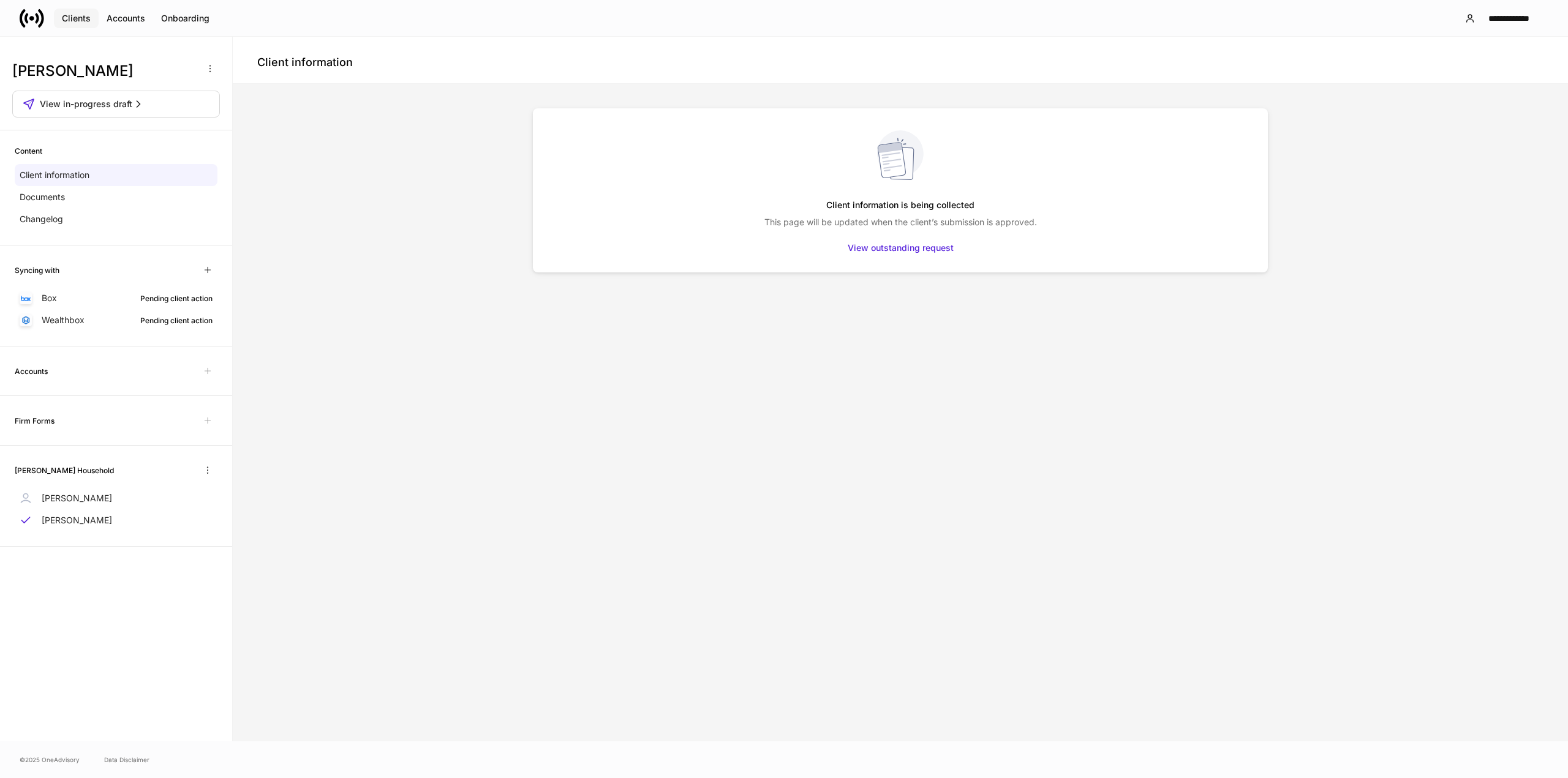
click at [78, 15] on div "Clients" at bounding box center [76, 19] width 29 height 12
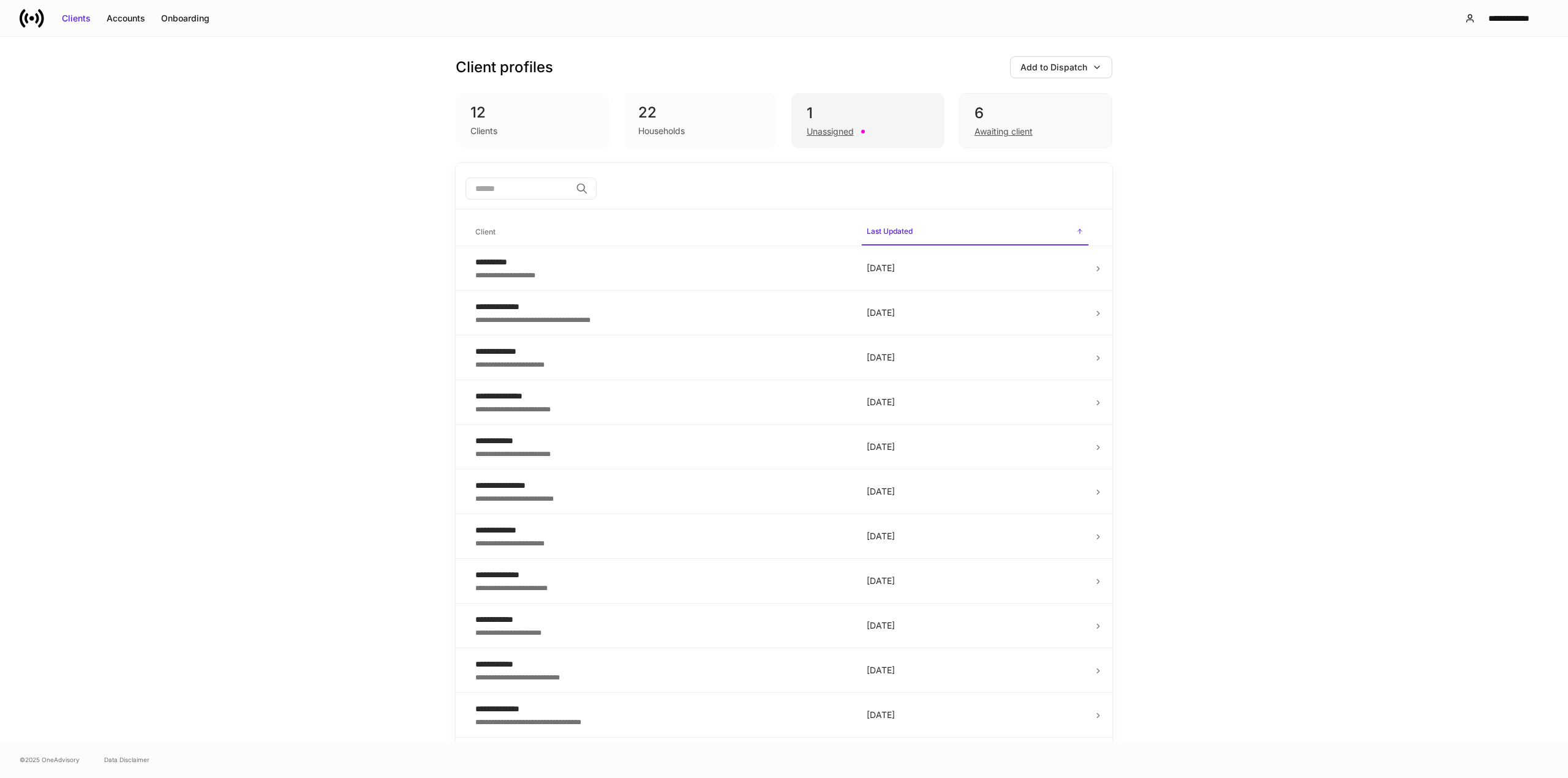
click at [862, 110] on div "1" at bounding box center [868, 114] width 122 height 20
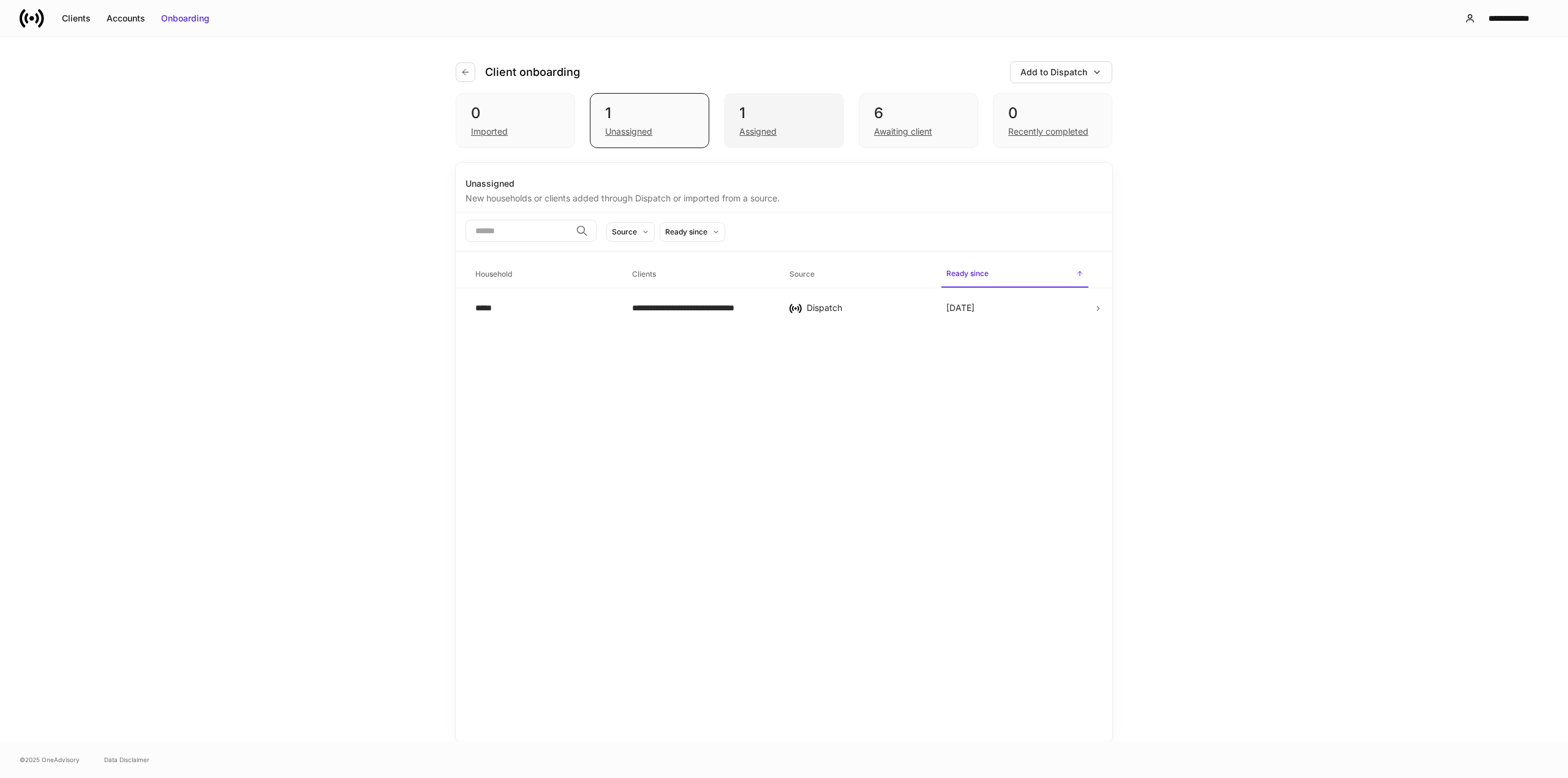
click at [784, 114] on div "1" at bounding box center [783, 114] width 89 height 20
click at [1101, 311] on icon at bounding box center [1099, 311] width 9 height 9
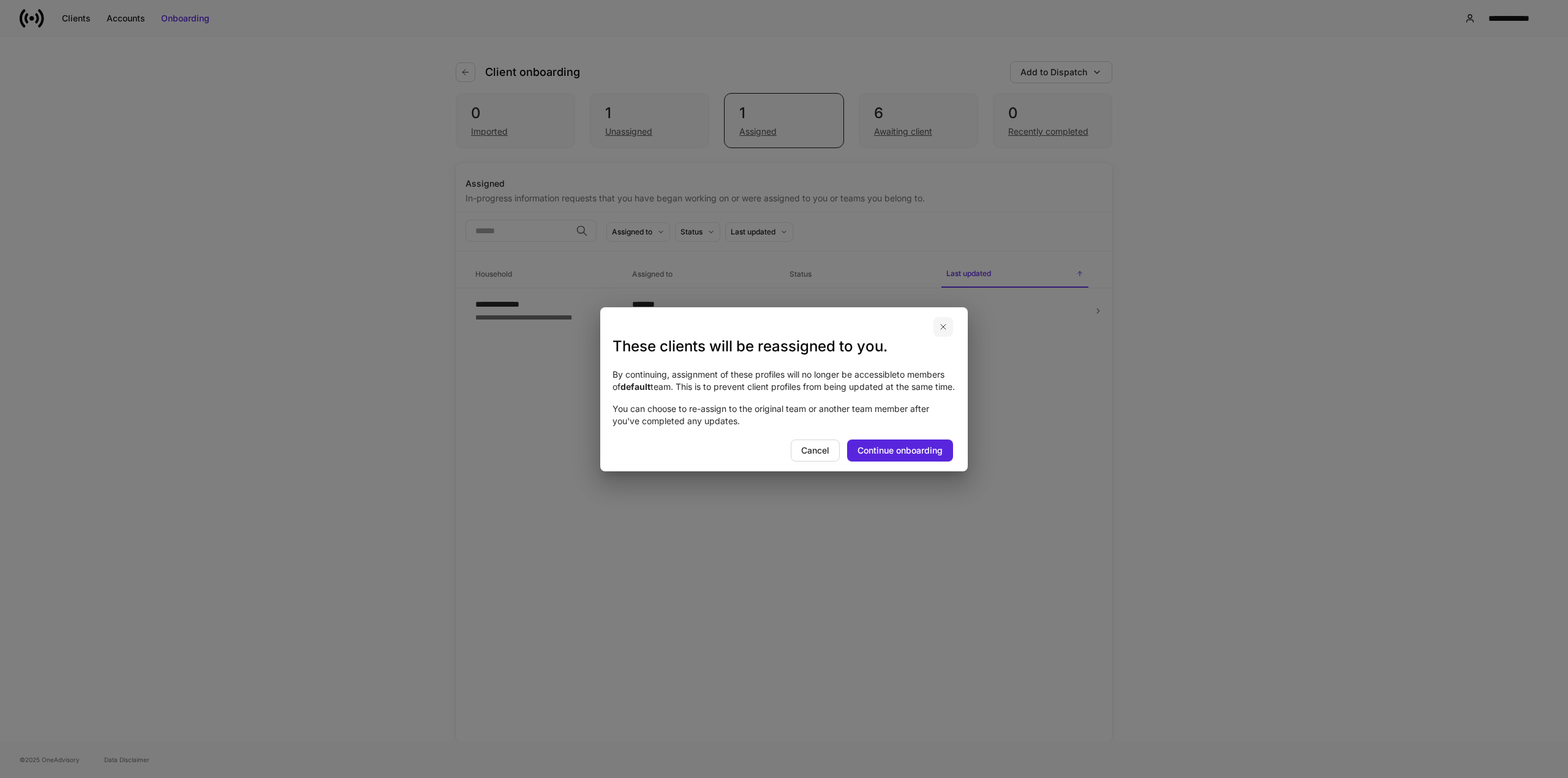
click at [939, 322] on icon "button" at bounding box center [943, 327] width 10 height 10
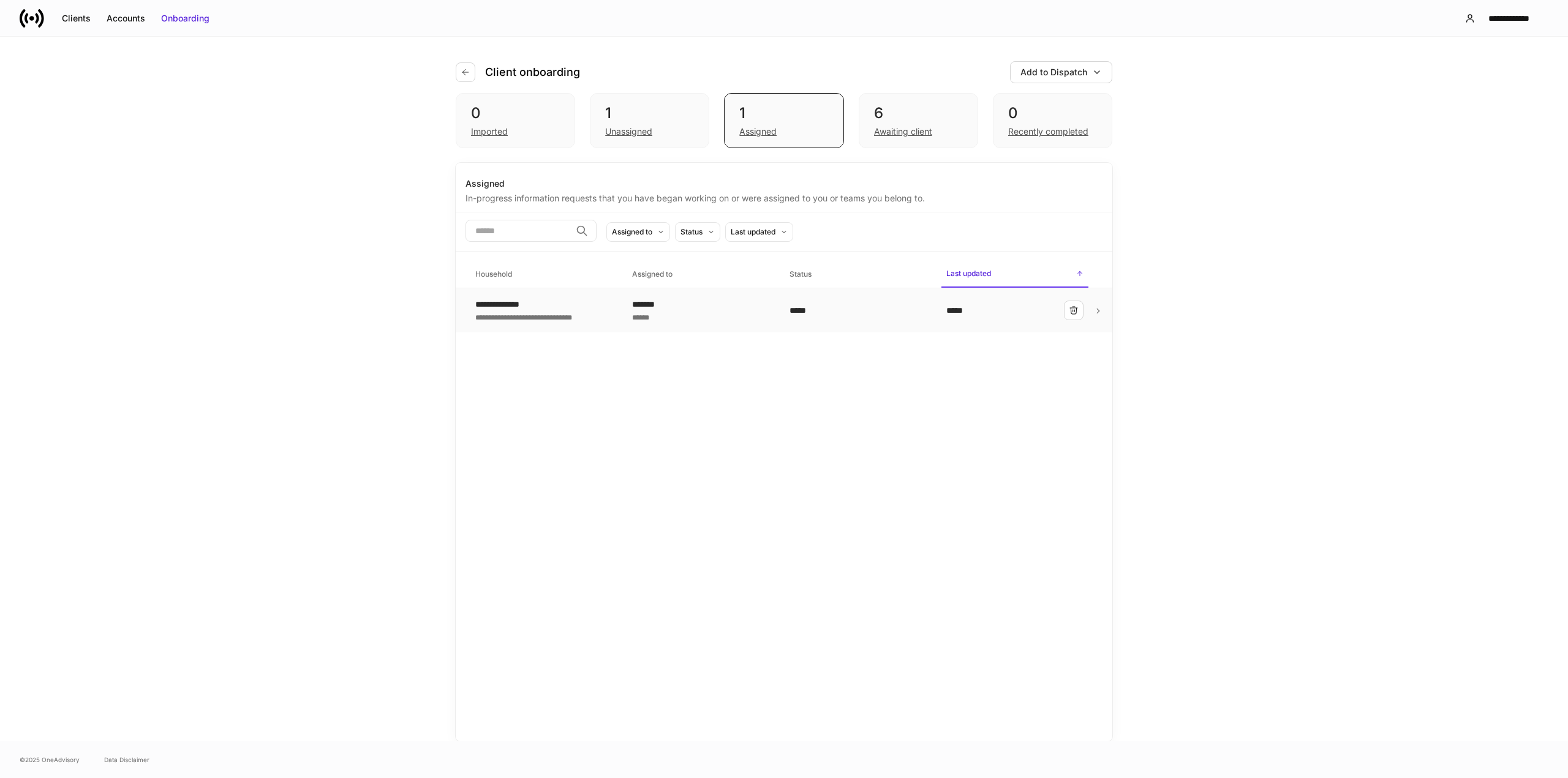
click at [775, 311] on td "******* ******" at bounding box center [701, 311] width 157 height 45
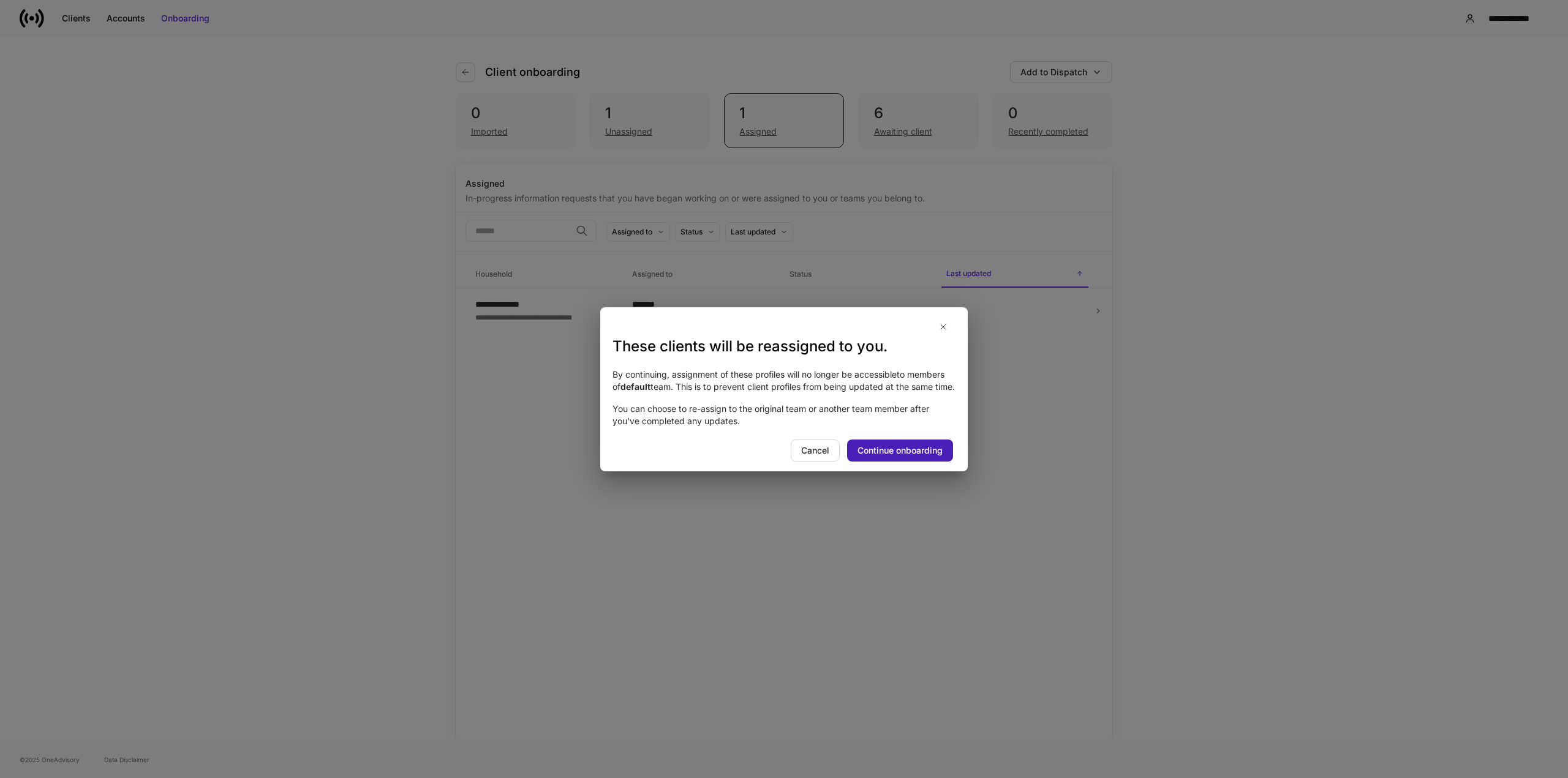
click at [882, 457] on div "Continue onboarding" at bounding box center [900, 451] width 85 height 12
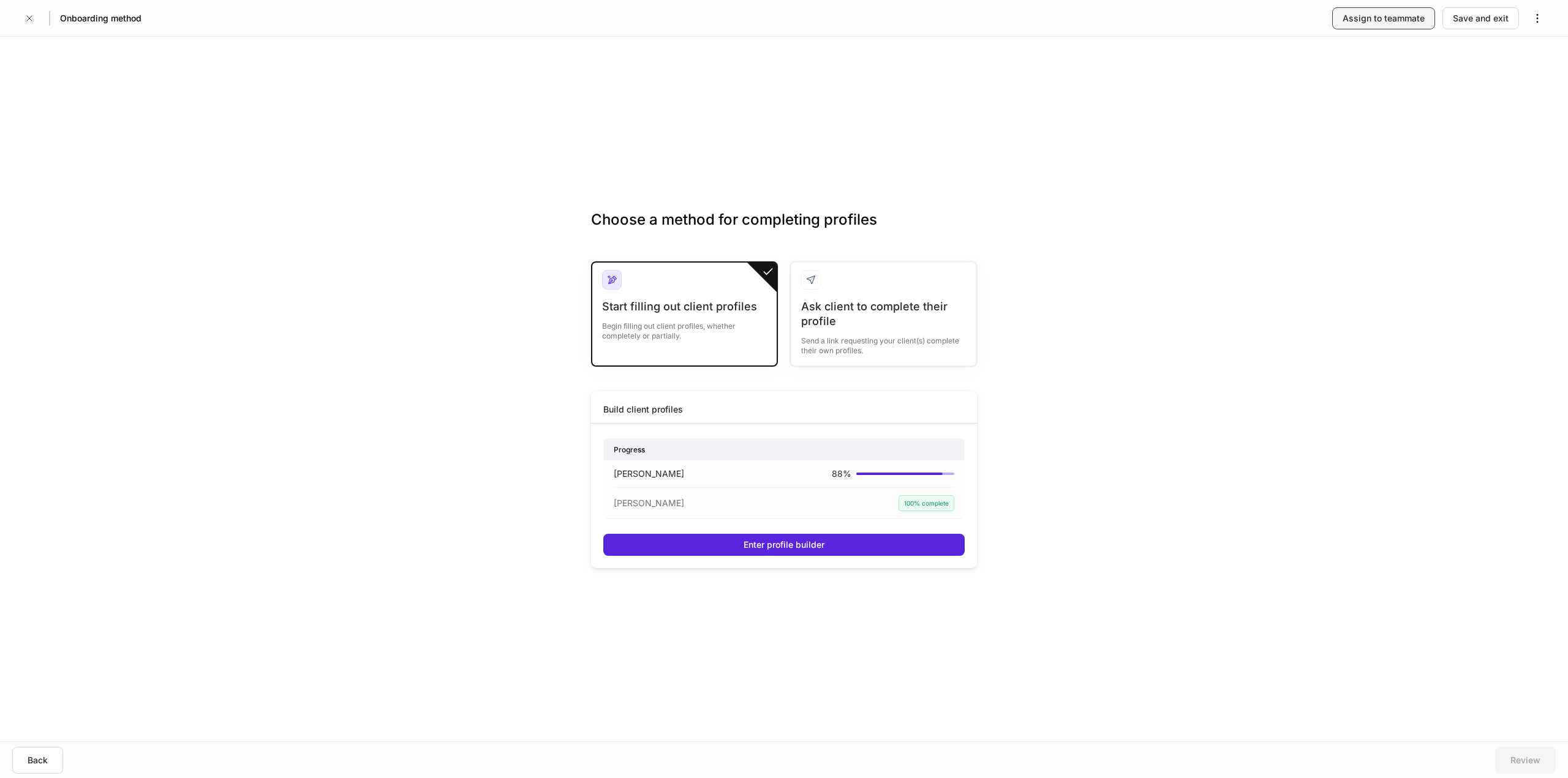
click at [1348, 19] on div "Assign to teammate" at bounding box center [1384, 19] width 82 height 12
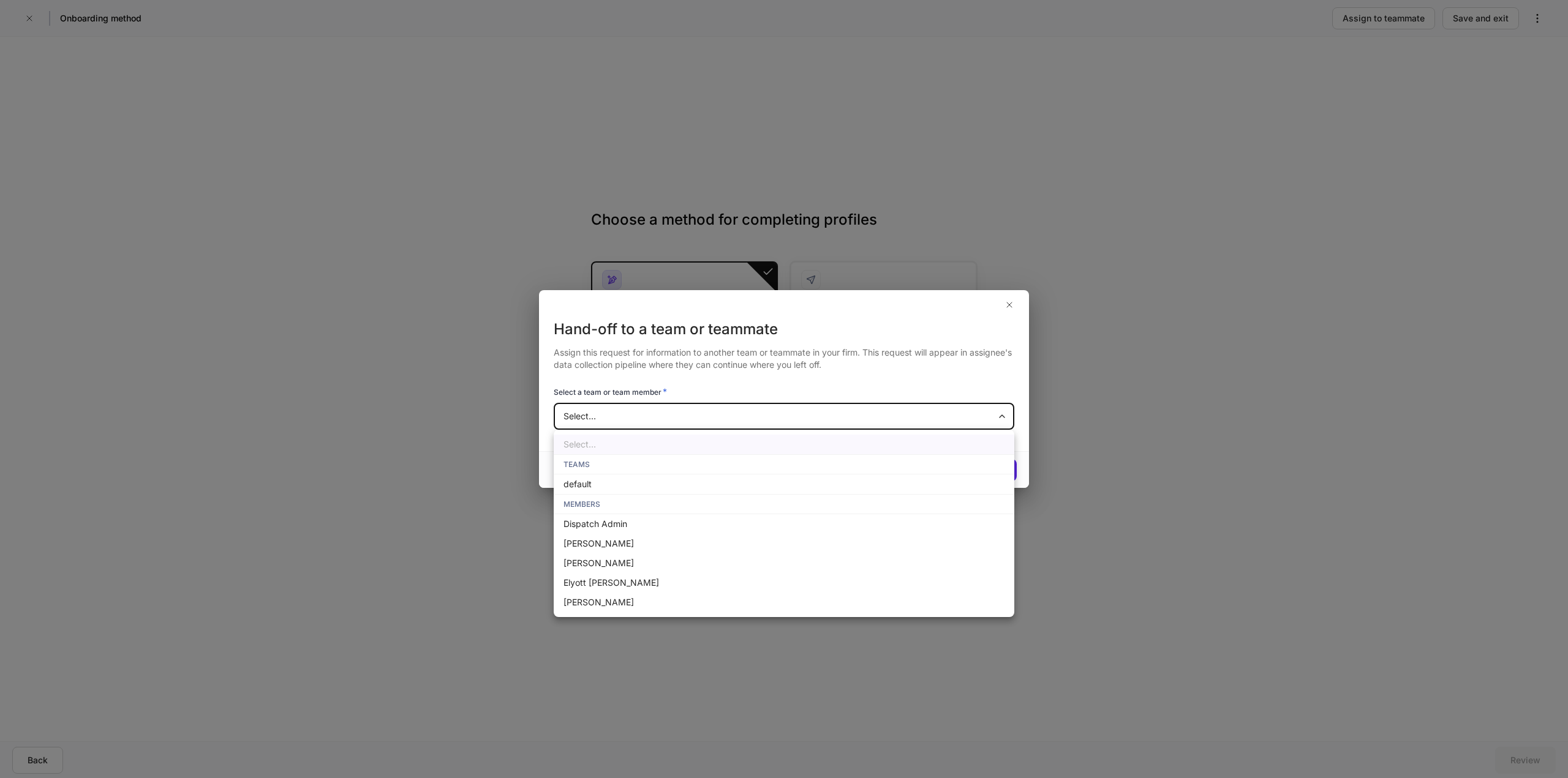
click at [677, 413] on body "Onboarding method Assign to teammate Save and exit Choose a method for completi…" at bounding box center [784, 389] width 1568 height 778
click at [1061, 214] on div at bounding box center [784, 389] width 1568 height 778
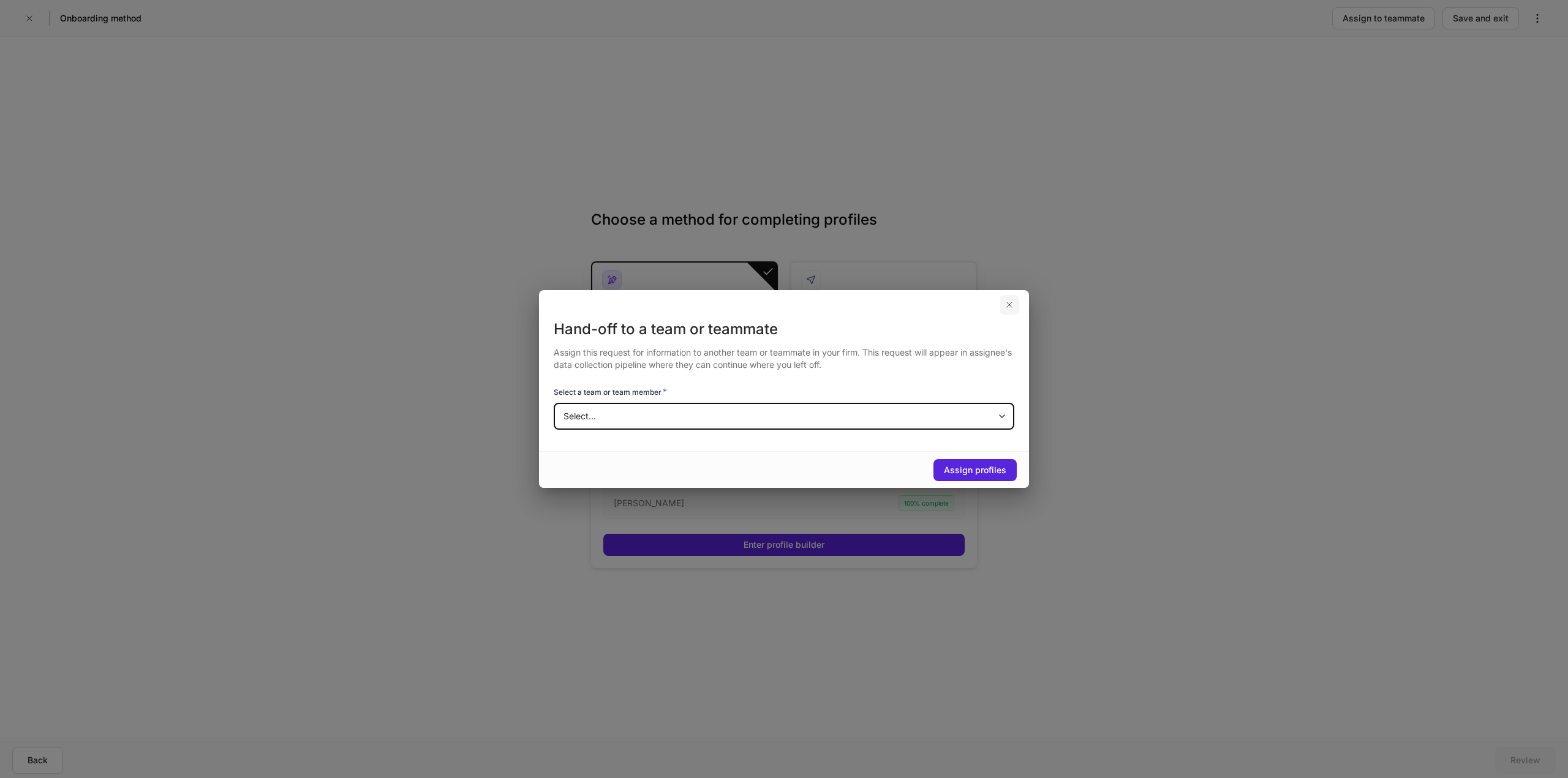
click at [1008, 308] on icon "button" at bounding box center [1010, 305] width 10 height 10
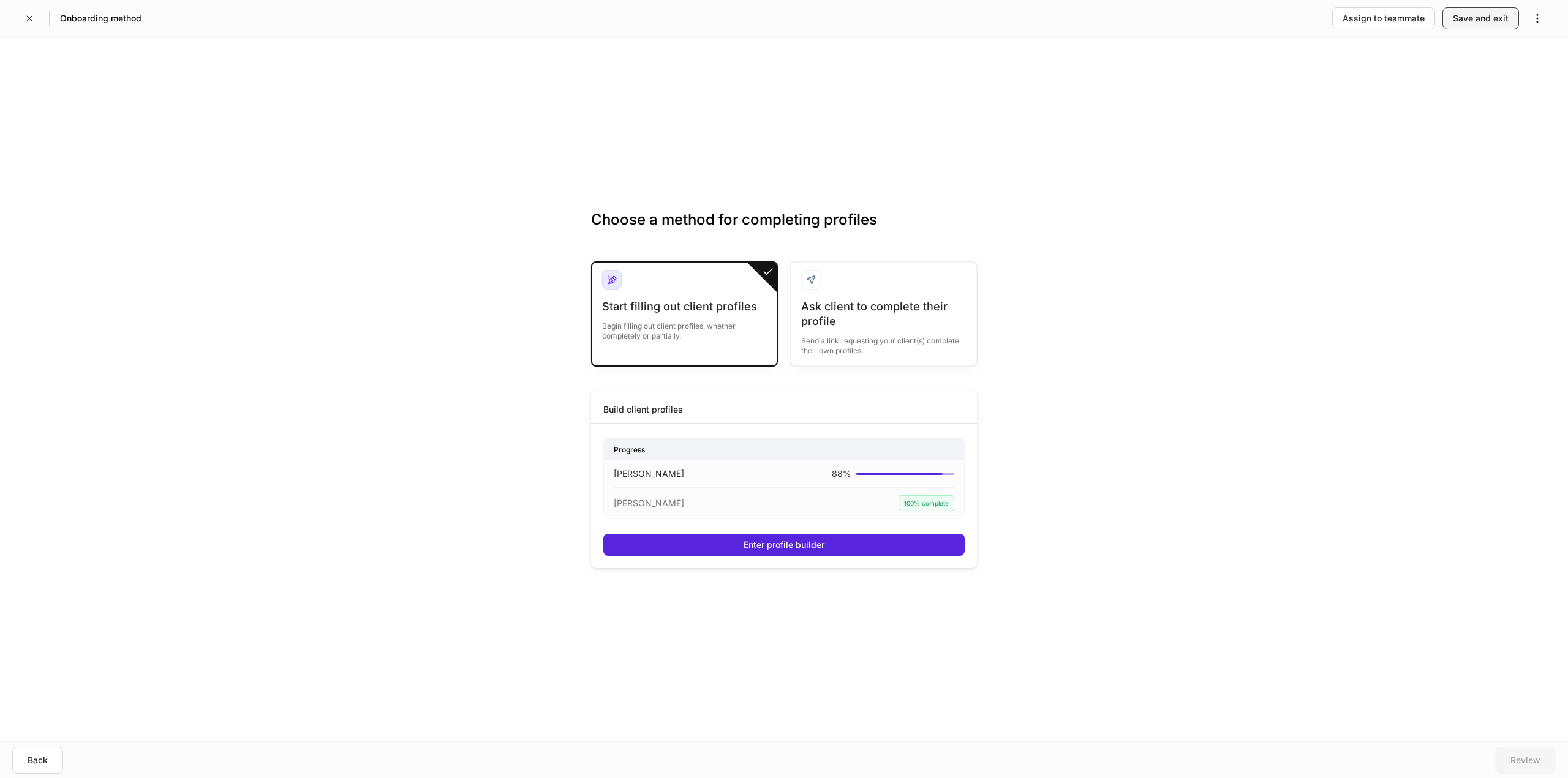
click at [1465, 15] on div "Save and exit" at bounding box center [1481, 19] width 56 height 12
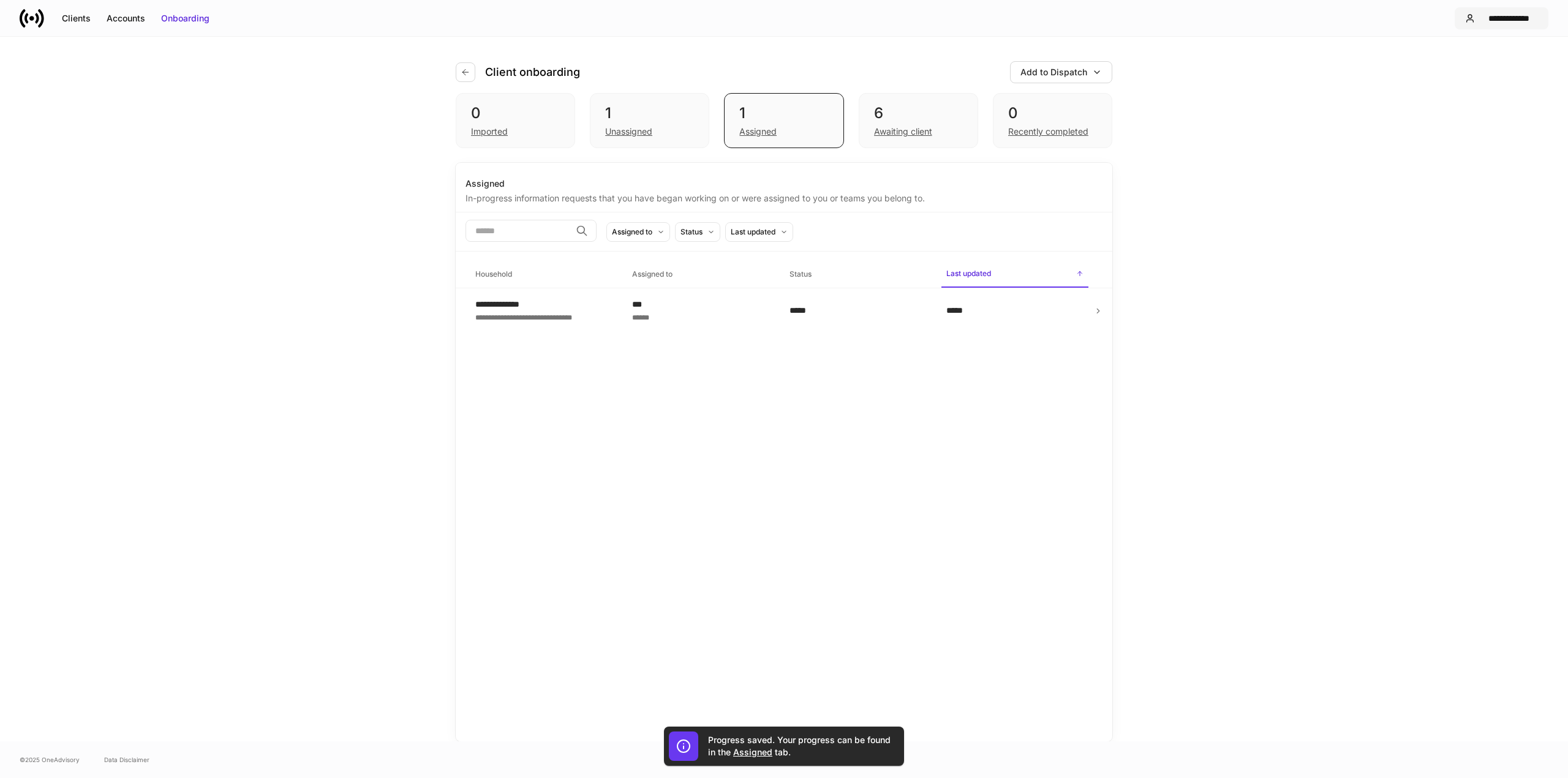
click at [1492, 17] on div "**********" at bounding box center [1509, 19] width 58 height 12
click at [1439, 119] on div "Logout" at bounding box center [1442, 121] width 28 height 12
click at [469, 70] on icon "button" at bounding box center [466, 72] width 10 height 10
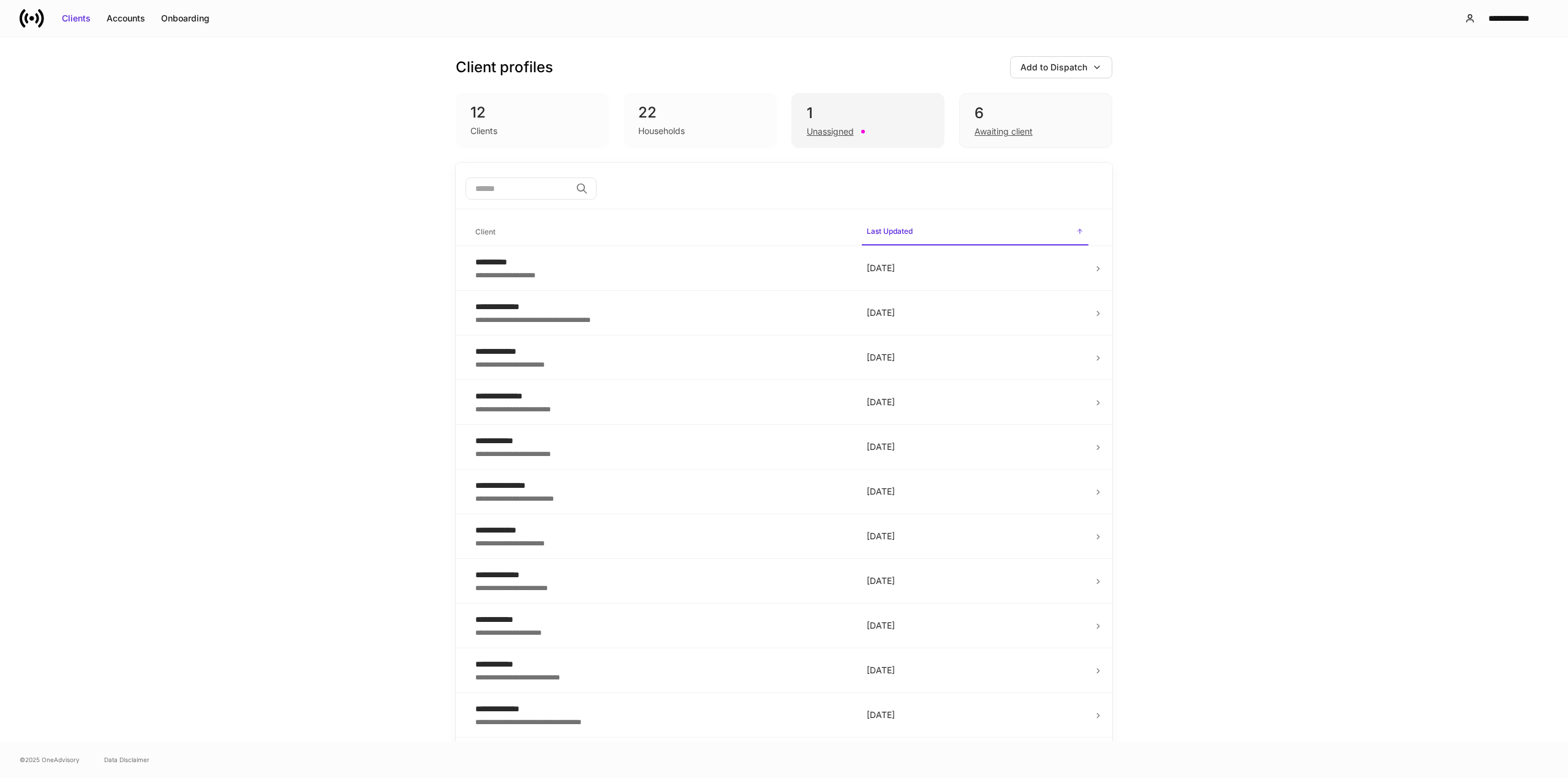
click at [869, 104] on div "1" at bounding box center [868, 114] width 122 height 20
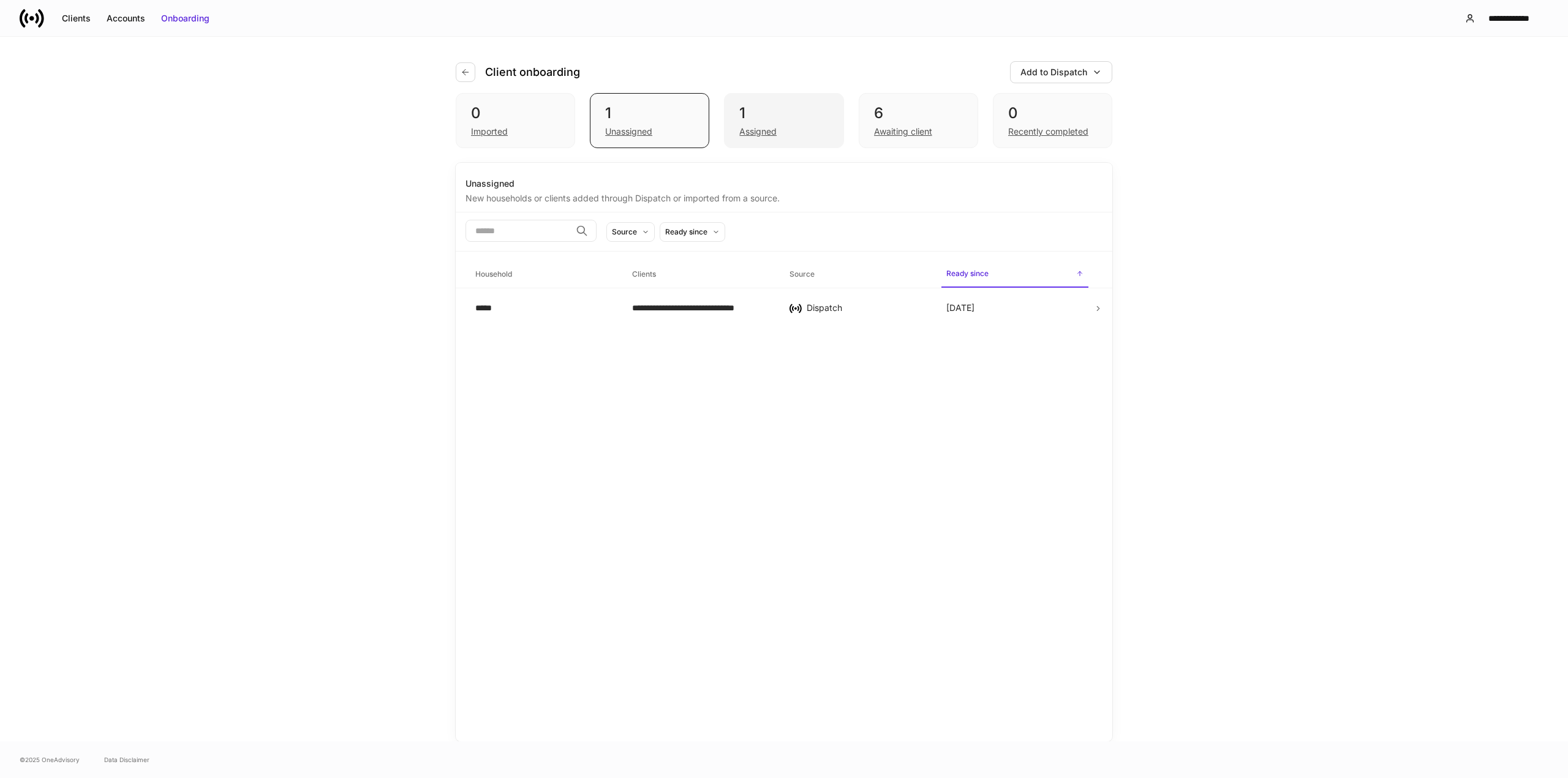
click at [790, 108] on div "1" at bounding box center [783, 114] width 89 height 20
click at [1100, 310] on icon at bounding box center [1099, 311] width 9 height 9
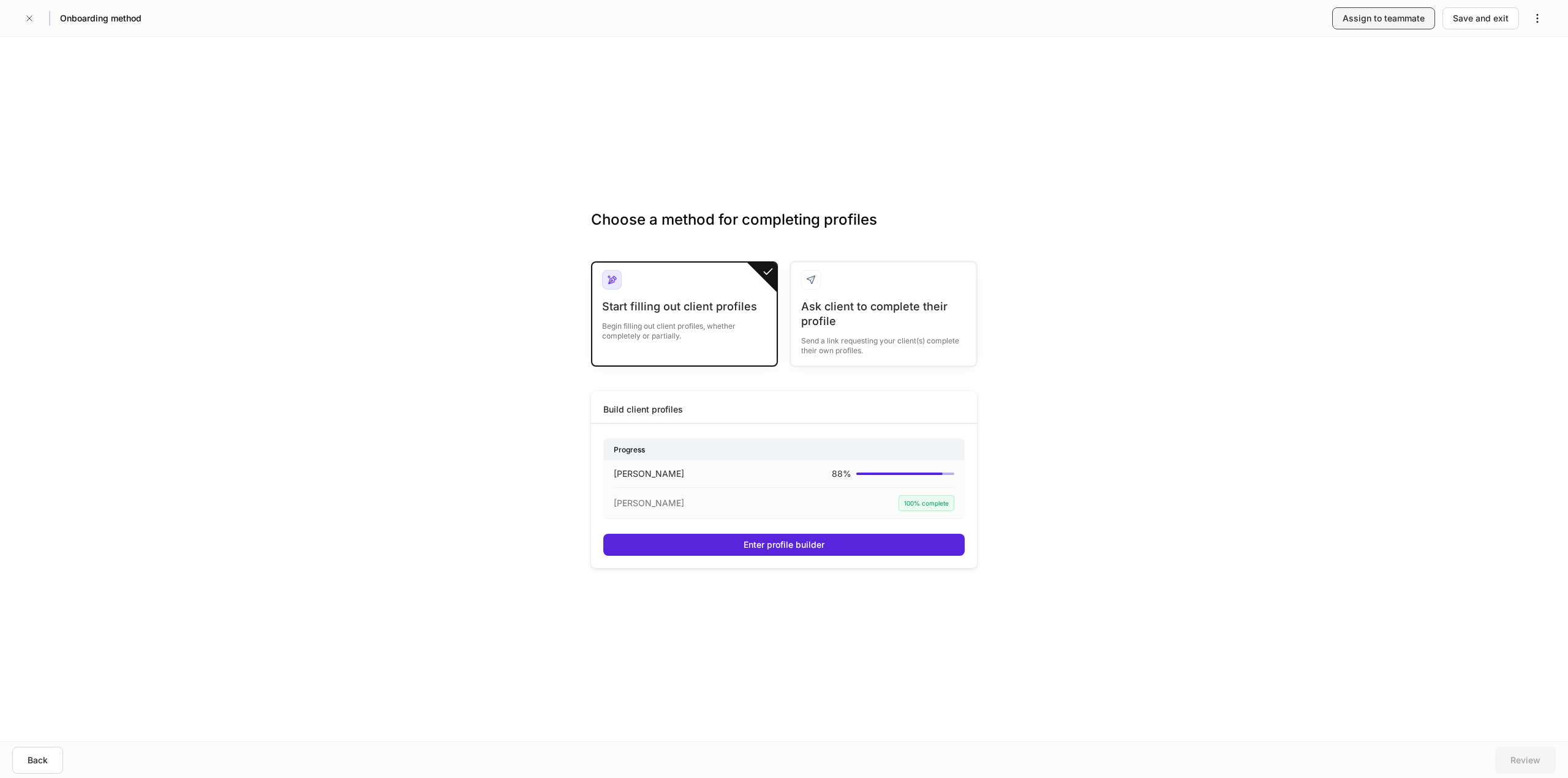
click at [1355, 13] on div "Assign to teammate" at bounding box center [1384, 19] width 82 height 12
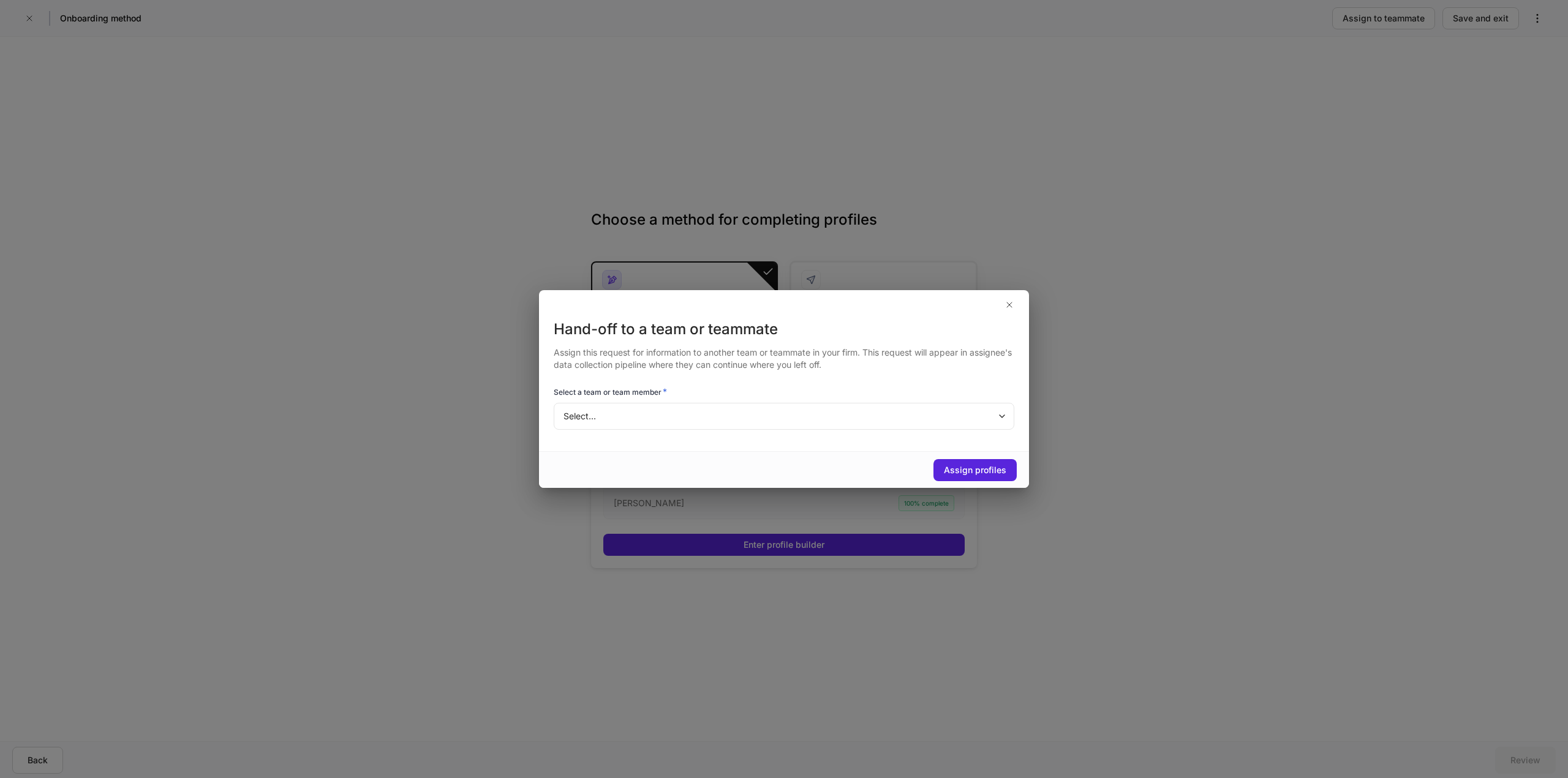
click at [734, 410] on body "Onboarding method Assign to teammate Save and exit Choose a method for completi…" at bounding box center [784, 389] width 1568 height 778
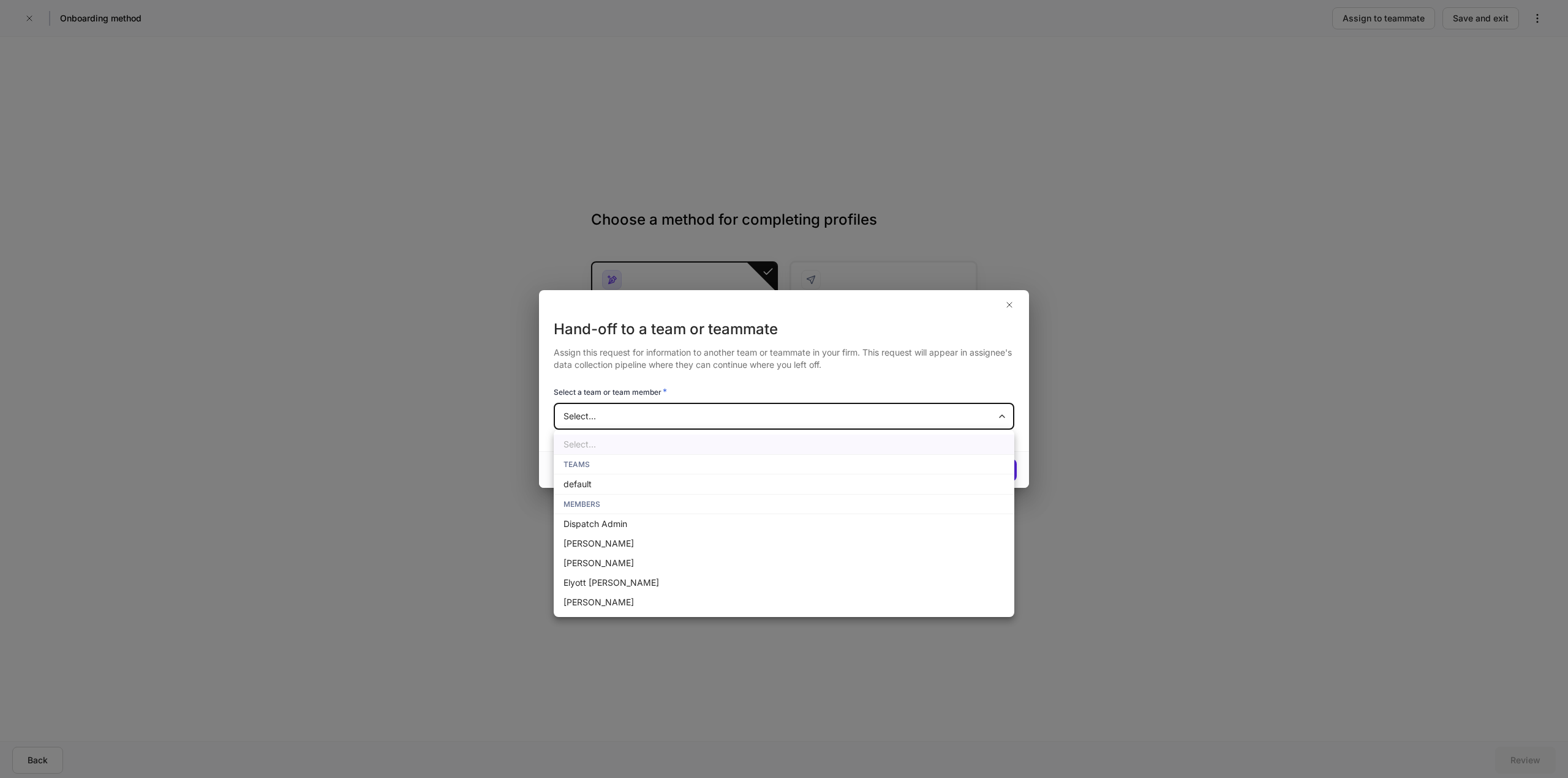
click at [1011, 307] on div at bounding box center [784, 389] width 1568 height 778
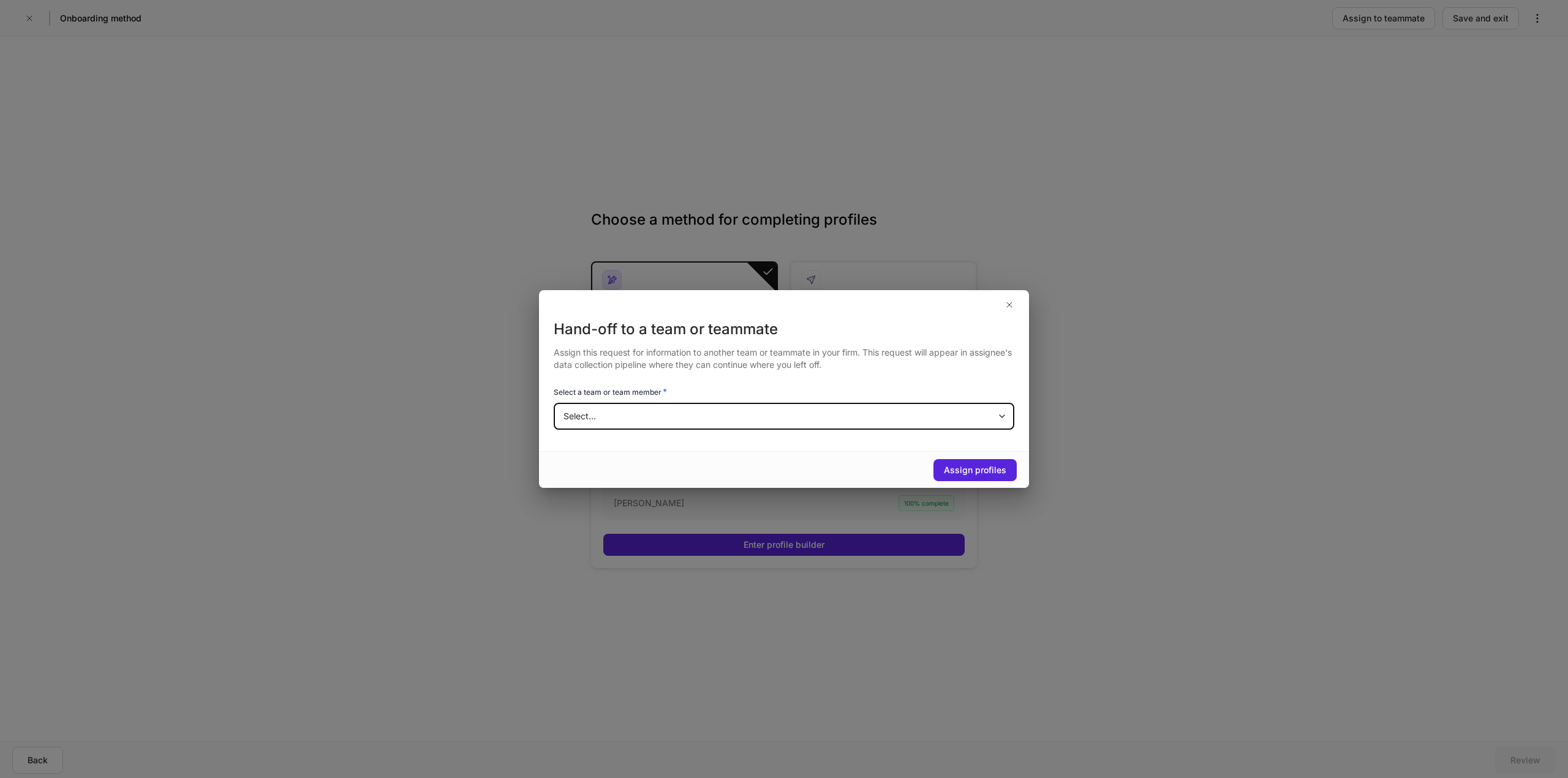
click at [857, 419] on body "Onboarding method Assign to teammate Save and exit Choose a method for completi…" at bounding box center [784, 389] width 1568 height 778
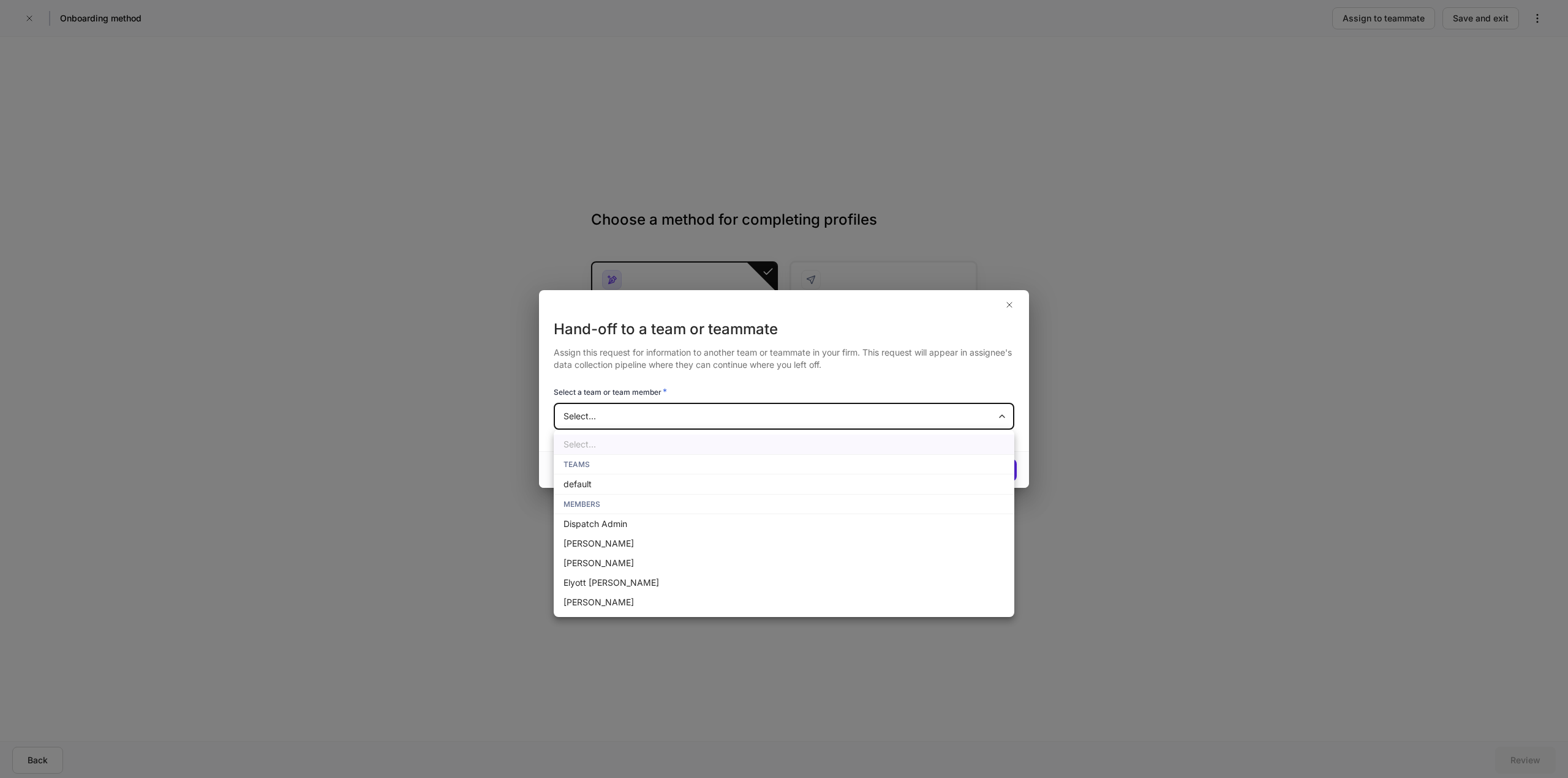
click at [603, 488] on li "default" at bounding box center [784, 485] width 461 height 20
type input "**********"
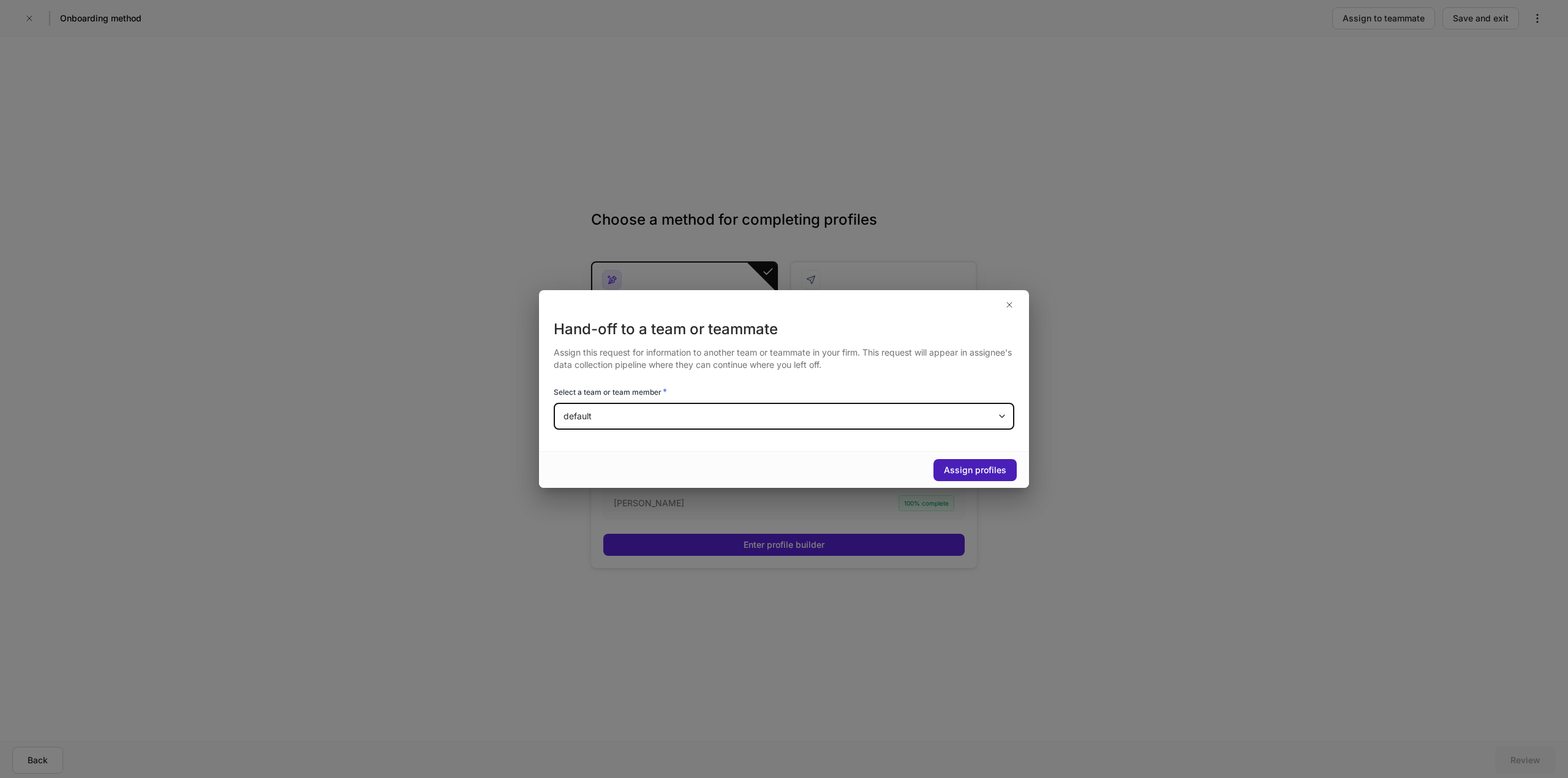
click at [948, 472] on div "Assign profiles" at bounding box center [975, 470] width 63 height 12
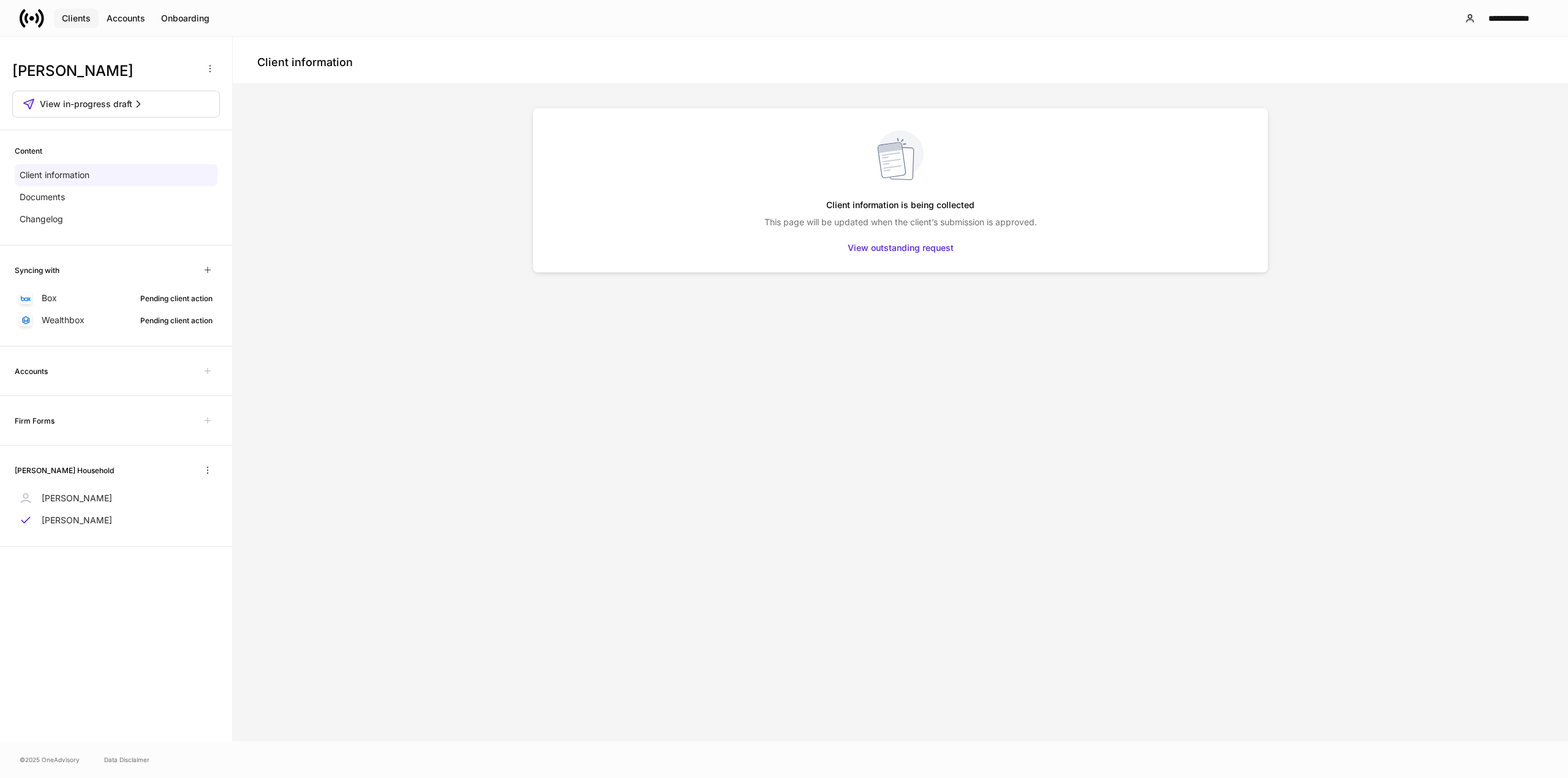
click at [78, 9] on button "Clients" at bounding box center [76, 19] width 45 height 20
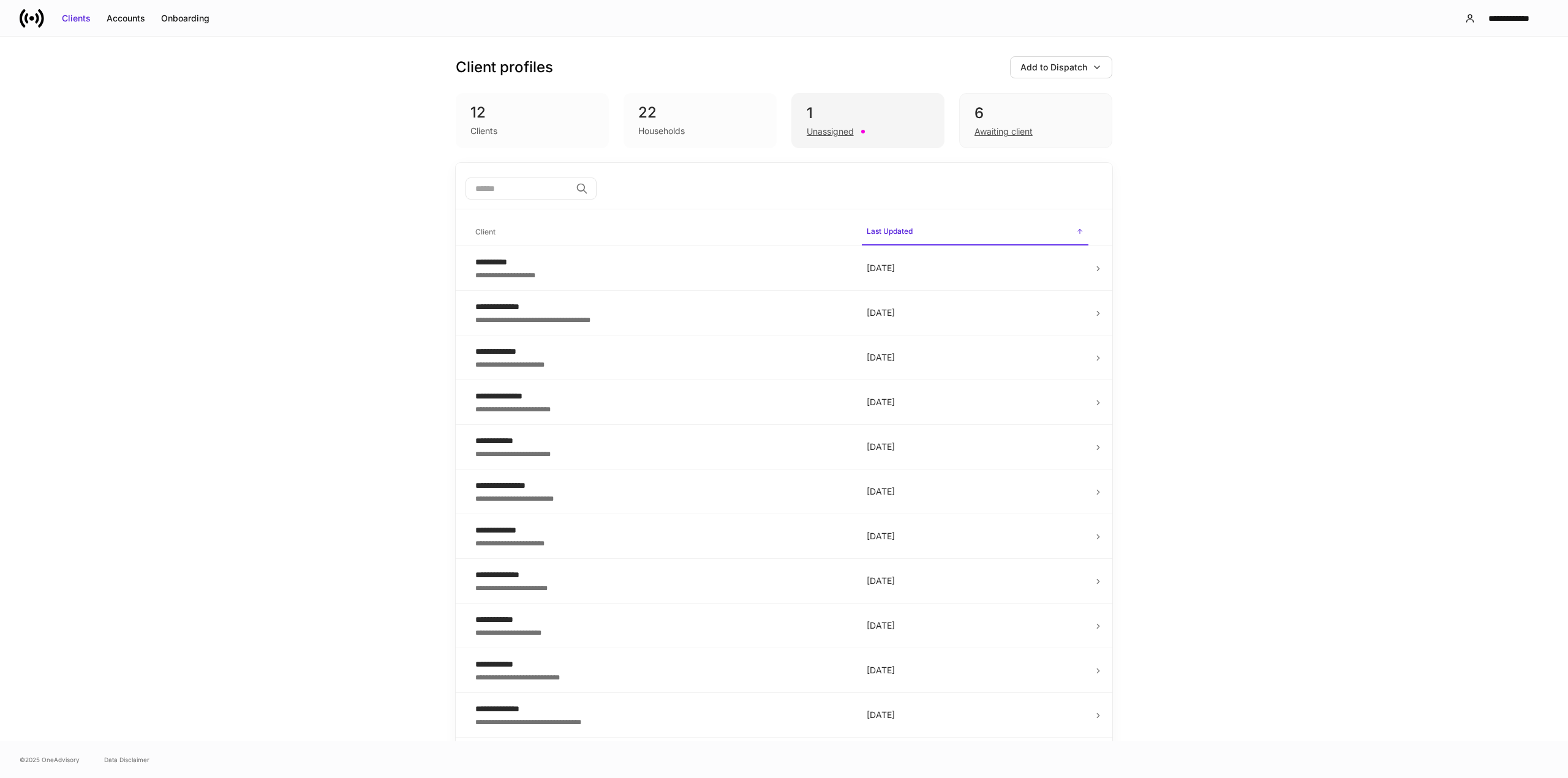
click at [856, 111] on div "1" at bounding box center [868, 114] width 122 height 20
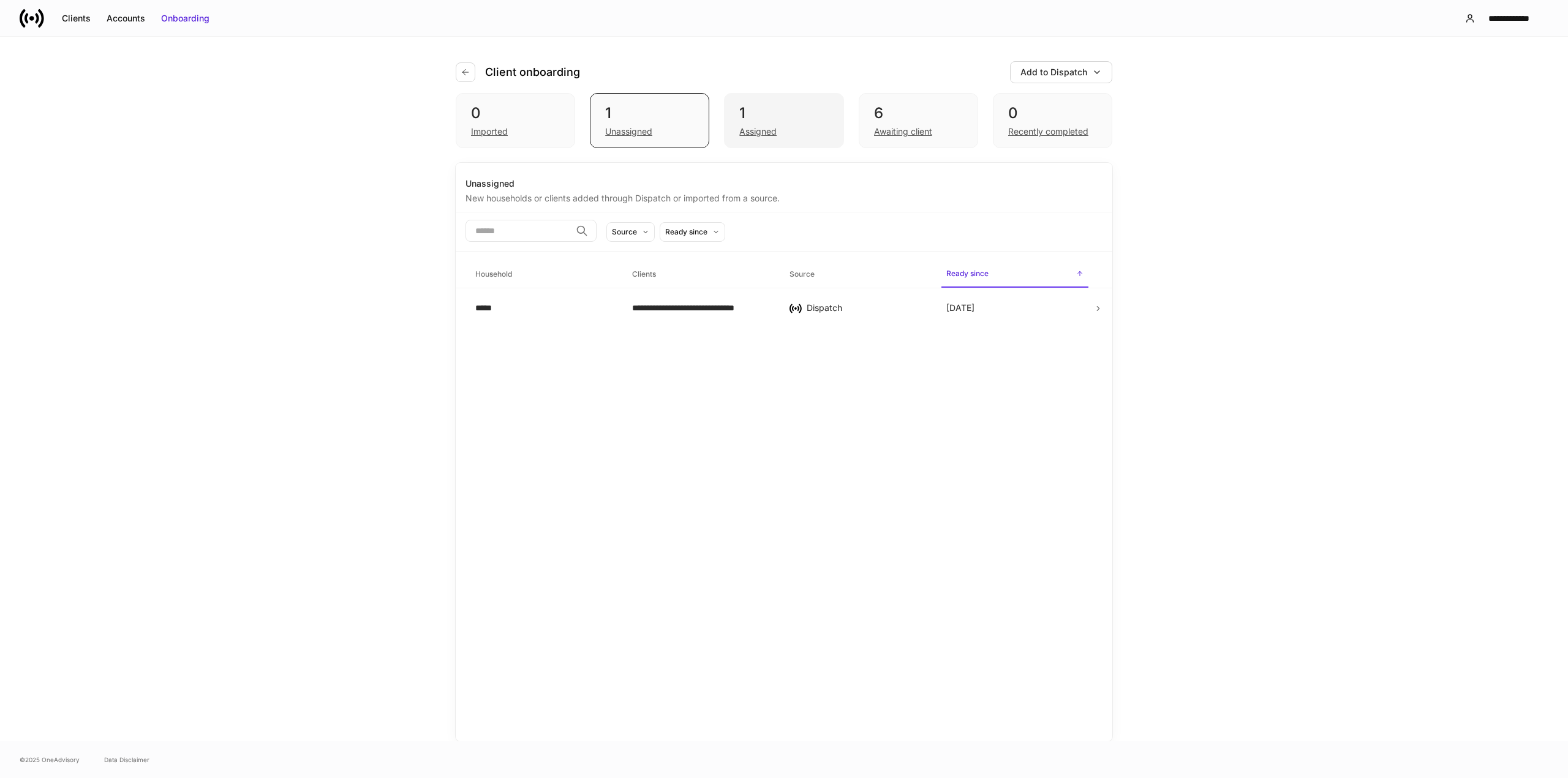
click at [793, 108] on div "1" at bounding box center [783, 114] width 89 height 20
click at [842, 311] on div "*****" at bounding box center [858, 311] width 137 height 12
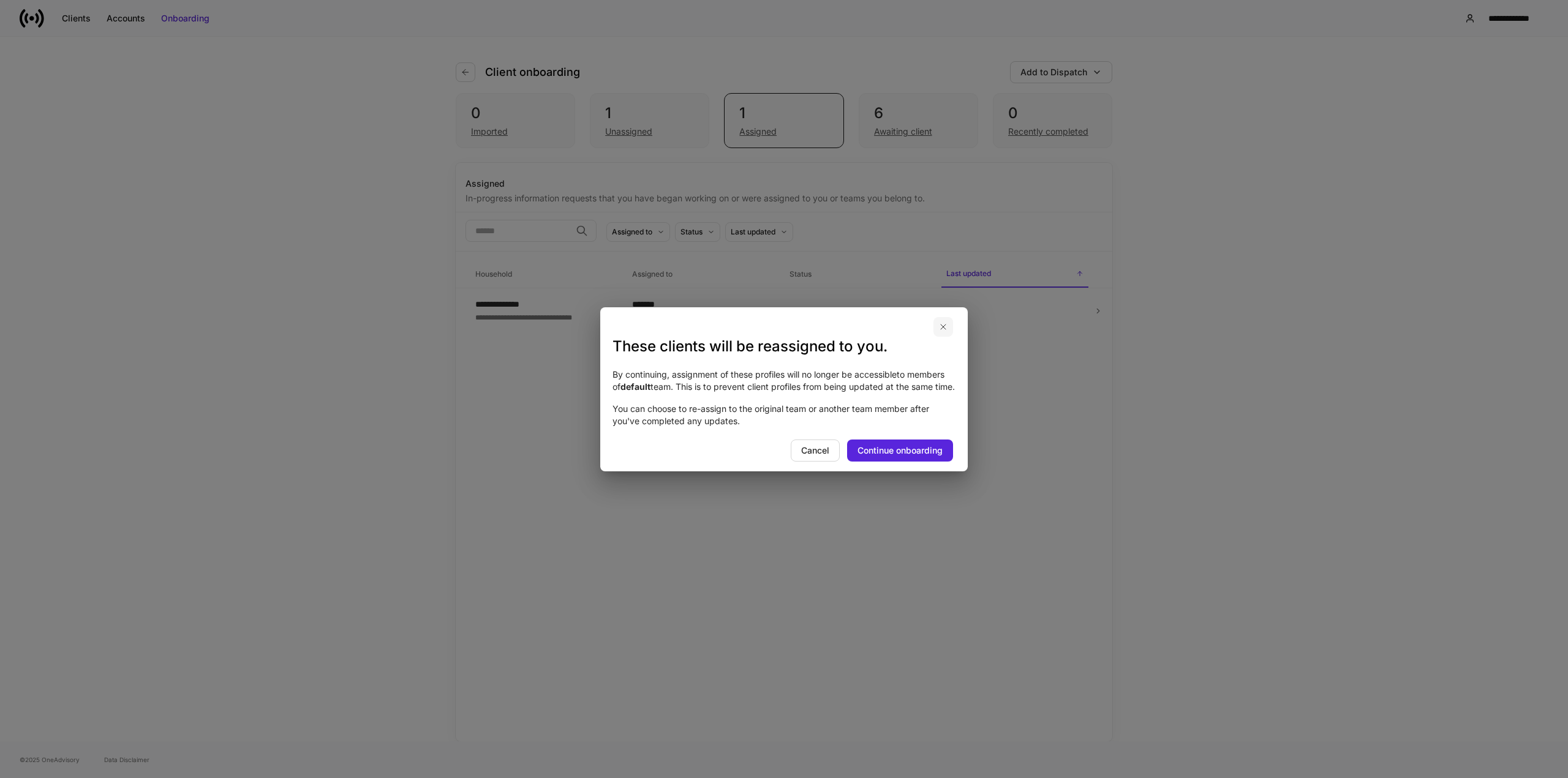
click at [943, 322] on icon "button" at bounding box center [943, 327] width 10 height 10
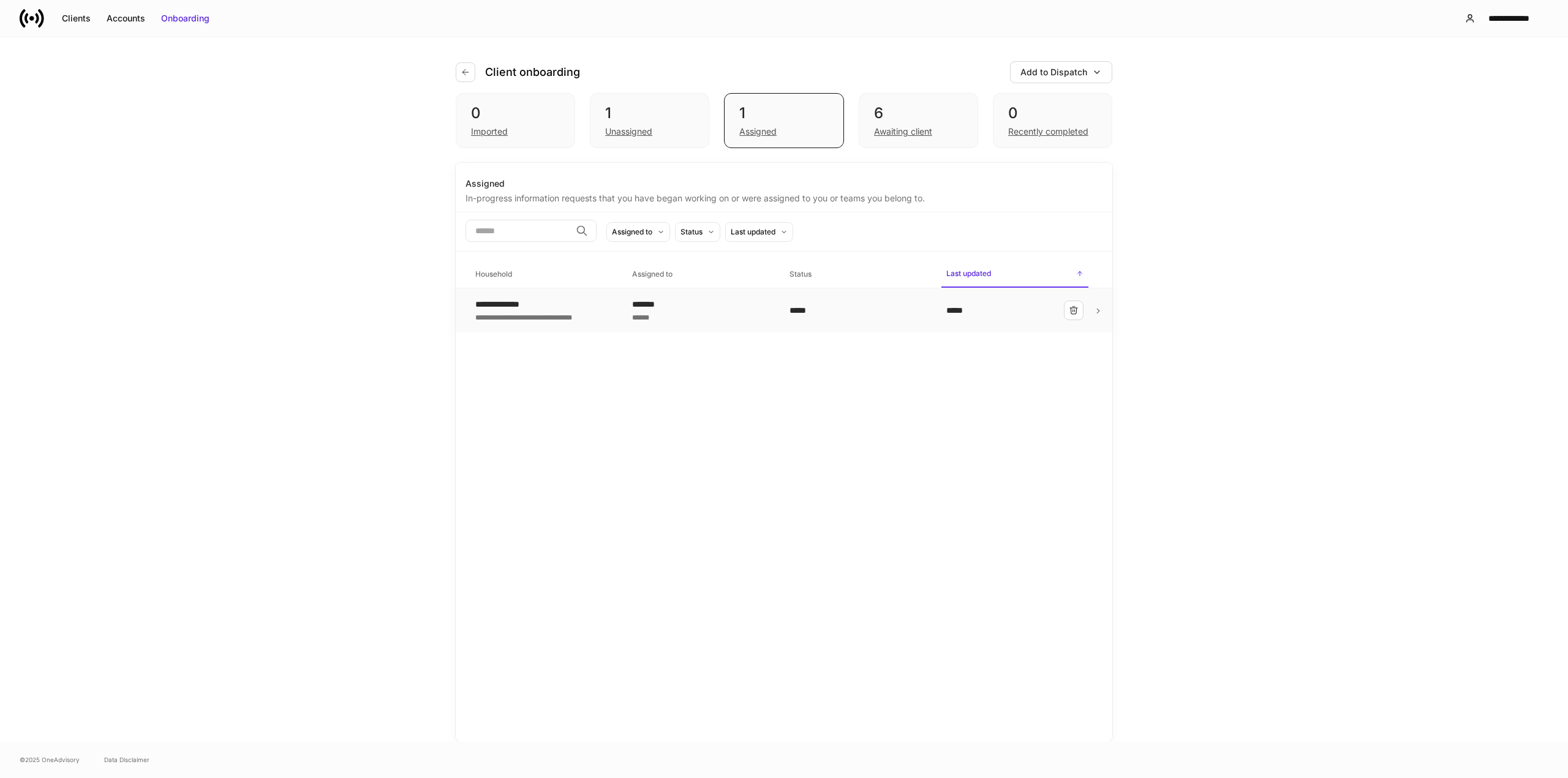
click at [742, 301] on div "*******" at bounding box center [701, 304] width 137 height 12
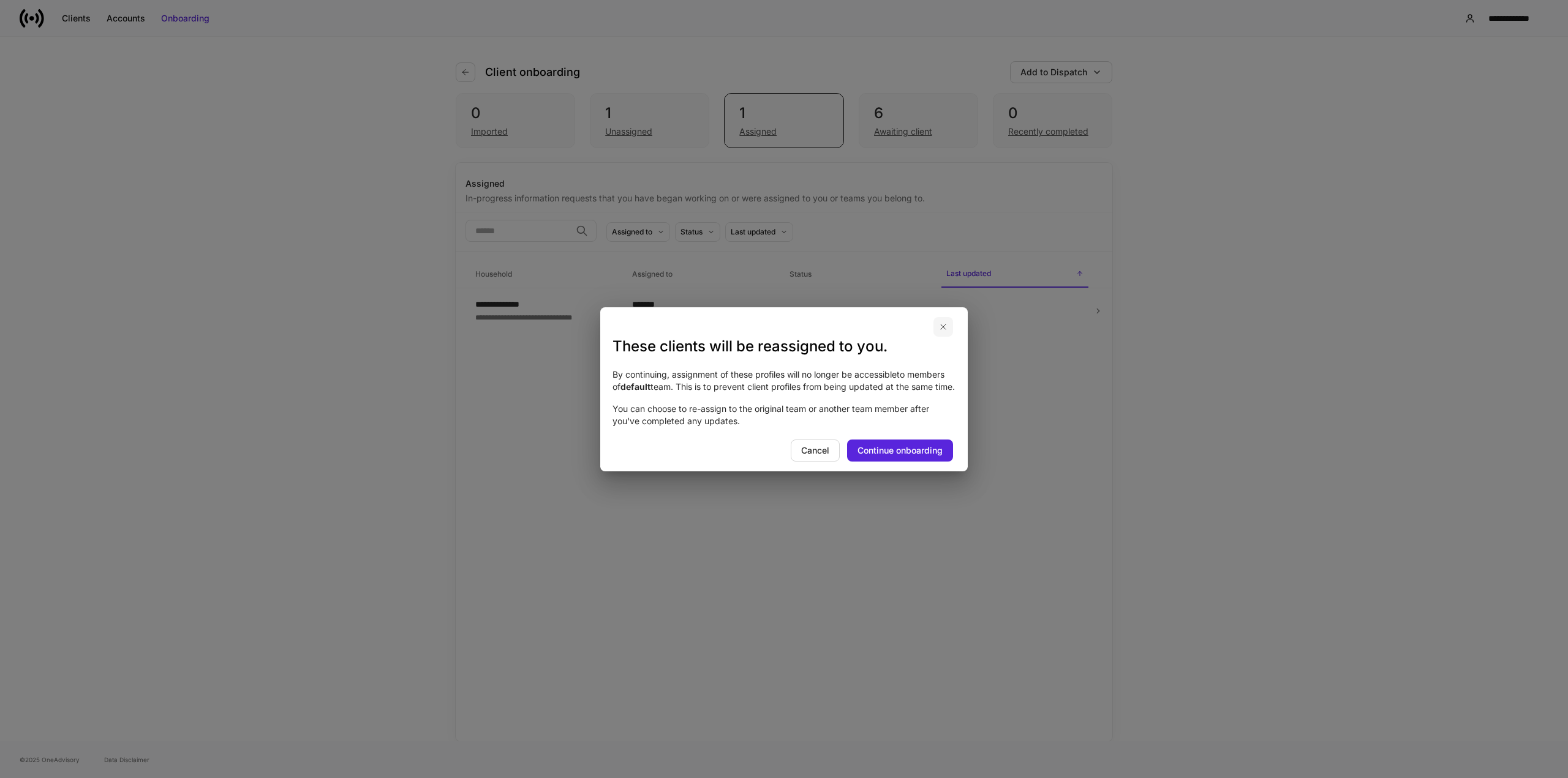
click at [946, 322] on icon "button" at bounding box center [943, 327] width 10 height 10
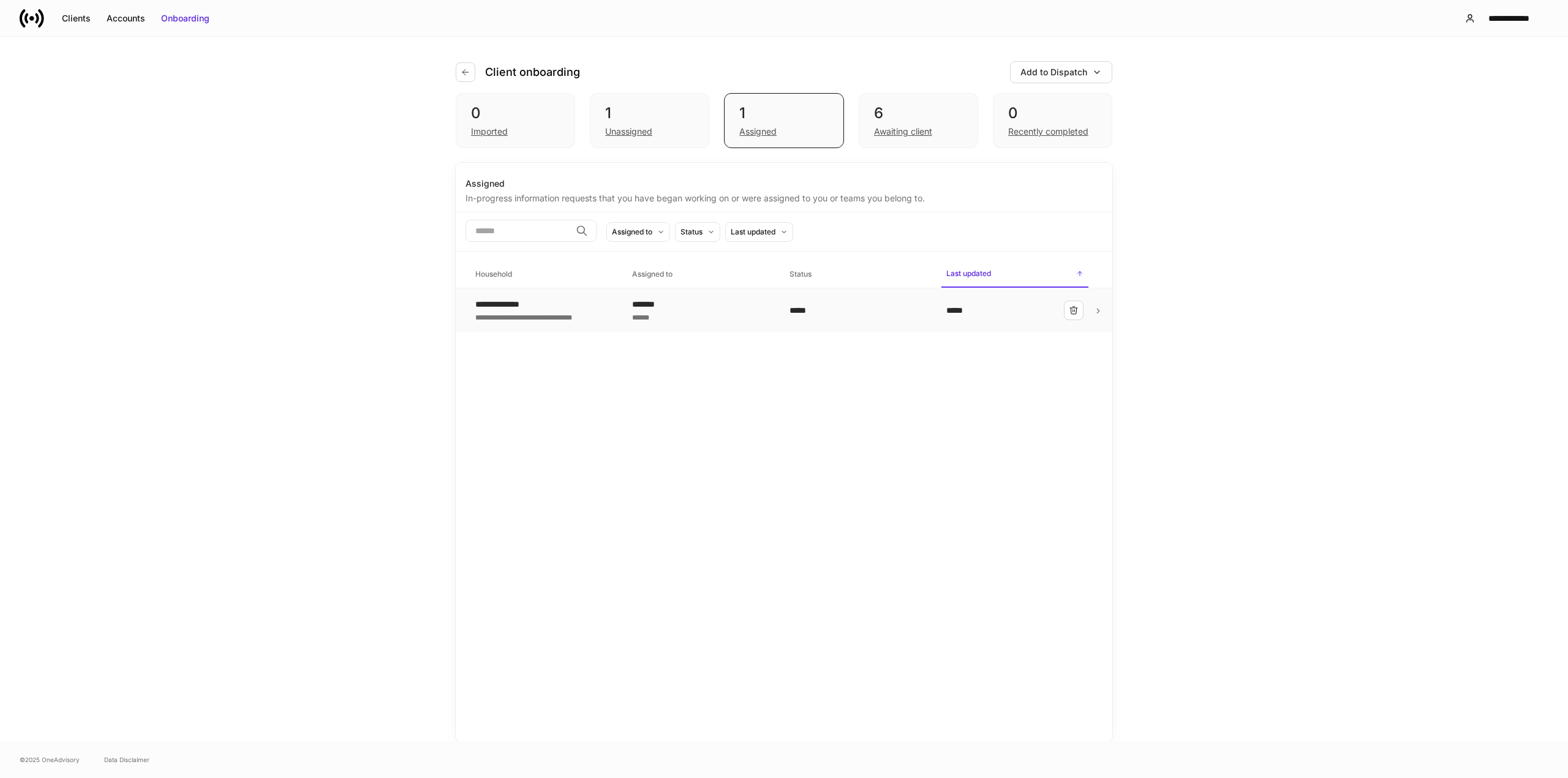
click at [749, 309] on div "*******" at bounding box center [701, 304] width 137 height 12
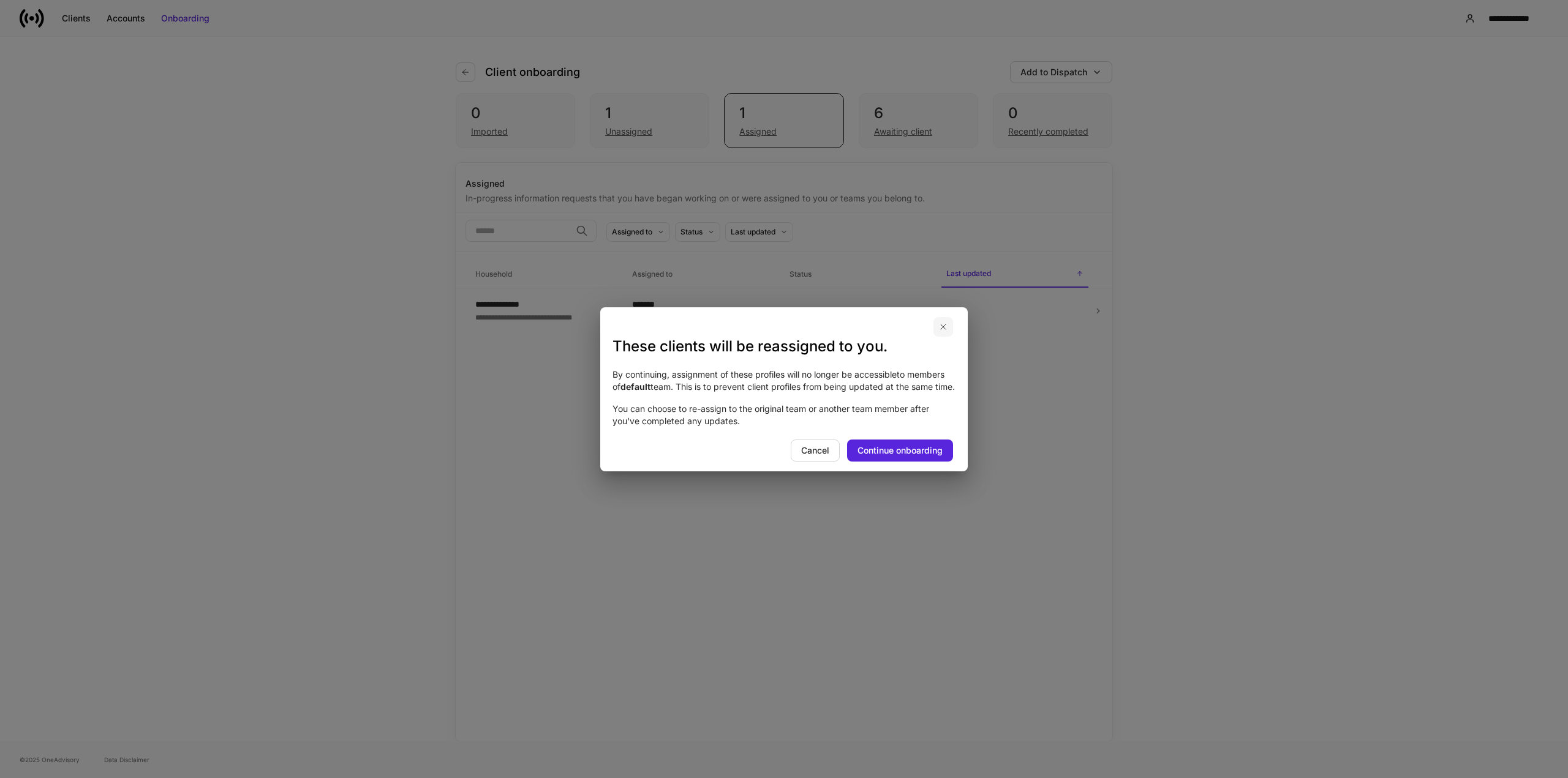
click at [941, 322] on icon "button" at bounding box center [943, 327] width 10 height 10
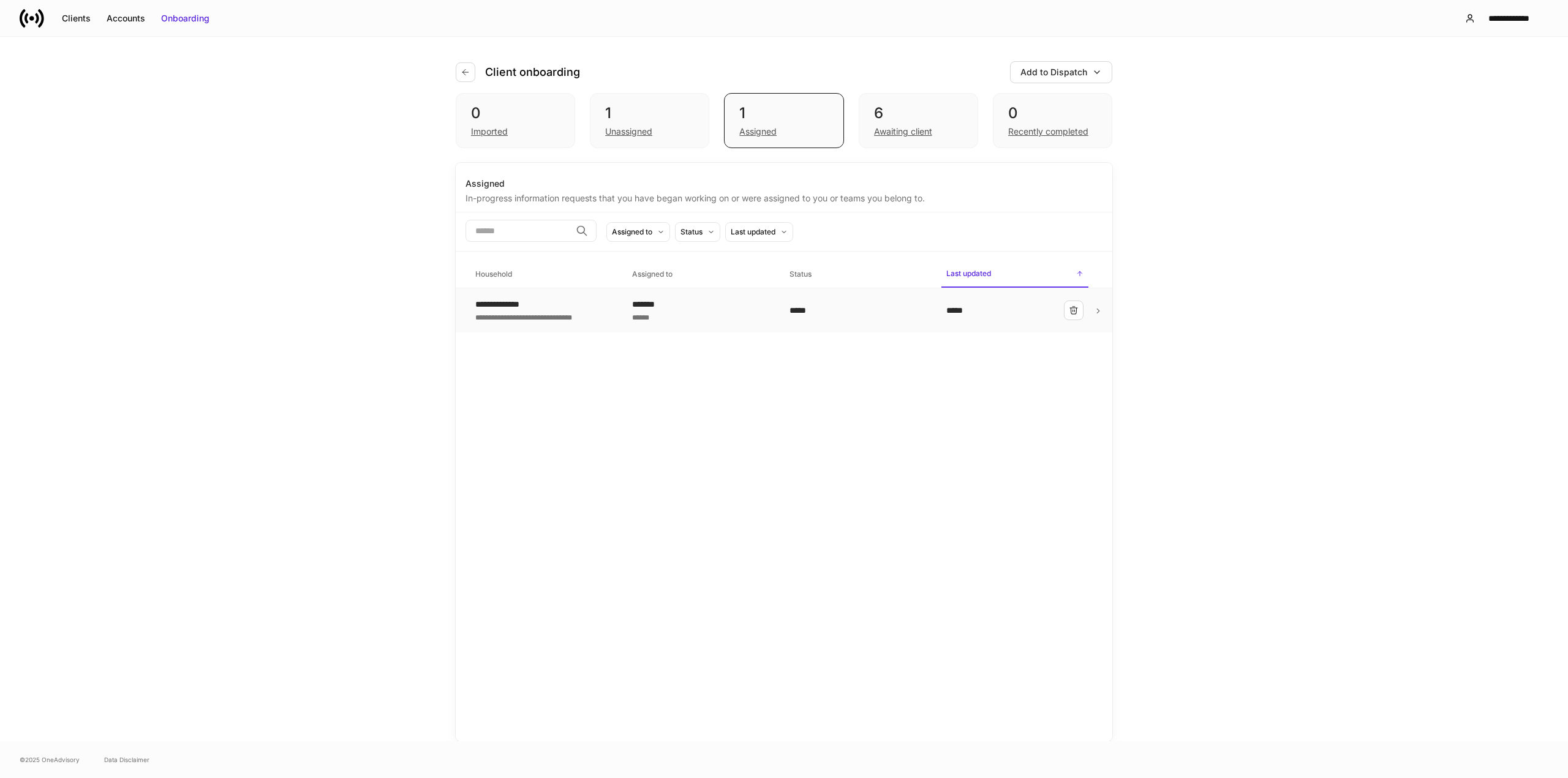
click at [709, 304] on div "*******" at bounding box center [701, 304] width 137 height 12
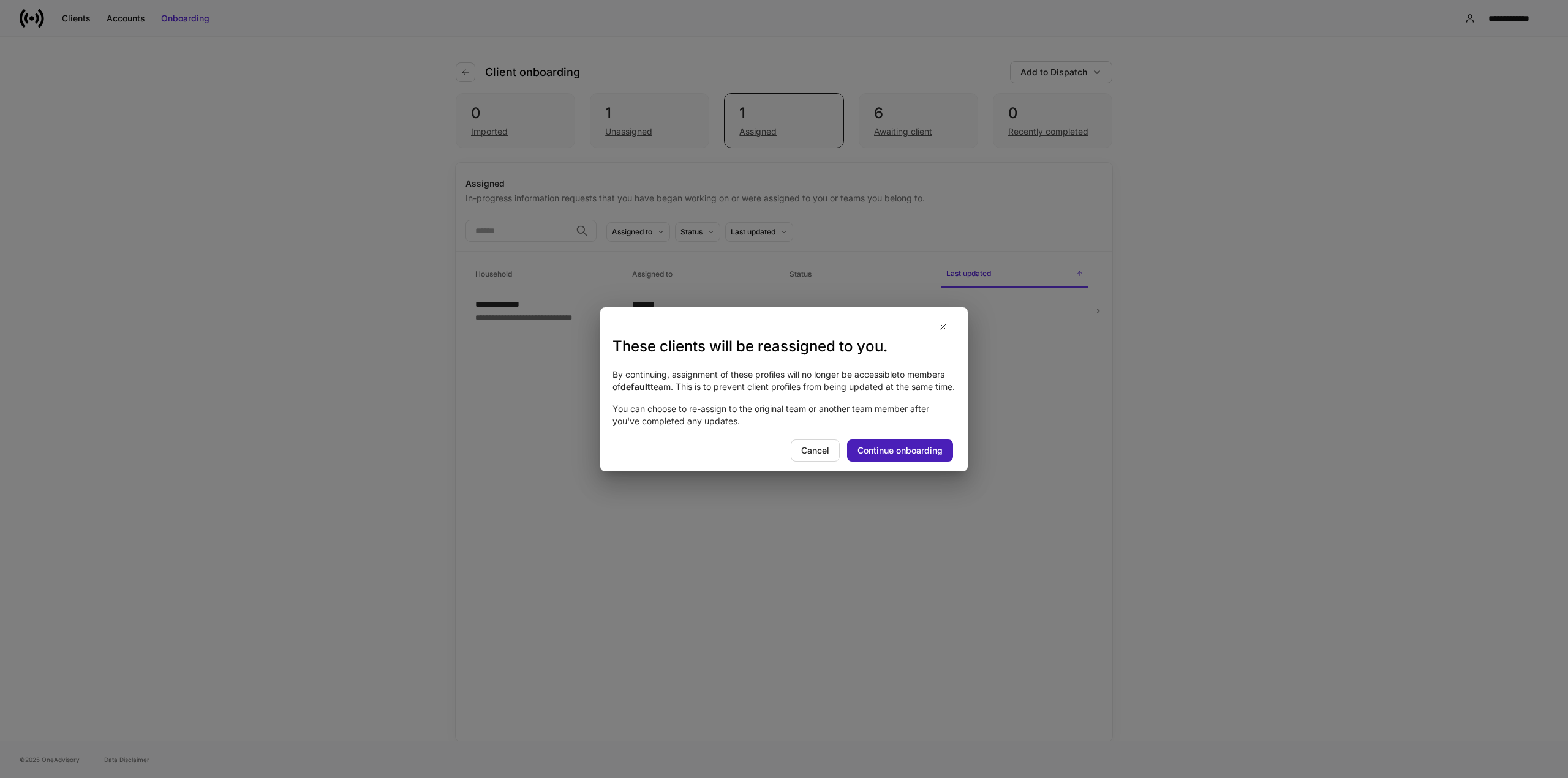
click at [895, 452] on div "Continue onboarding" at bounding box center [900, 451] width 85 height 12
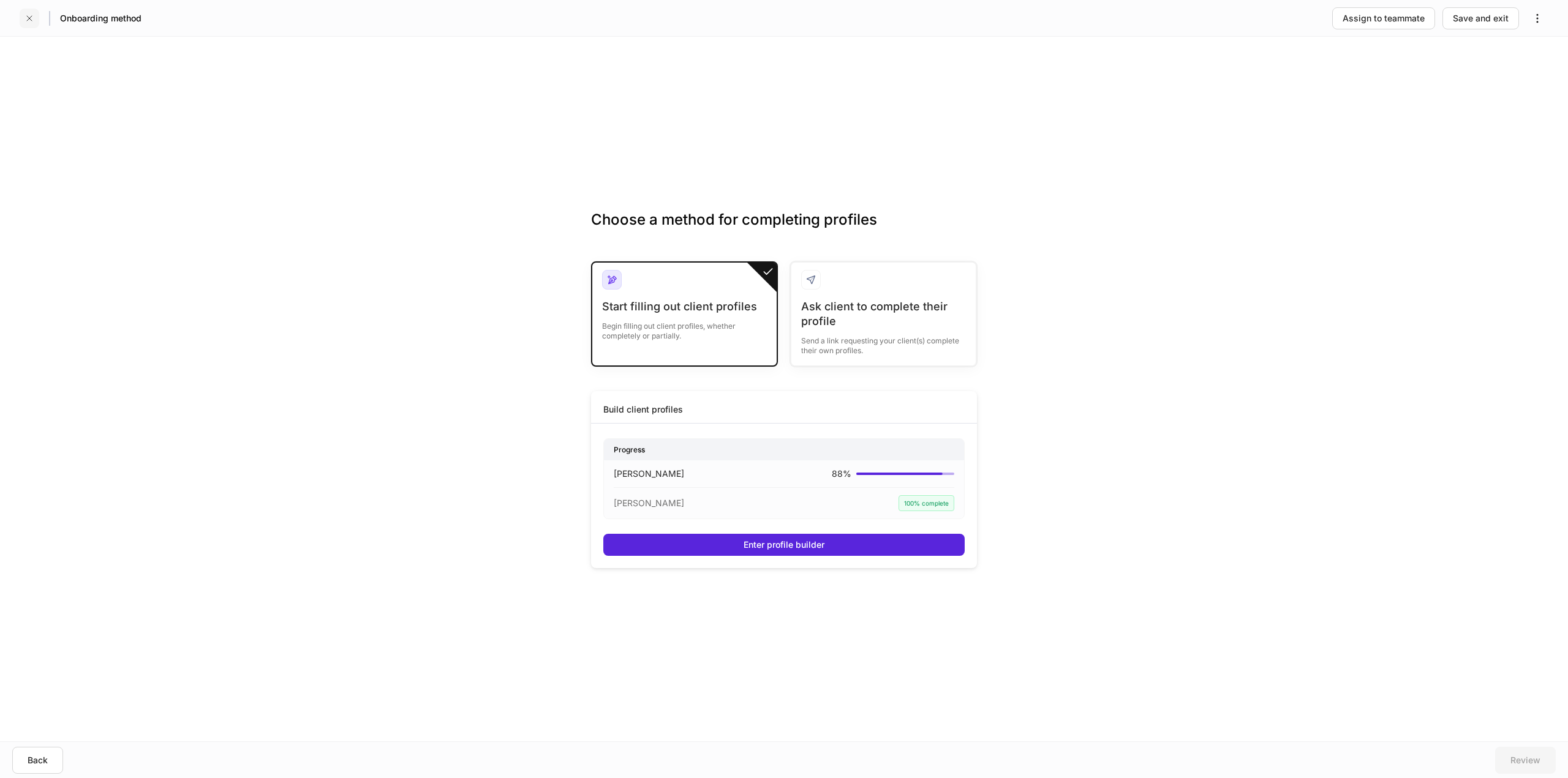
click at [33, 19] on icon "button" at bounding box center [29, 19] width 10 height 10
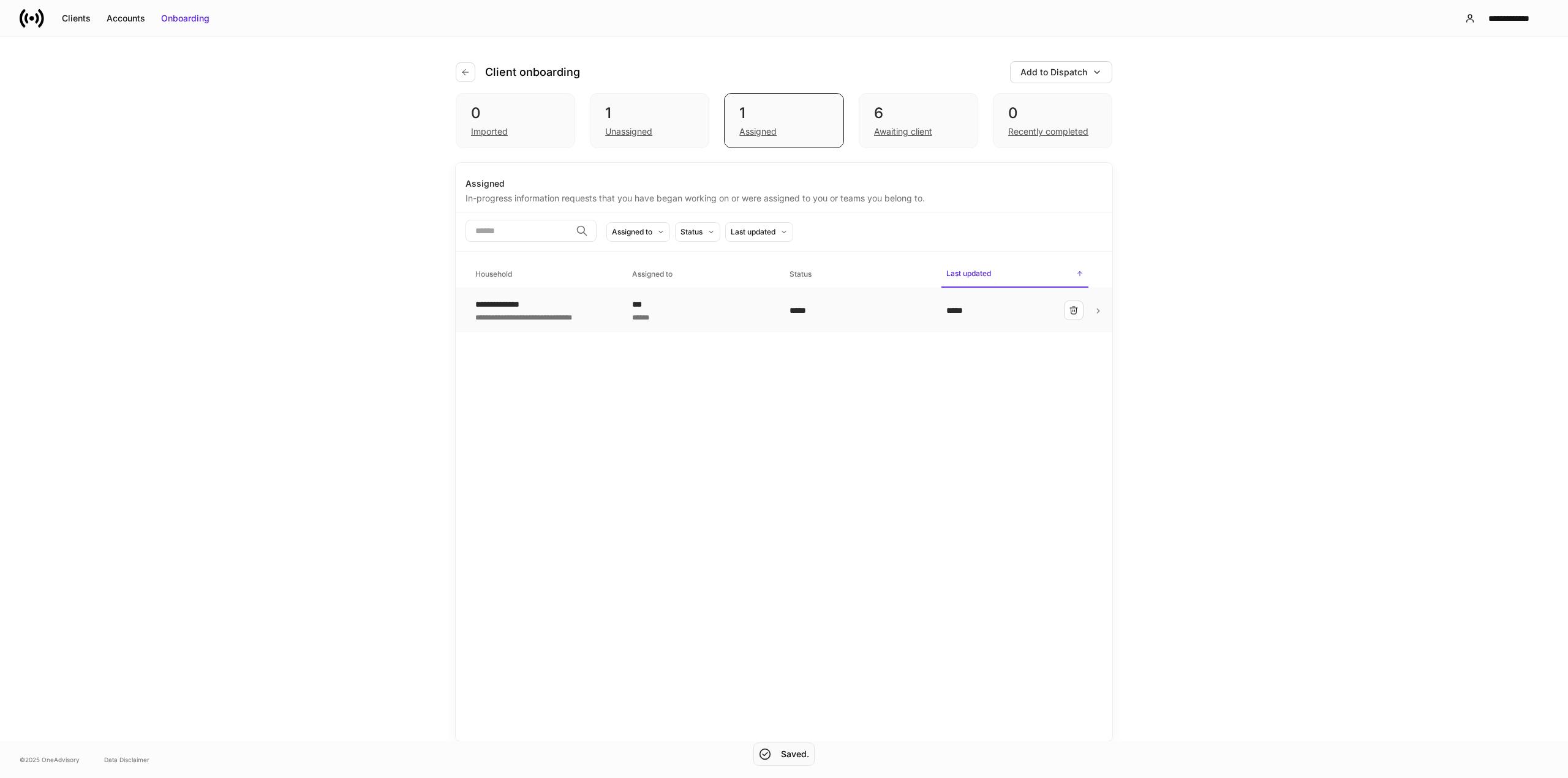
click at [739, 309] on div "***" at bounding box center [701, 304] width 137 height 12
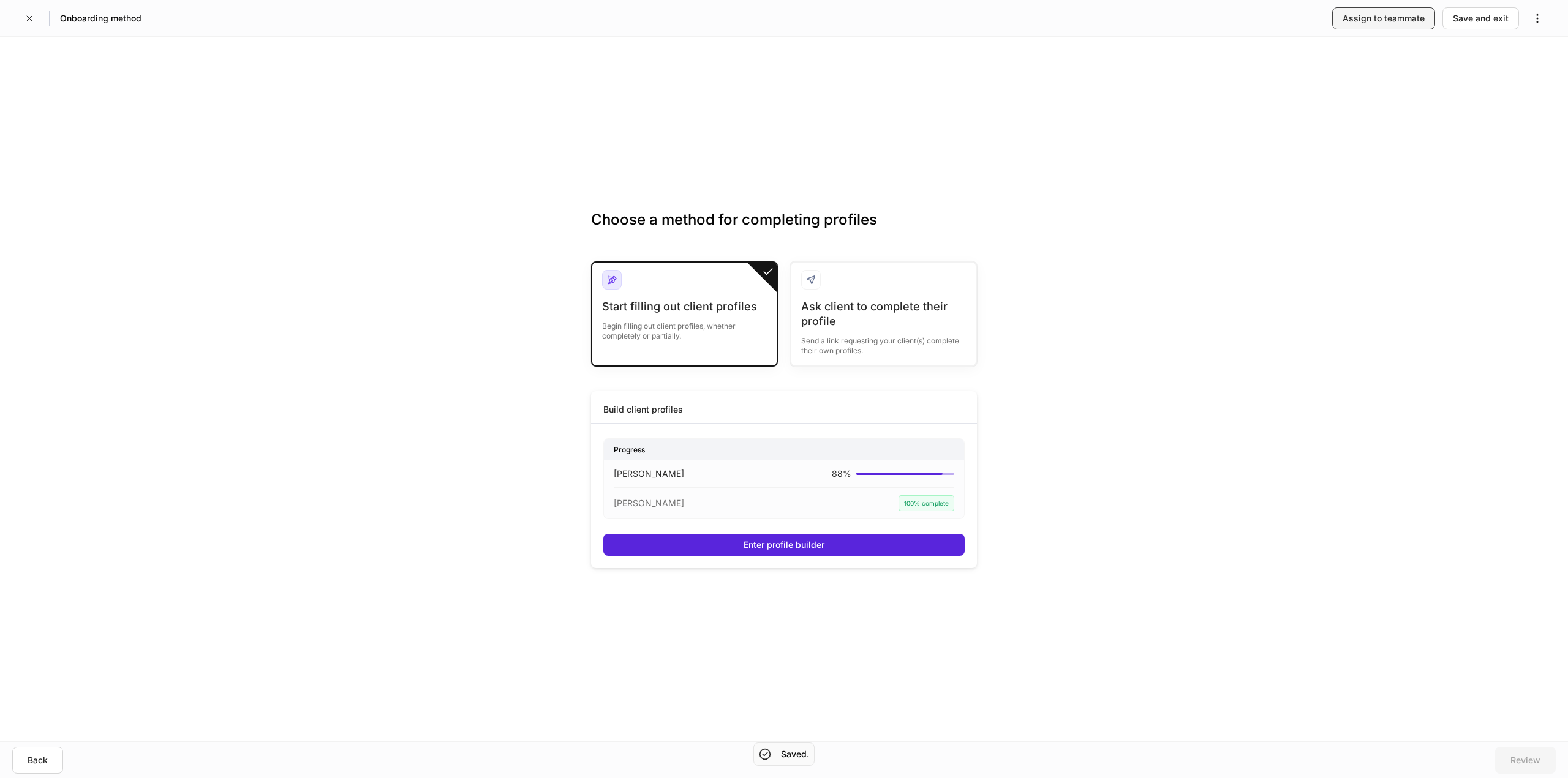
click at [1370, 8] on button "Assign to teammate" at bounding box center [1384, 18] width 103 height 22
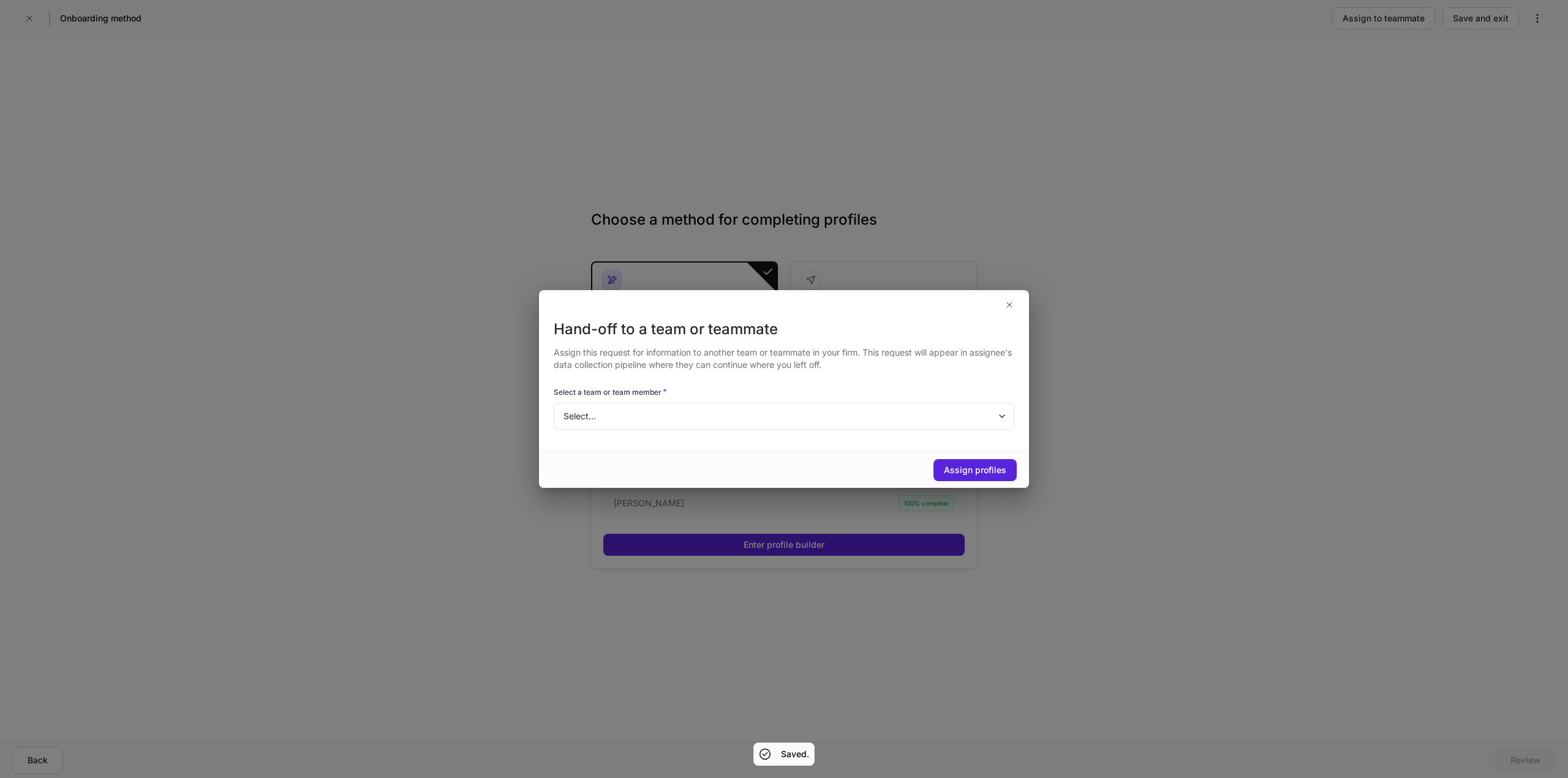
click at [735, 411] on body "Onboarding method Assign to teammate Save and exit Choose a method for completi…" at bounding box center [784, 389] width 1568 height 778
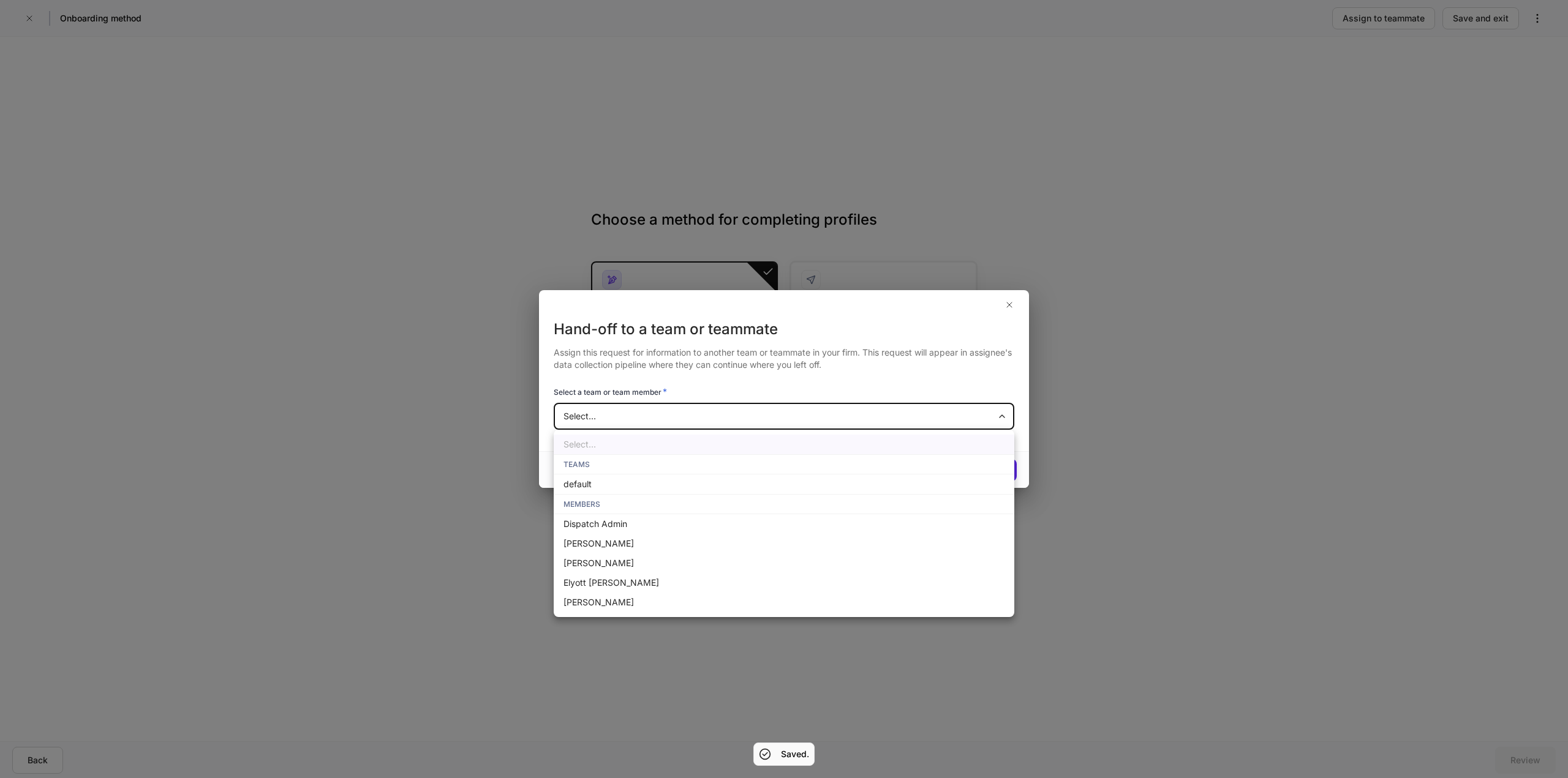
click at [620, 483] on li "default" at bounding box center [784, 485] width 461 height 20
type input "**********"
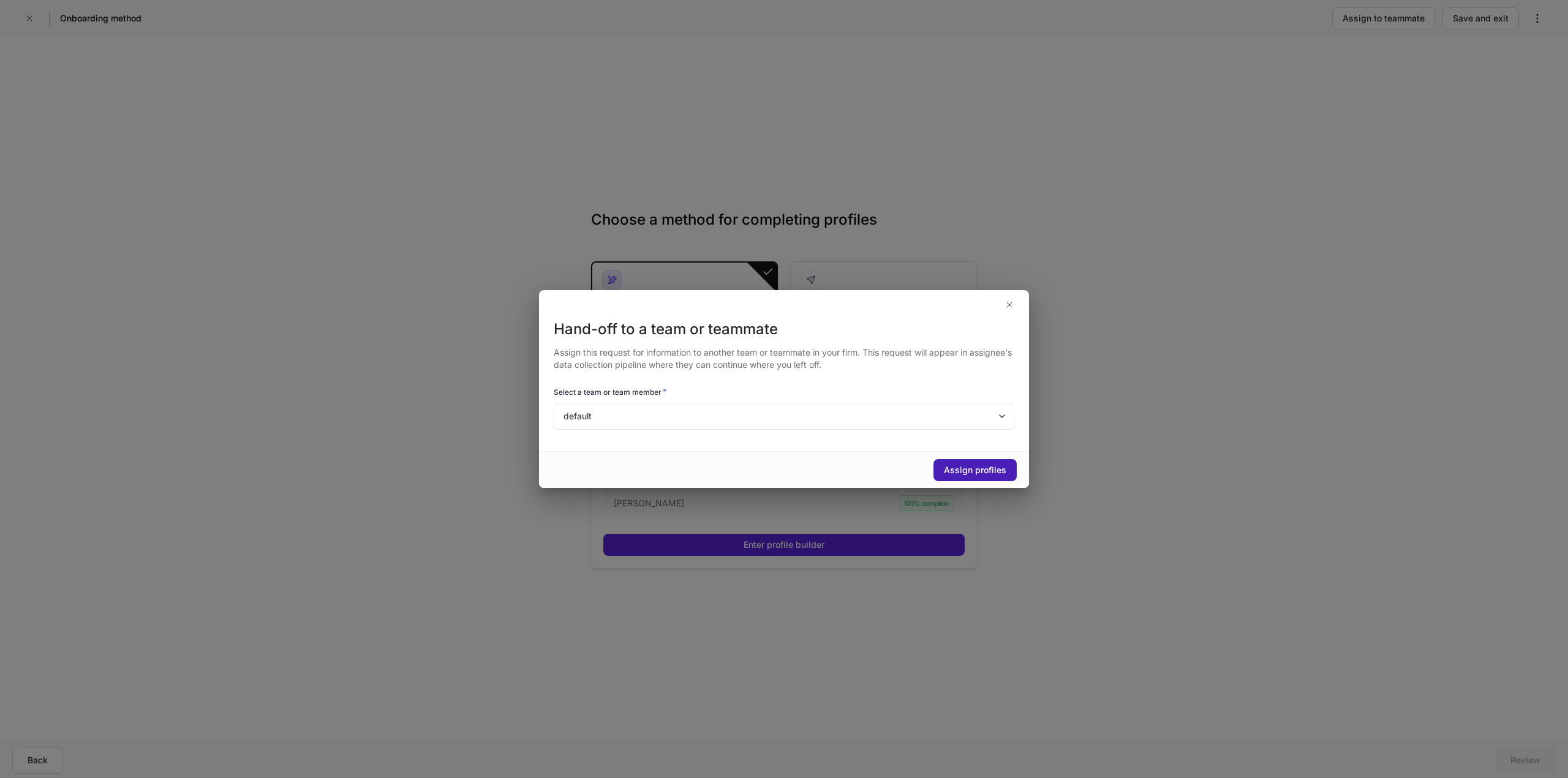
click at [960, 471] on div "Assign profiles" at bounding box center [975, 470] width 63 height 12
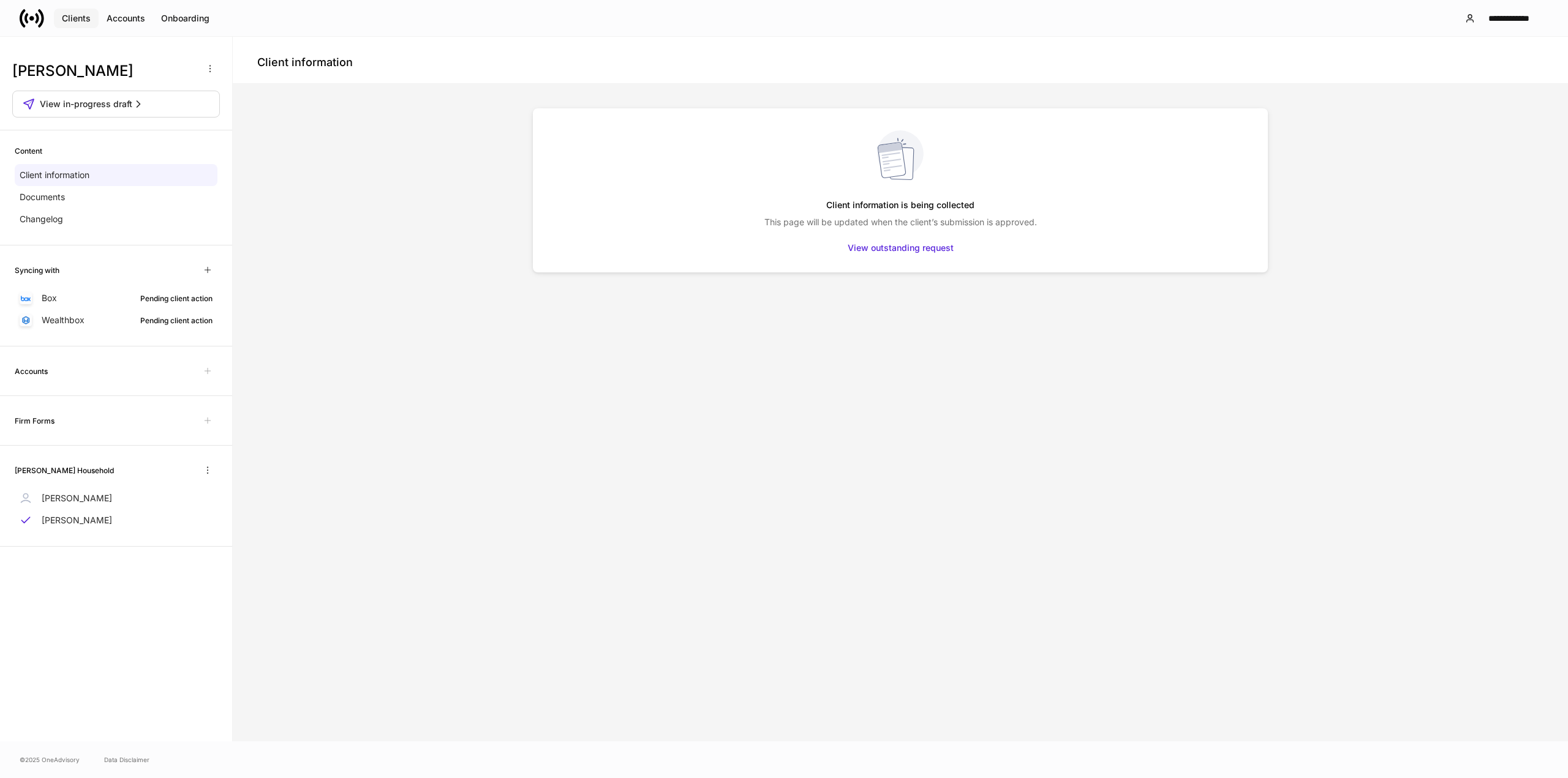
click at [77, 22] on div "Clients" at bounding box center [76, 19] width 29 height 12
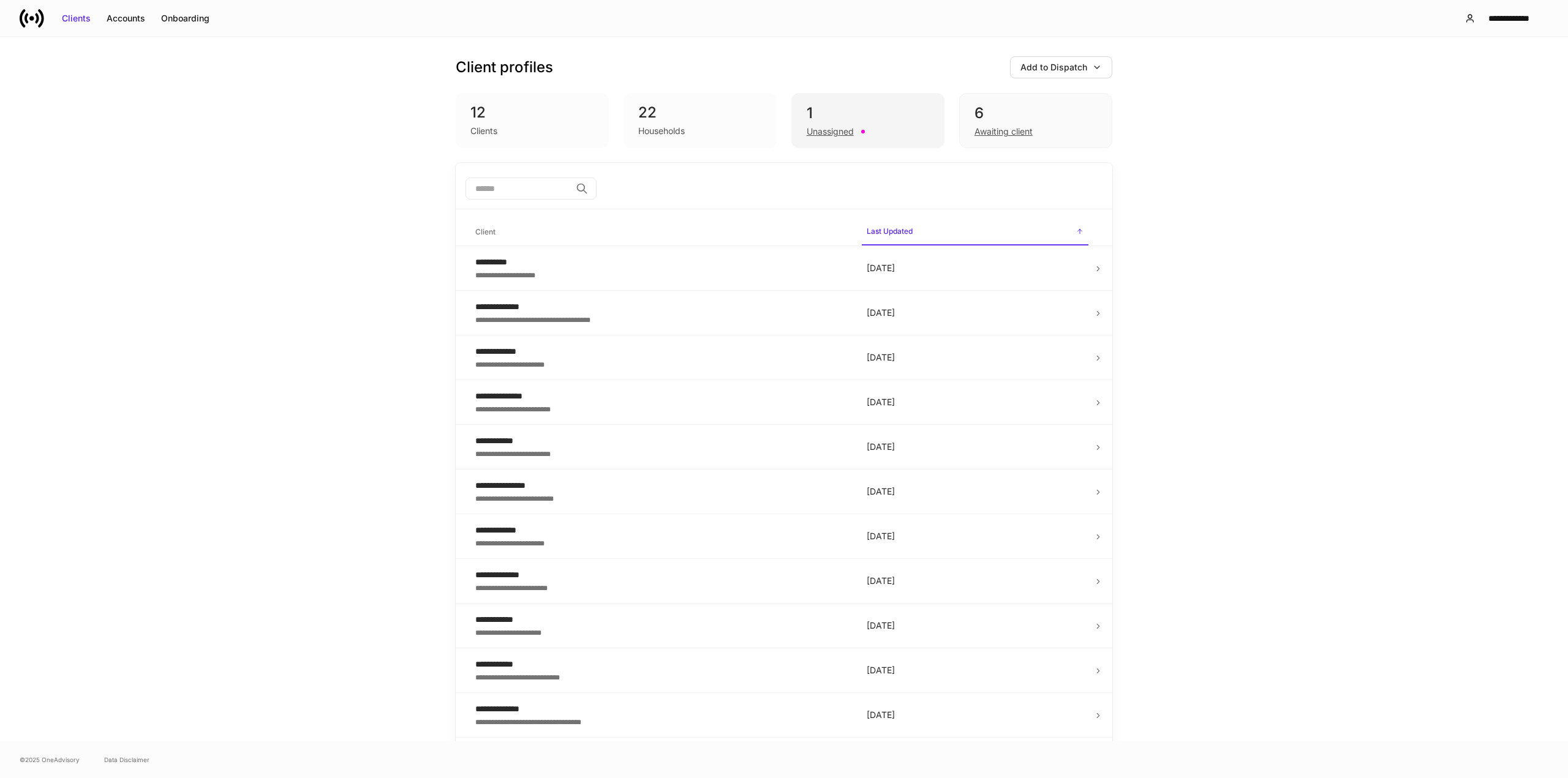
click at [909, 102] on div "1 Unassigned" at bounding box center [868, 121] width 153 height 55
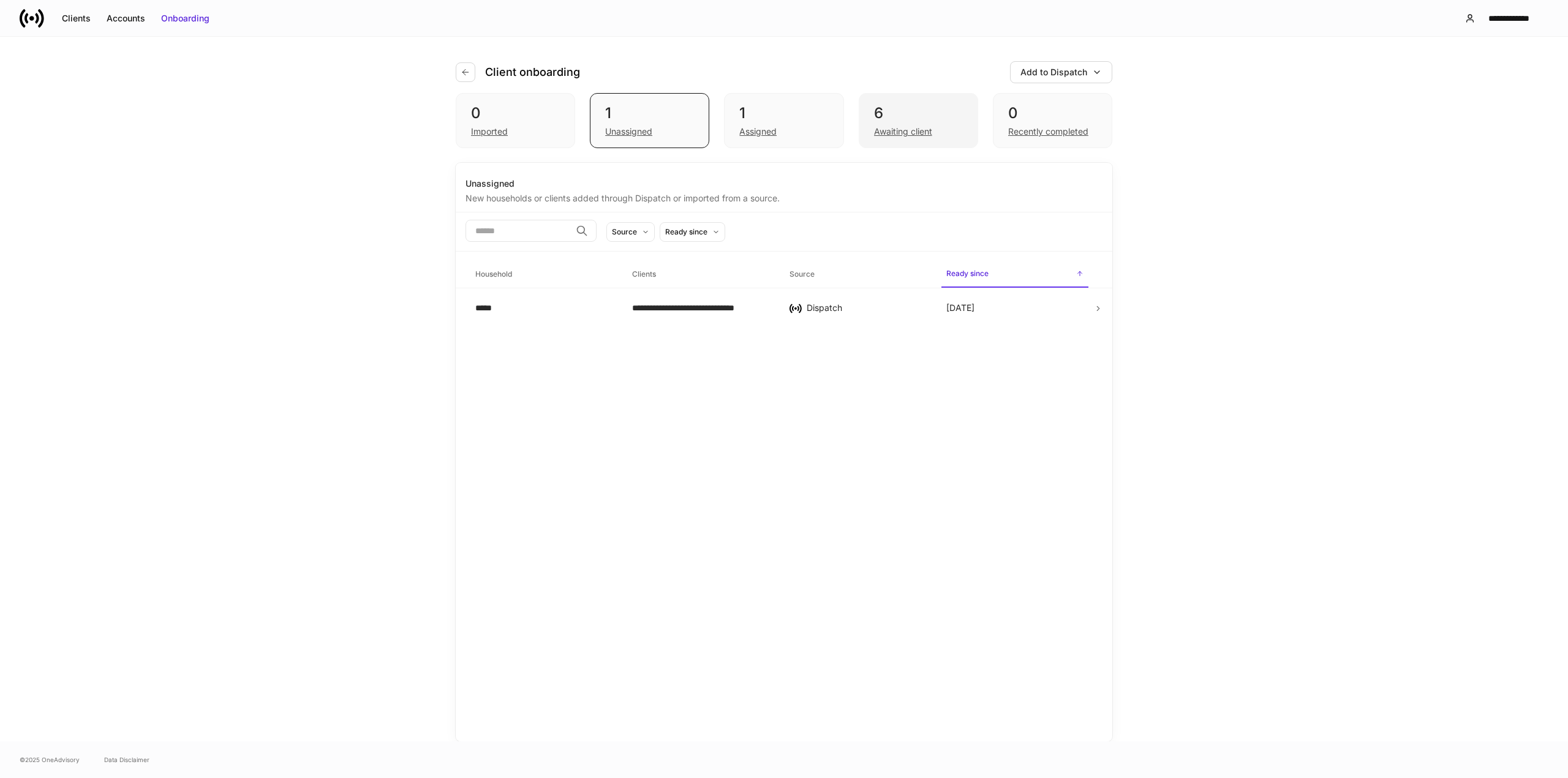
click at [906, 103] on div "6 Awaiting client" at bounding box center [918, 121] width 119 height 55
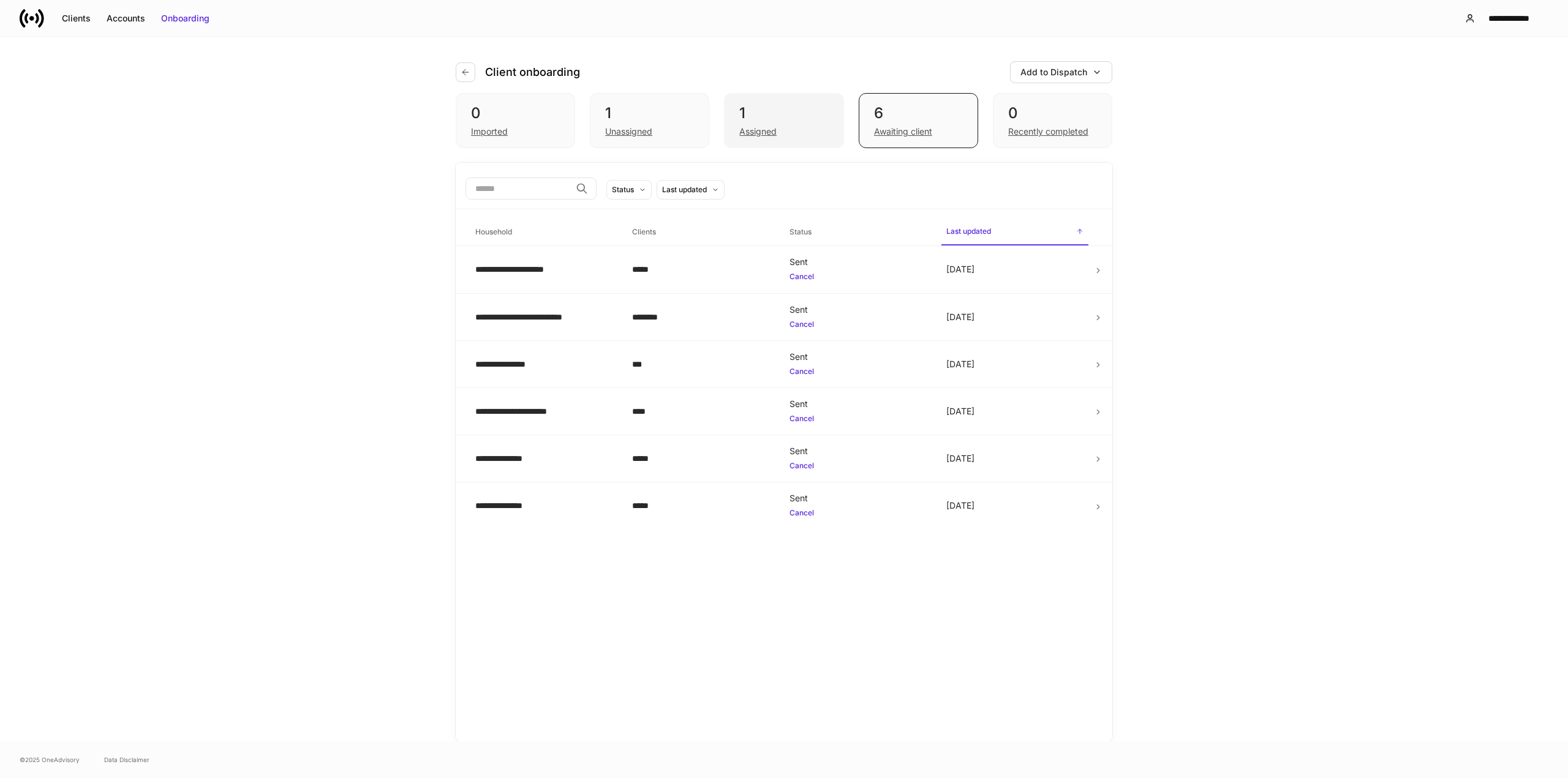
click at [770, 110] on div "1" at bounding box center [783, 114] width 89 height 20
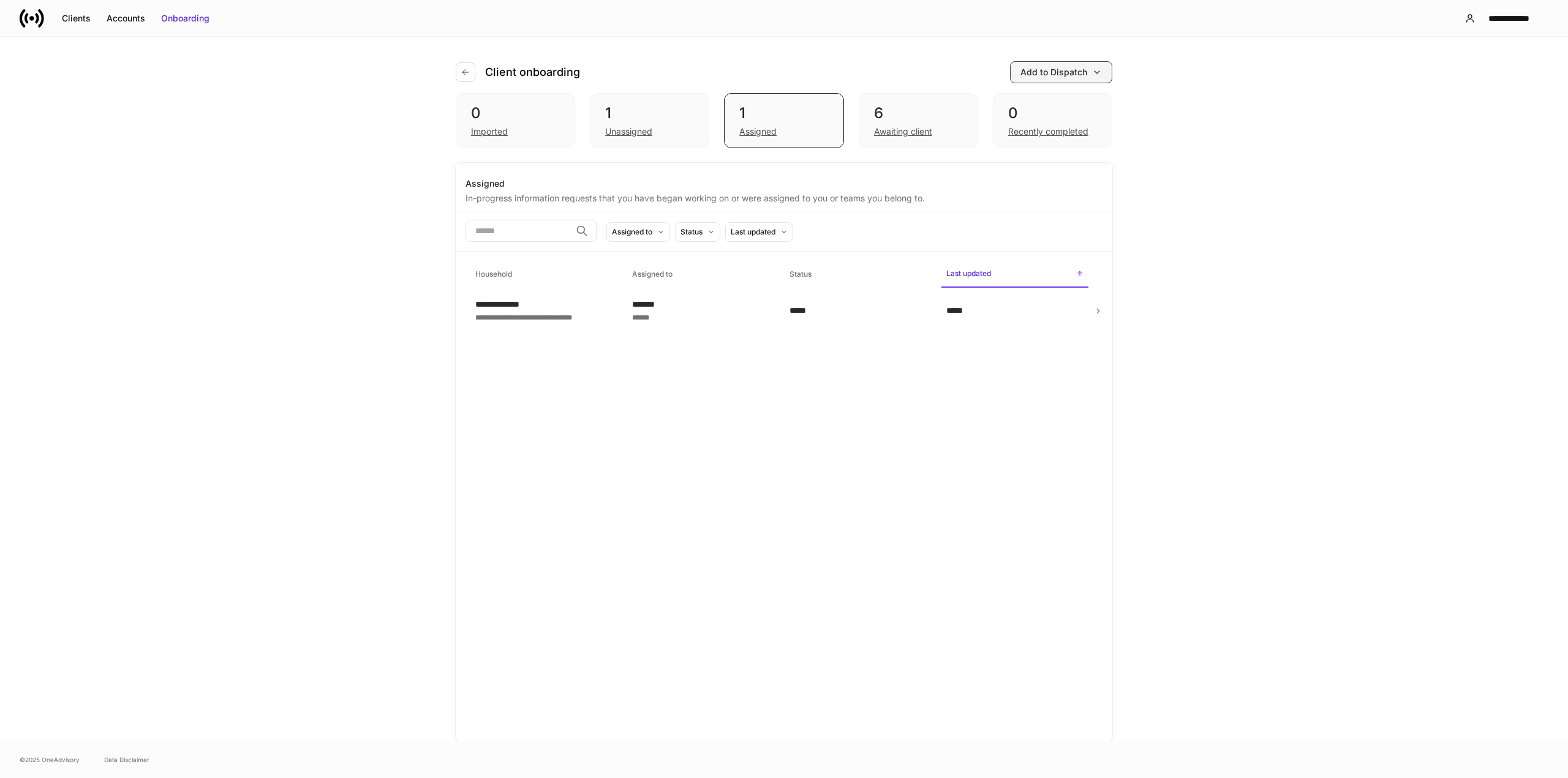
click at [1059, 72] on div "Add to Dispatch" at bounding box center [1054, 72] width 67 height 12
click at [76, 15] on div at bounding box center [784, 389] width 1568 height 778
click at [75, 22] on div "Clients" at bounding box center [76, 19] width 29 height 12
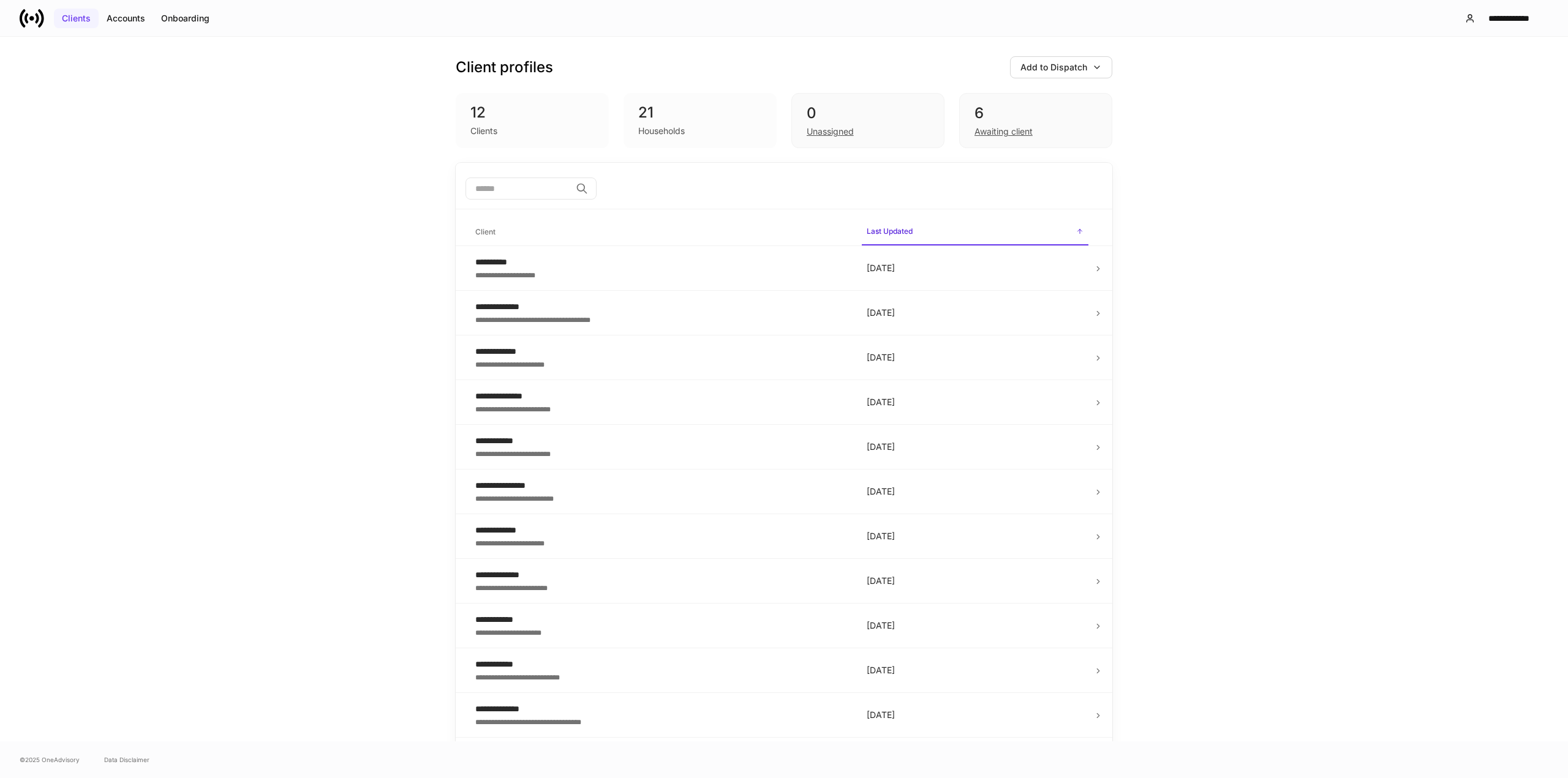
click at [68, 16] on div "Clients" at bounding box center [76, 19] width 29 height 12
click at [505, 262] on div "**********" at bounding box center [662, 262] width 372 height 12
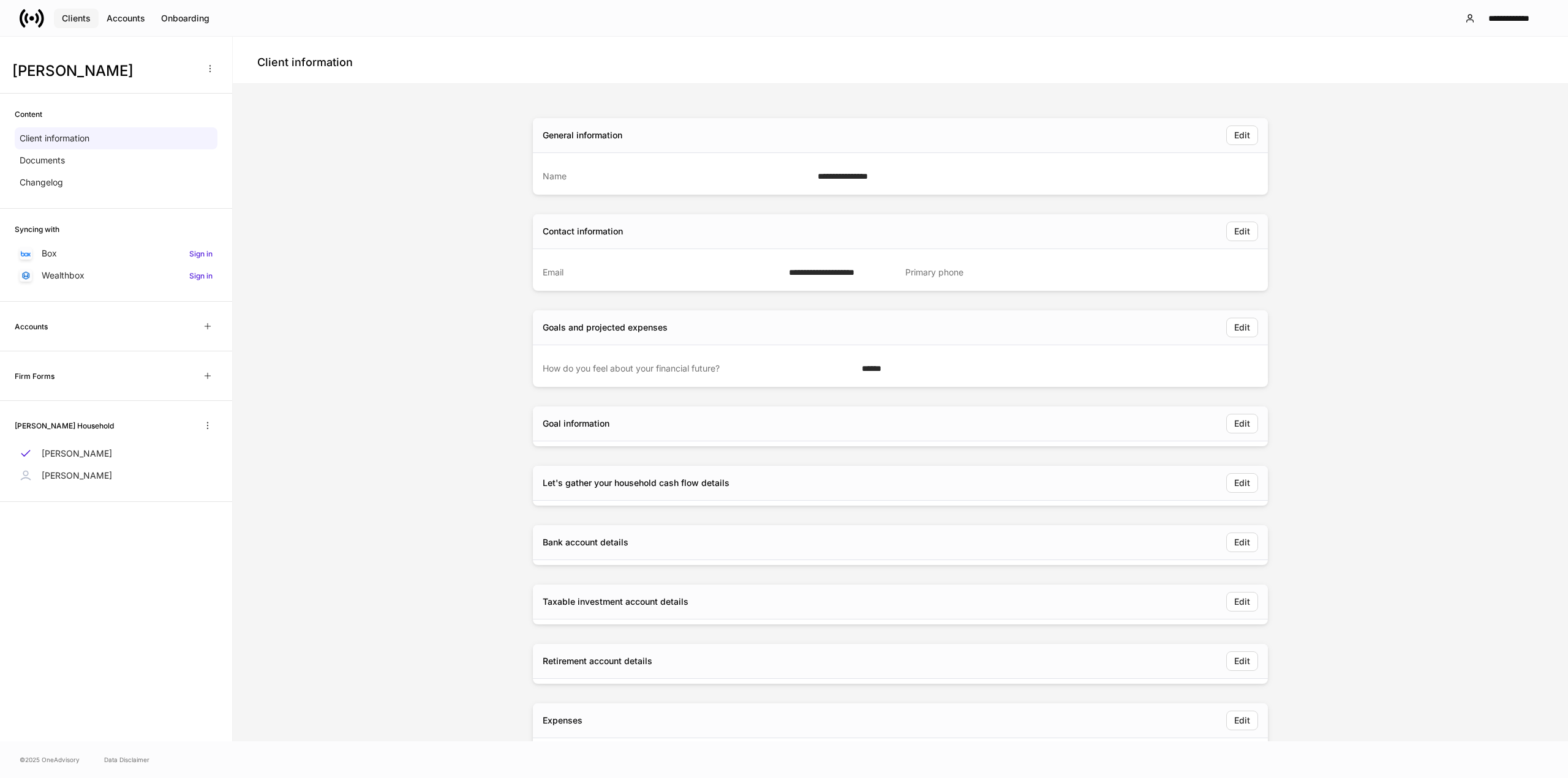
click at [68, 15] on div "Clients" at bounding box center [76, 19] width 29 height 12
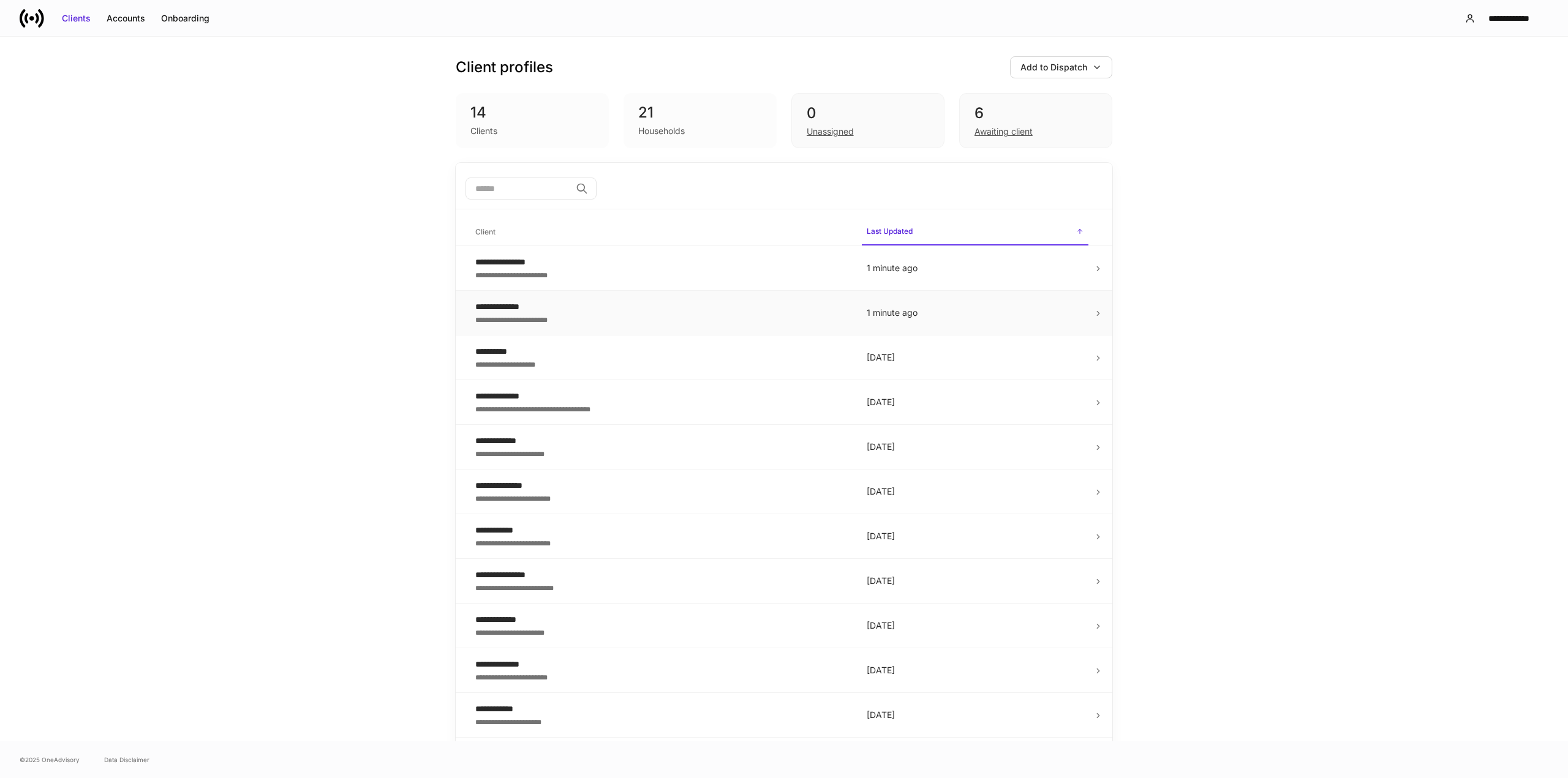
click at [521, 303] on div "**********" at bounding box center [662, 307] width 372 height 12
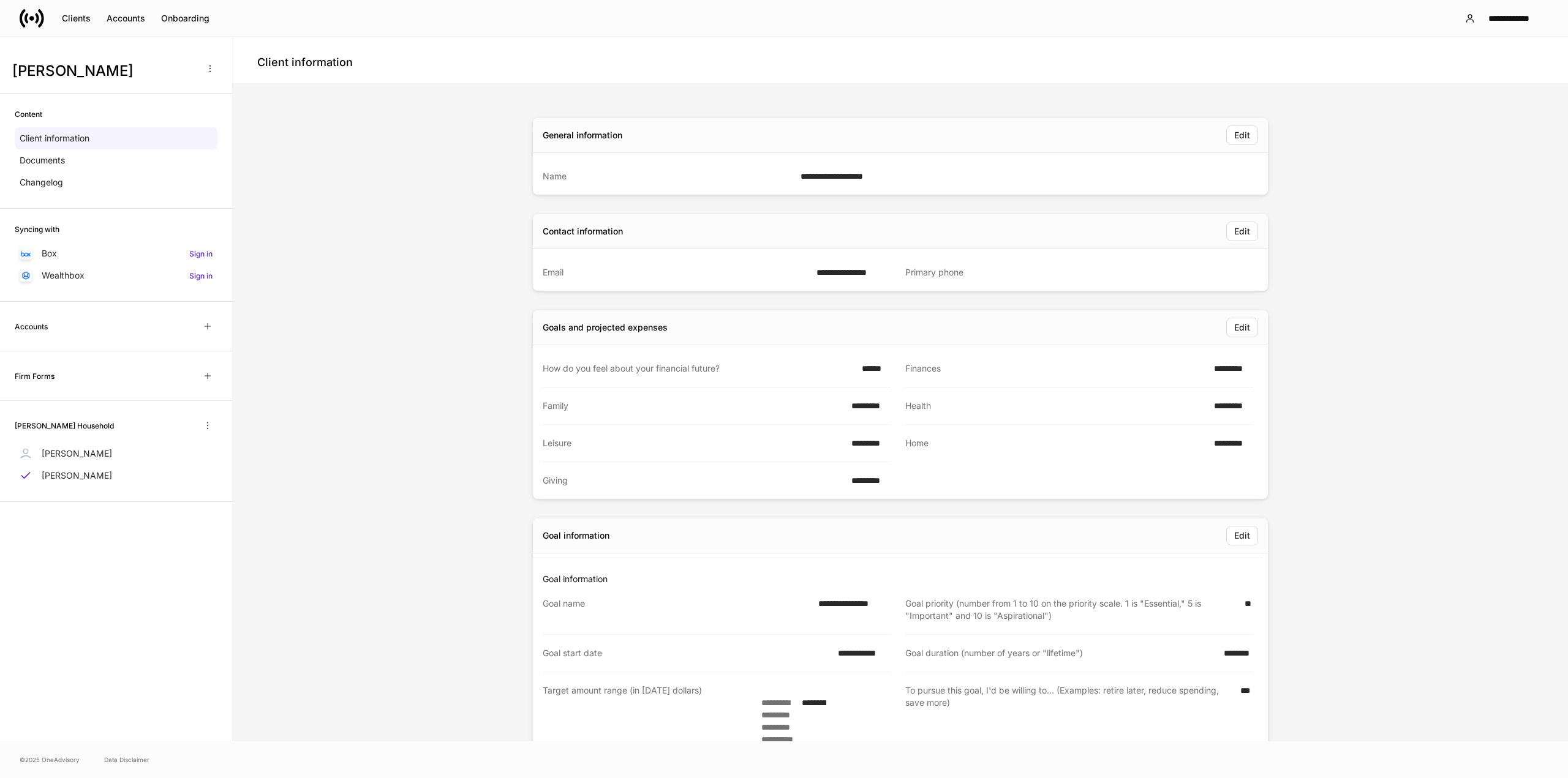
click at [927, 277] on div "Primary phone" at bounding box center [1076, 273] width 341 height 12
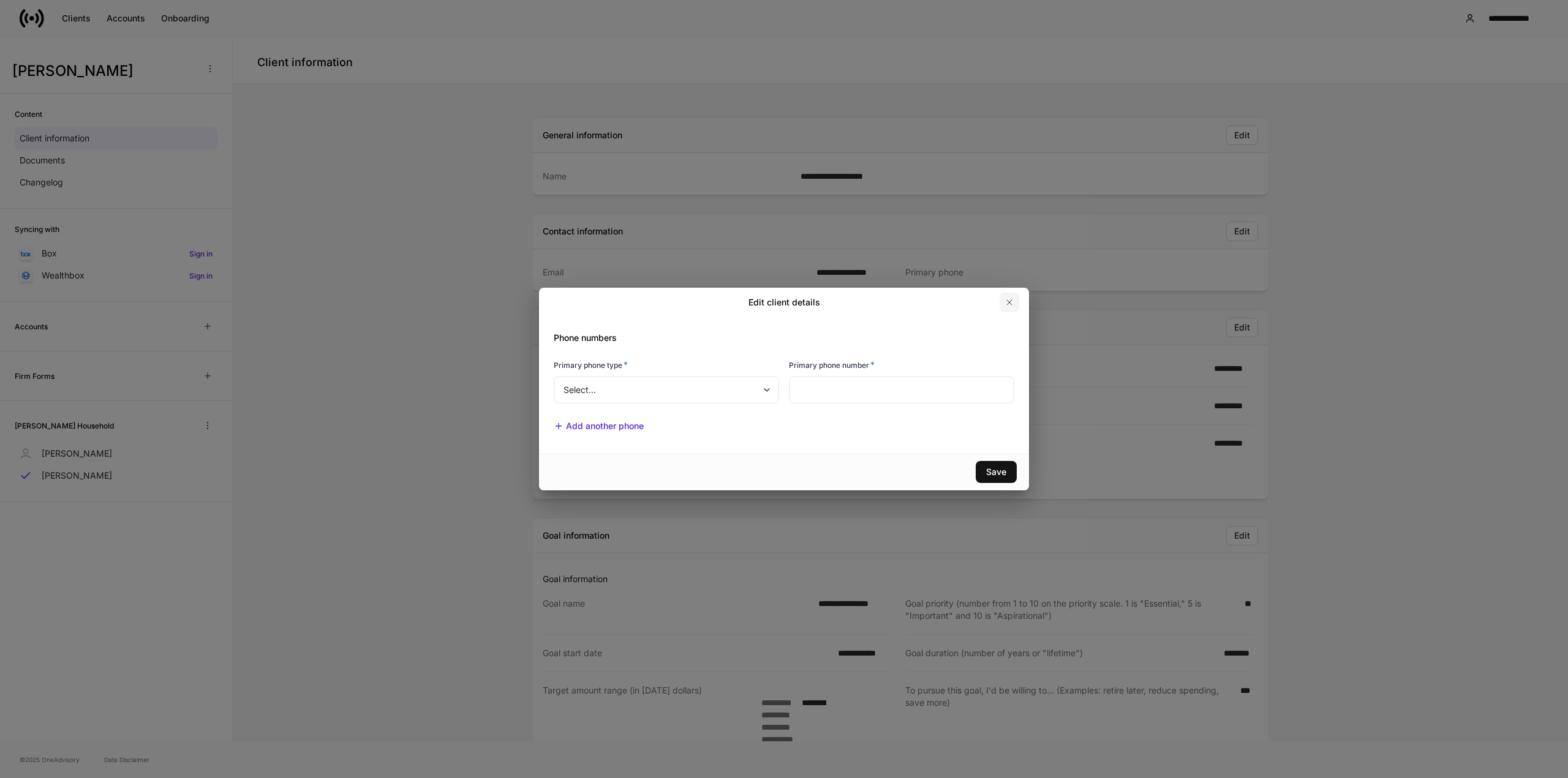
click at [1005, 300] on icon "button" at bounding box center [1010, 303] width 10 height 10
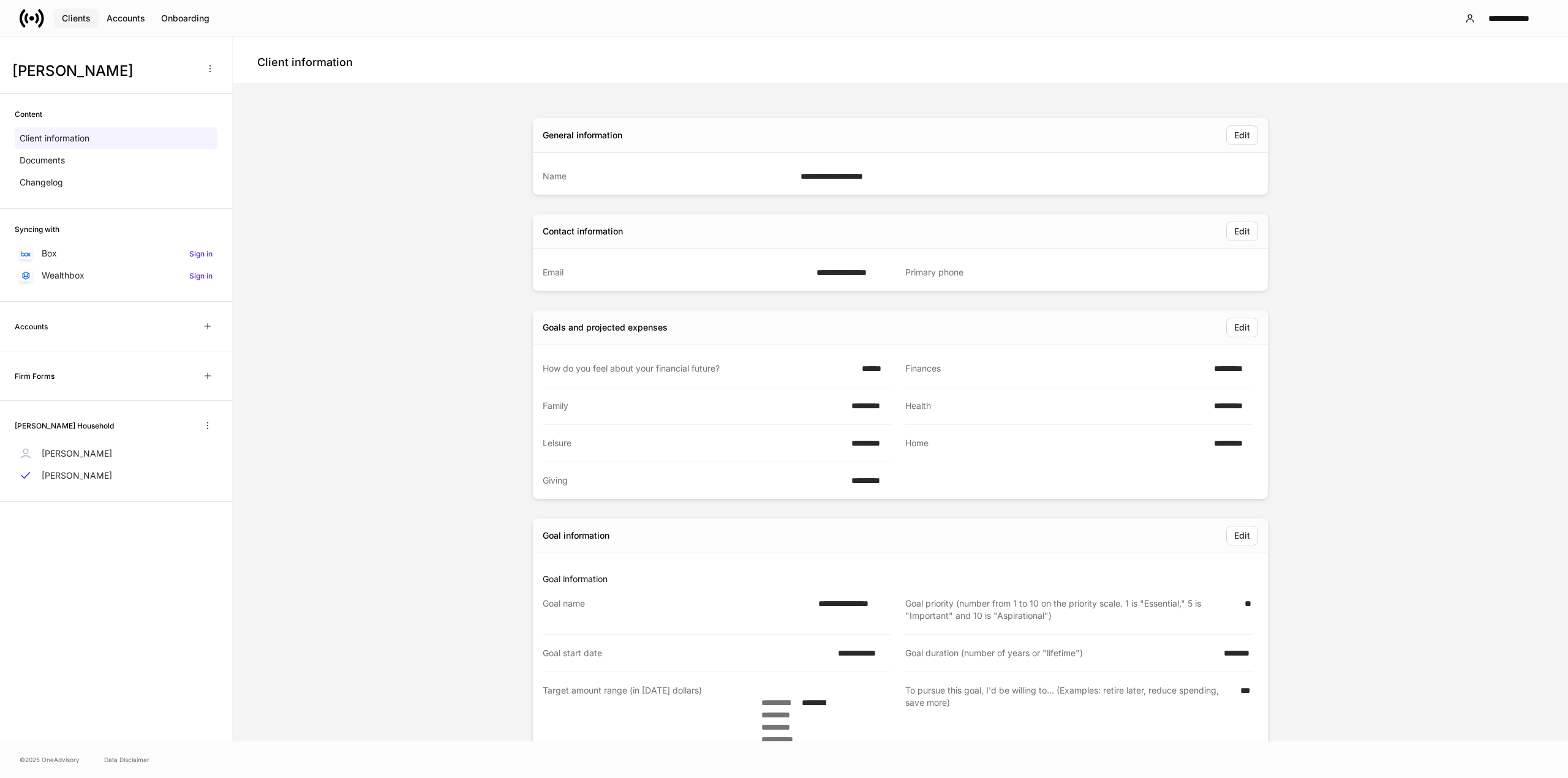
click at [86, 20] on div "Clients" at bounding box center [76, 19] width 29 height 12
